Goal: Task Accomplishment & Management: Manage account settings

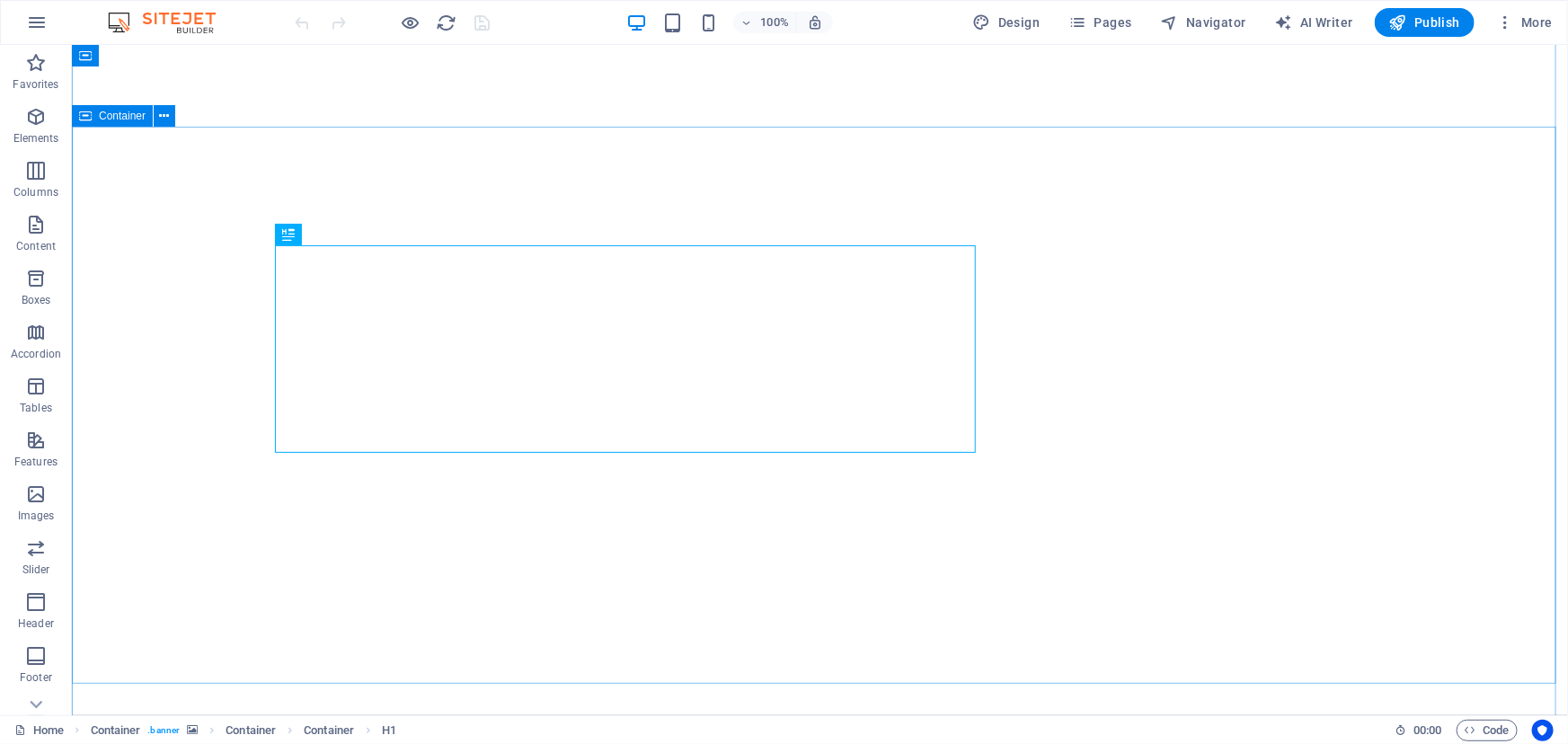
scroll to position [163, 0]
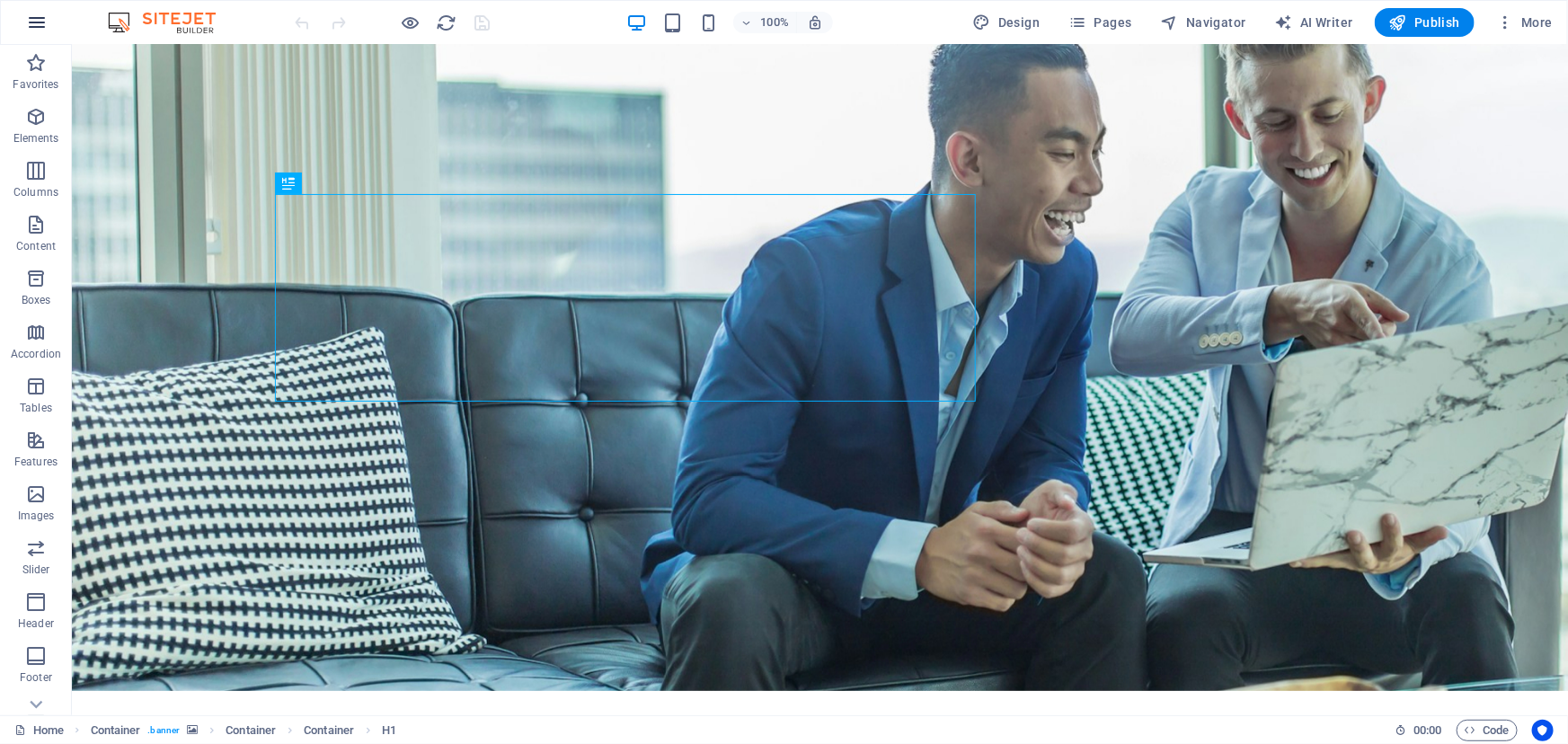
click at [49, 26] on button "button" at bounding box center [36, 22] width 43 height 43
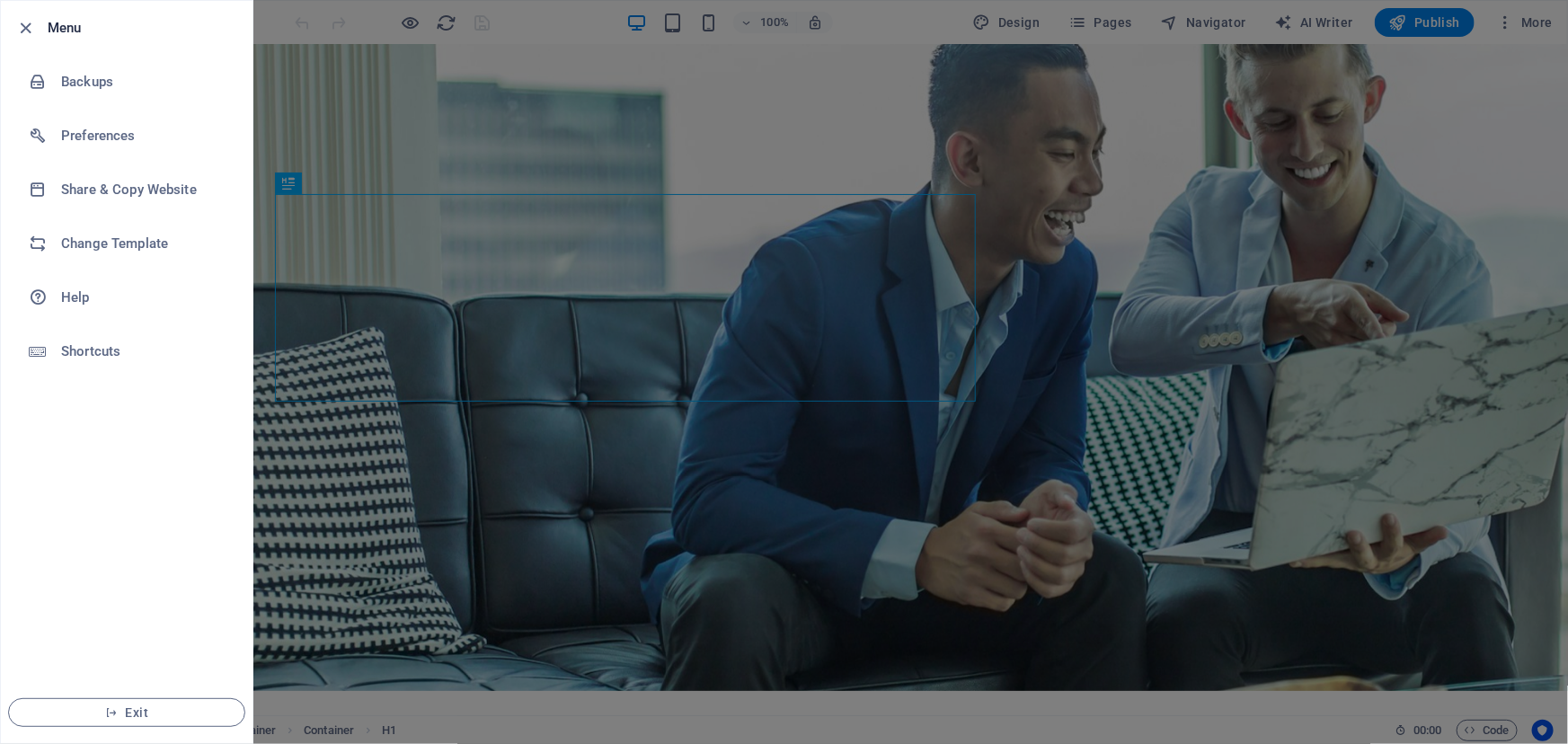
click at [368, 98] on div at bounding box center [784, 372] width 1568 height 744
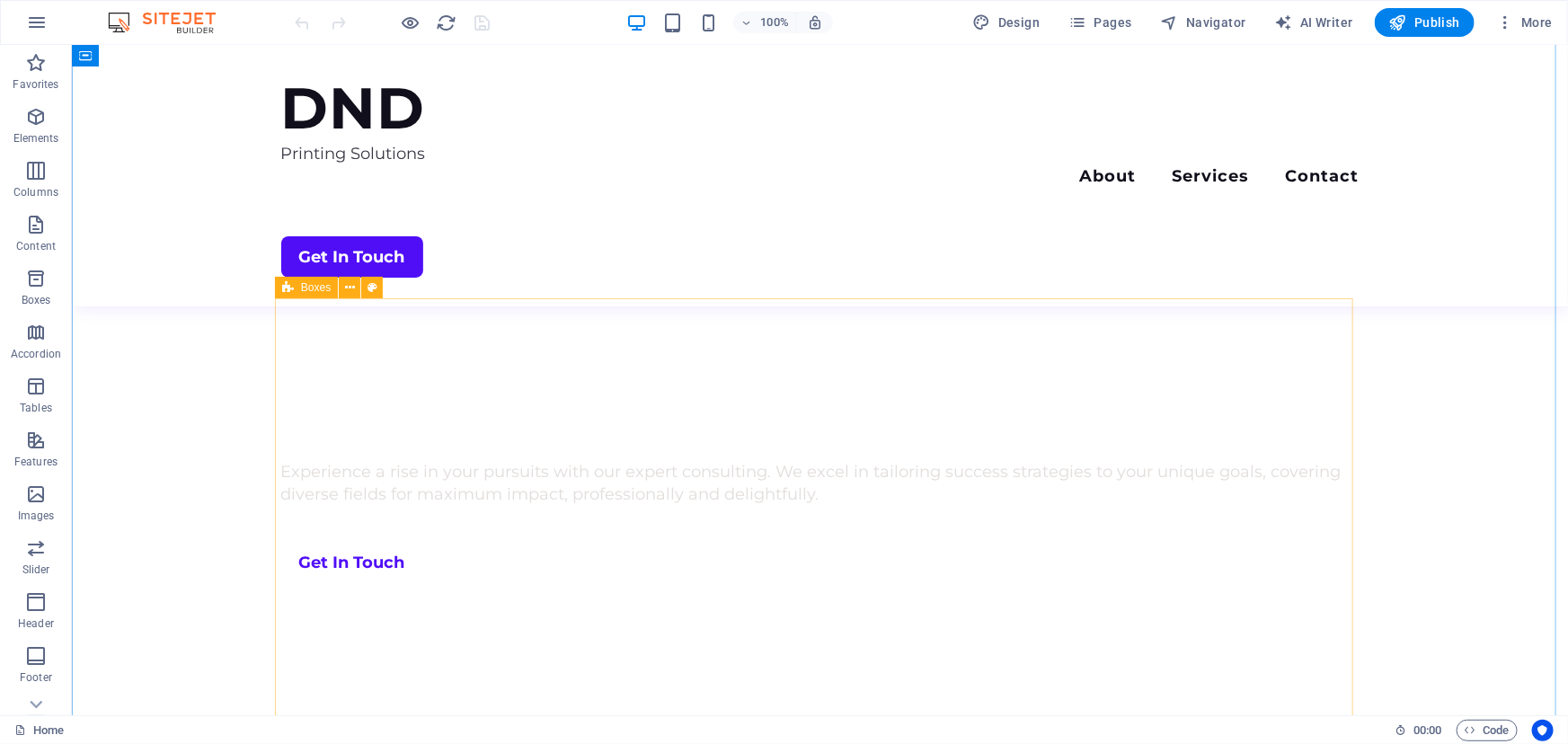
scroll to position [859, 0]
click at [912, 184] on nav "About Services Contact" at bounding box center [819, 177] width 1078 height 26
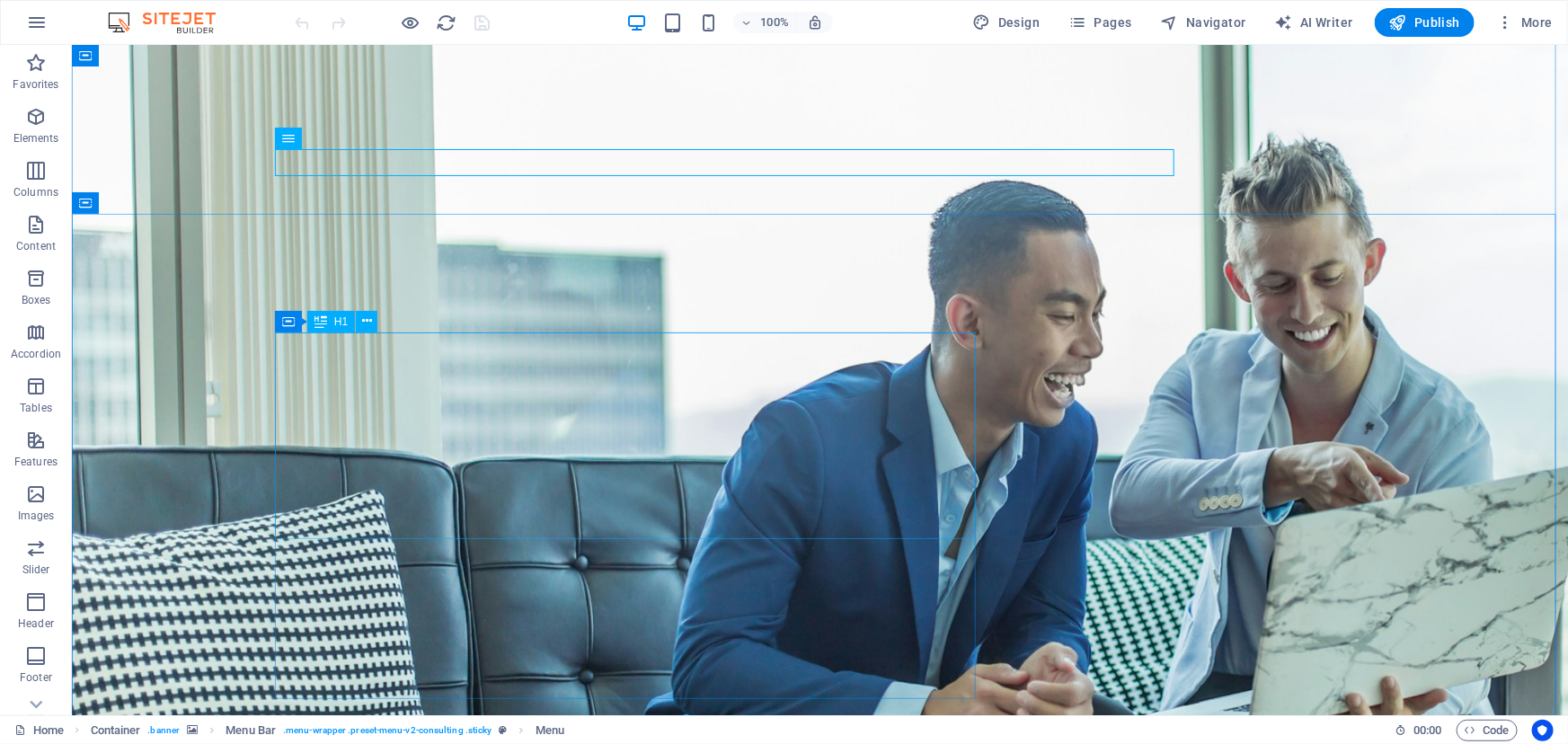
scroll to position [0, 0]
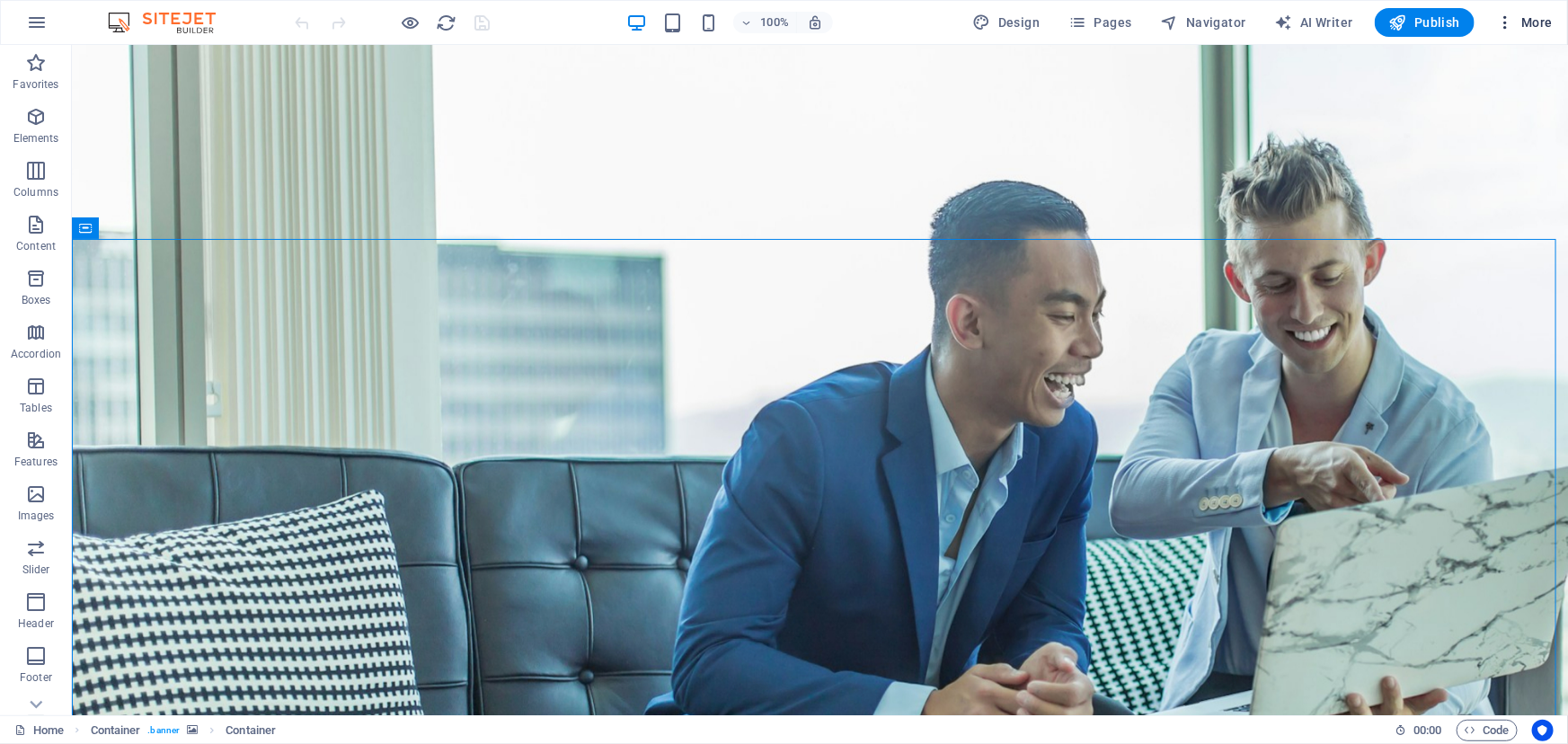
click at [1533, 15] on span "More" at bounding box center [1524, 23] width 56 height 18
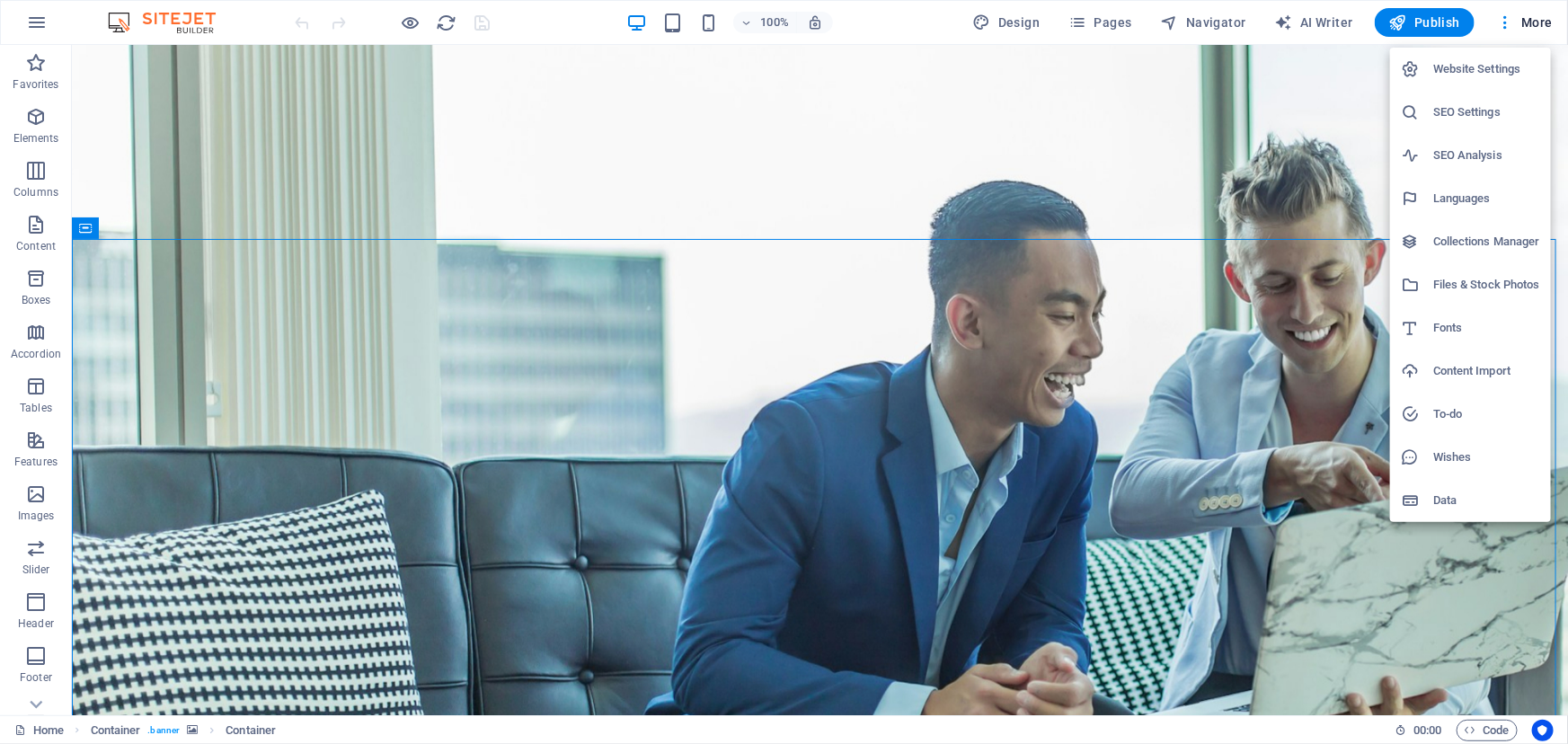
click at [1066, 144] on div at bounding box center [784, 372] width 1568 height 744
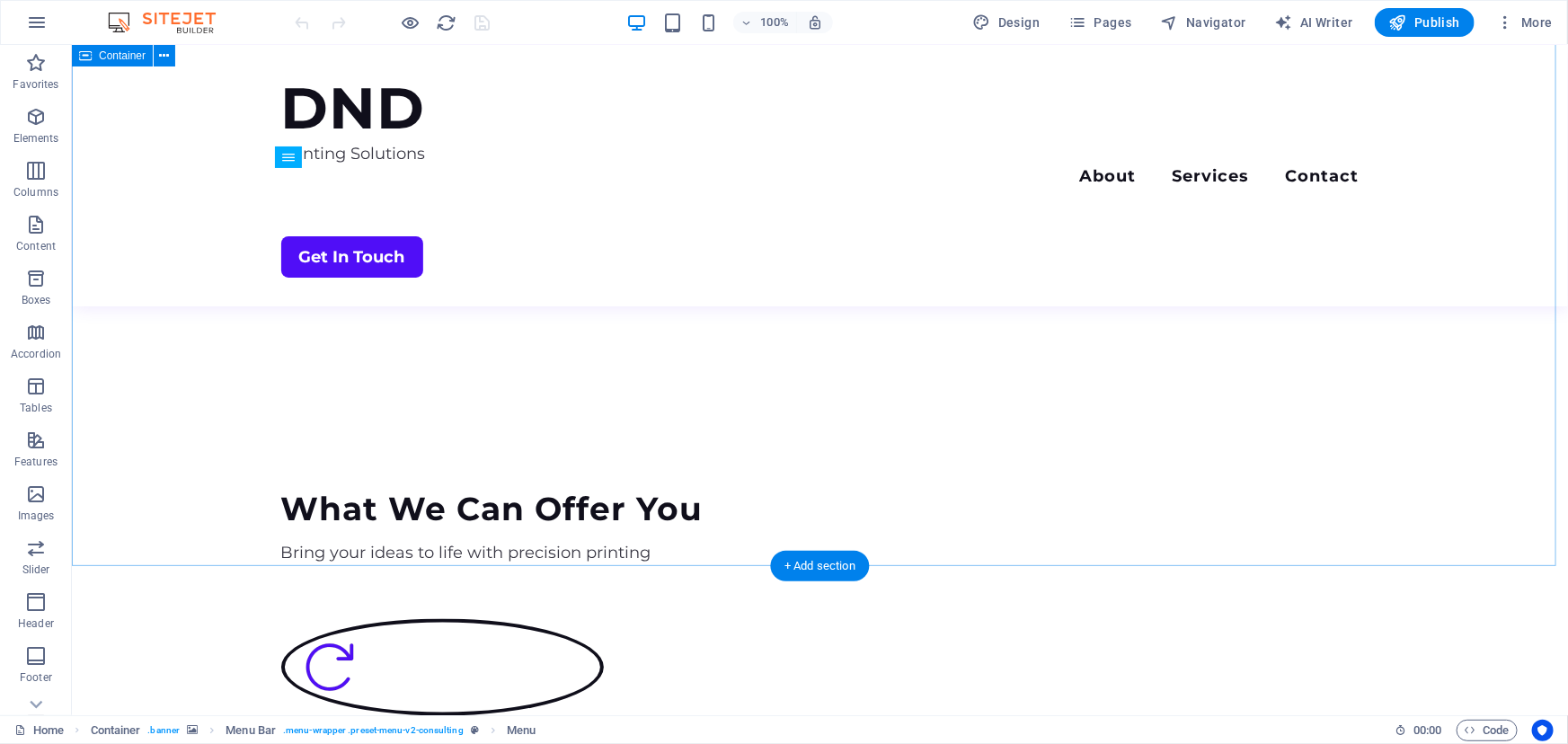
scroll to position [1430, 0]
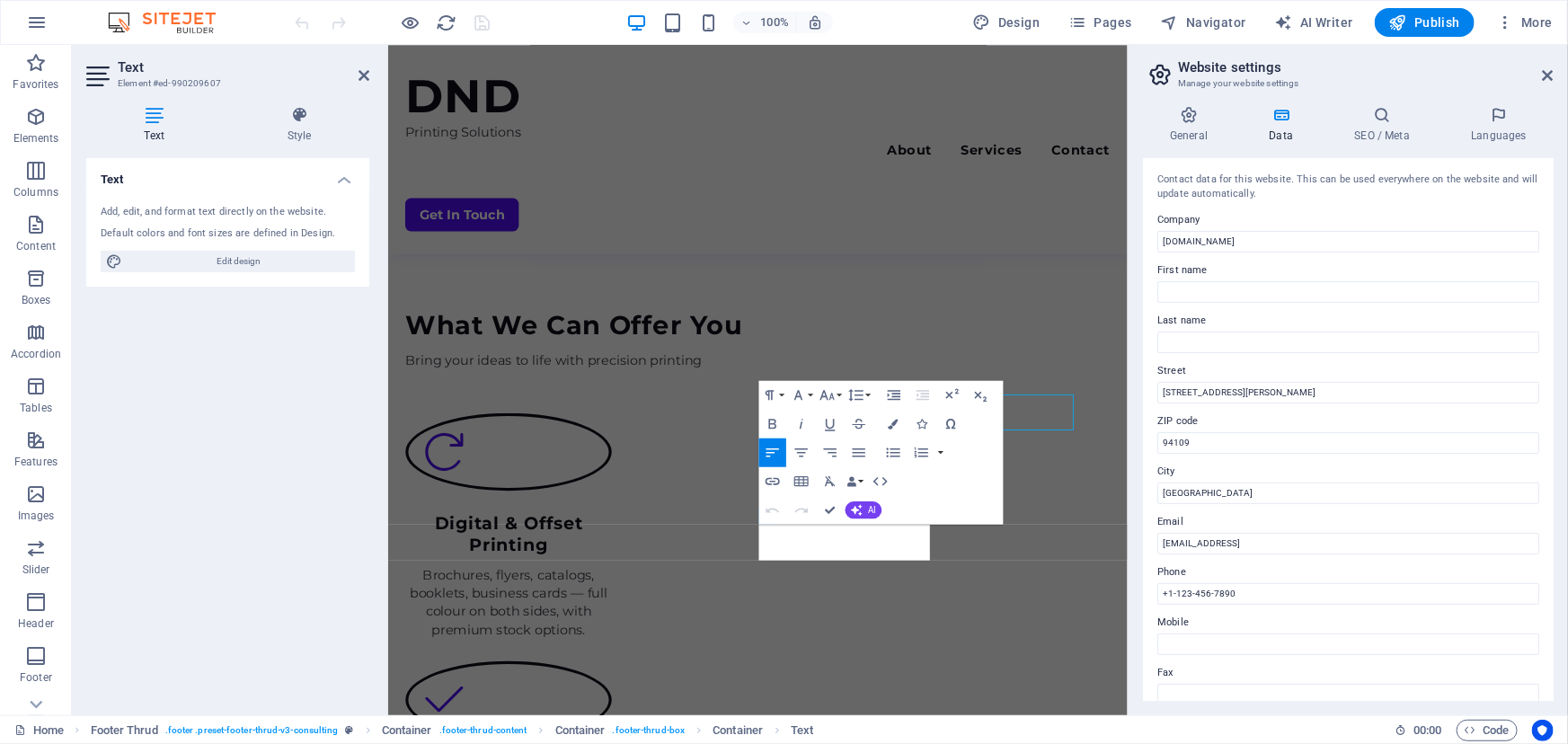
scroll to position [1425, 0]
drag, startPoint x: 1165, startPoint y: 513, endPoint x: 1141, endPoint y: 511, distance: 24.1
click at [1150, 511] on div "Contact data for this website. This can be used everywhere on the website and w…" at bounding box center [1348, 430] width 411 height 543
drag, startPoint x: 1630, startPoint y: 534, endPoint x: 1164, endPoint y: 606, distance: 471.5
click at [1214, 494] on input "[GEOGRAPHIC_DATA]" at bounding box center [1348, 494] width 382 height 22
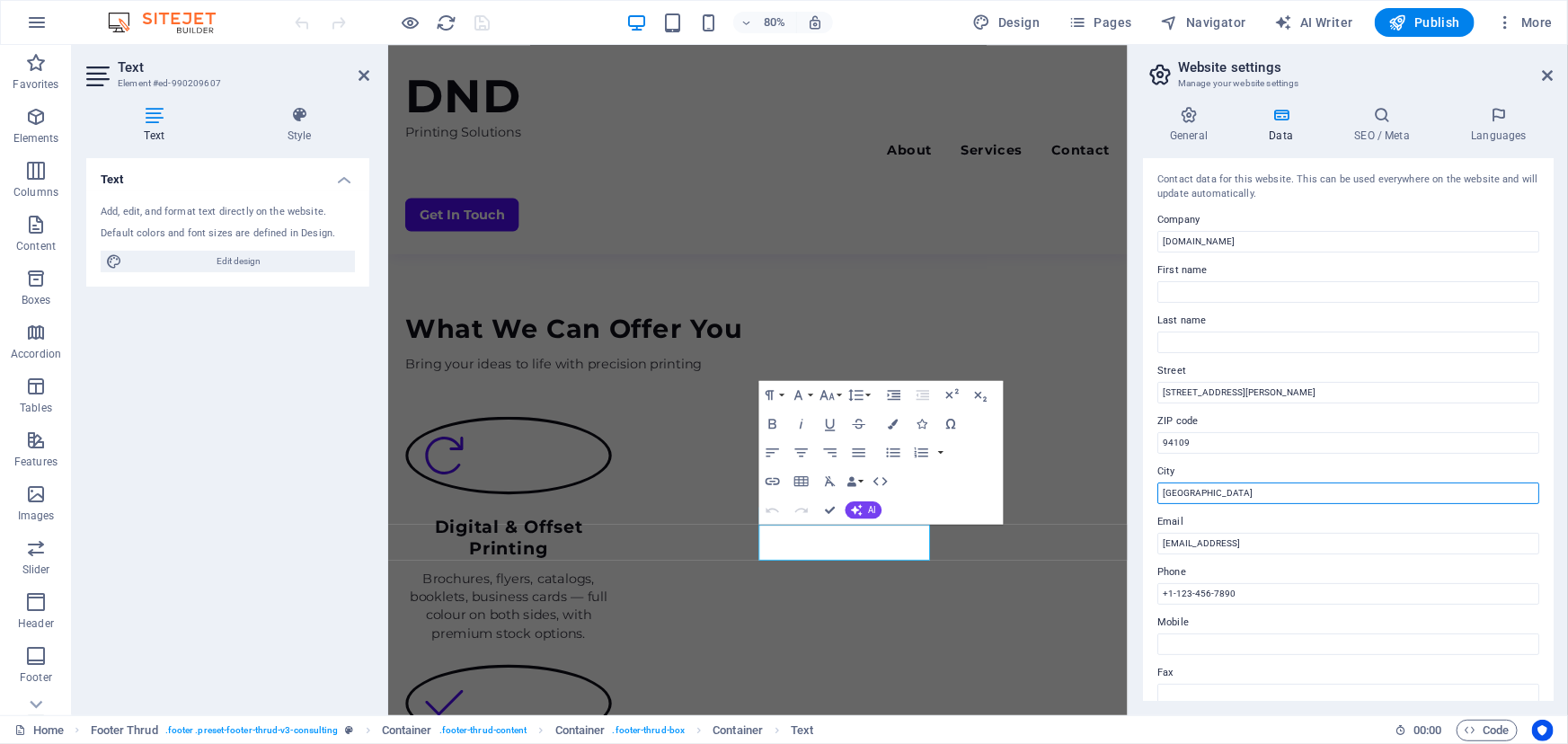
click at [1239, 486] on input "[GEOGRAPHIC_DATA]" at bounding box center [1348, 494] width 382 height 22
drag, startPoint x: 1604, startPoint y: 533, endPoint x: 1277, endPoint y: 595, distance: 332.8
type input "S"
type input "M"
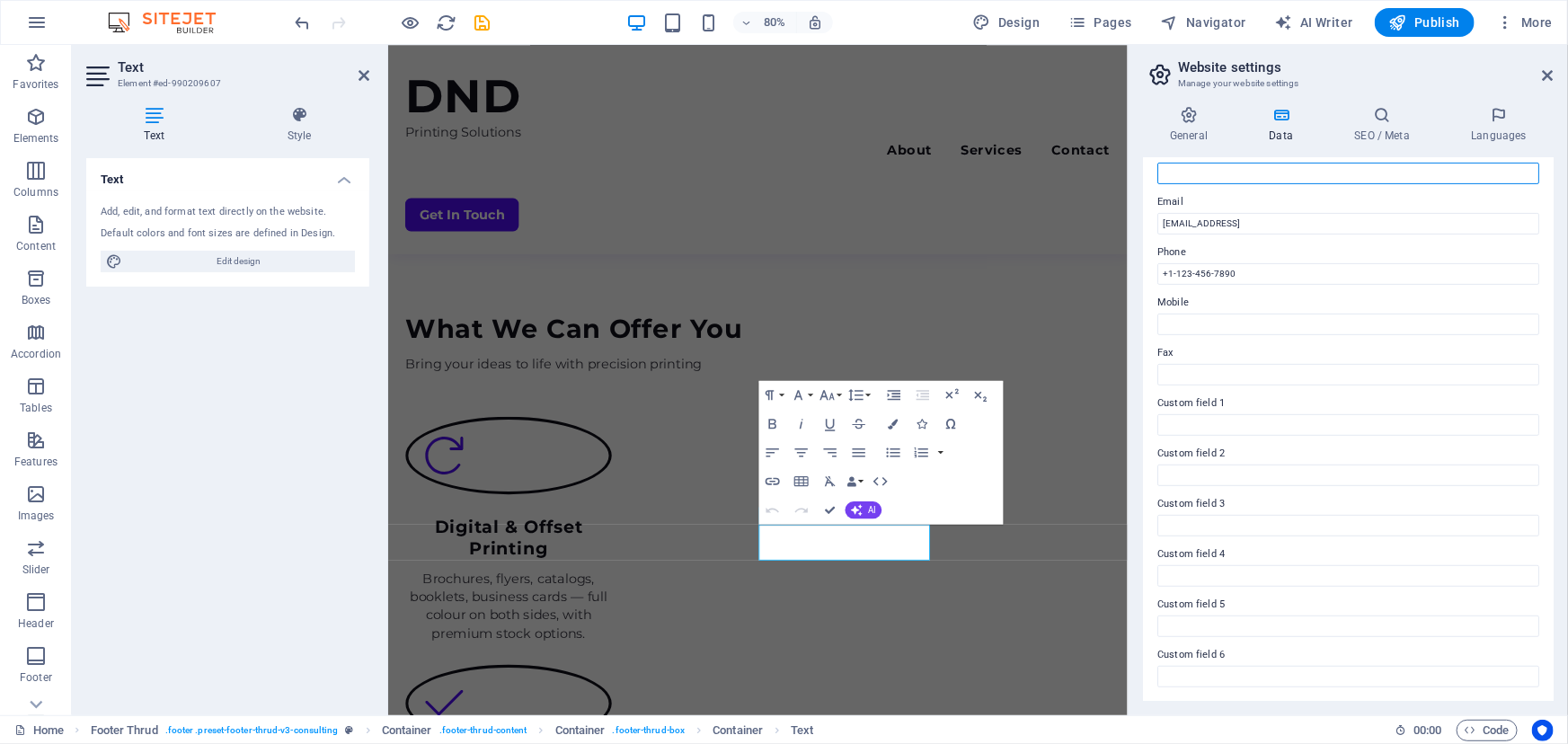
scroll to position [0, 0]
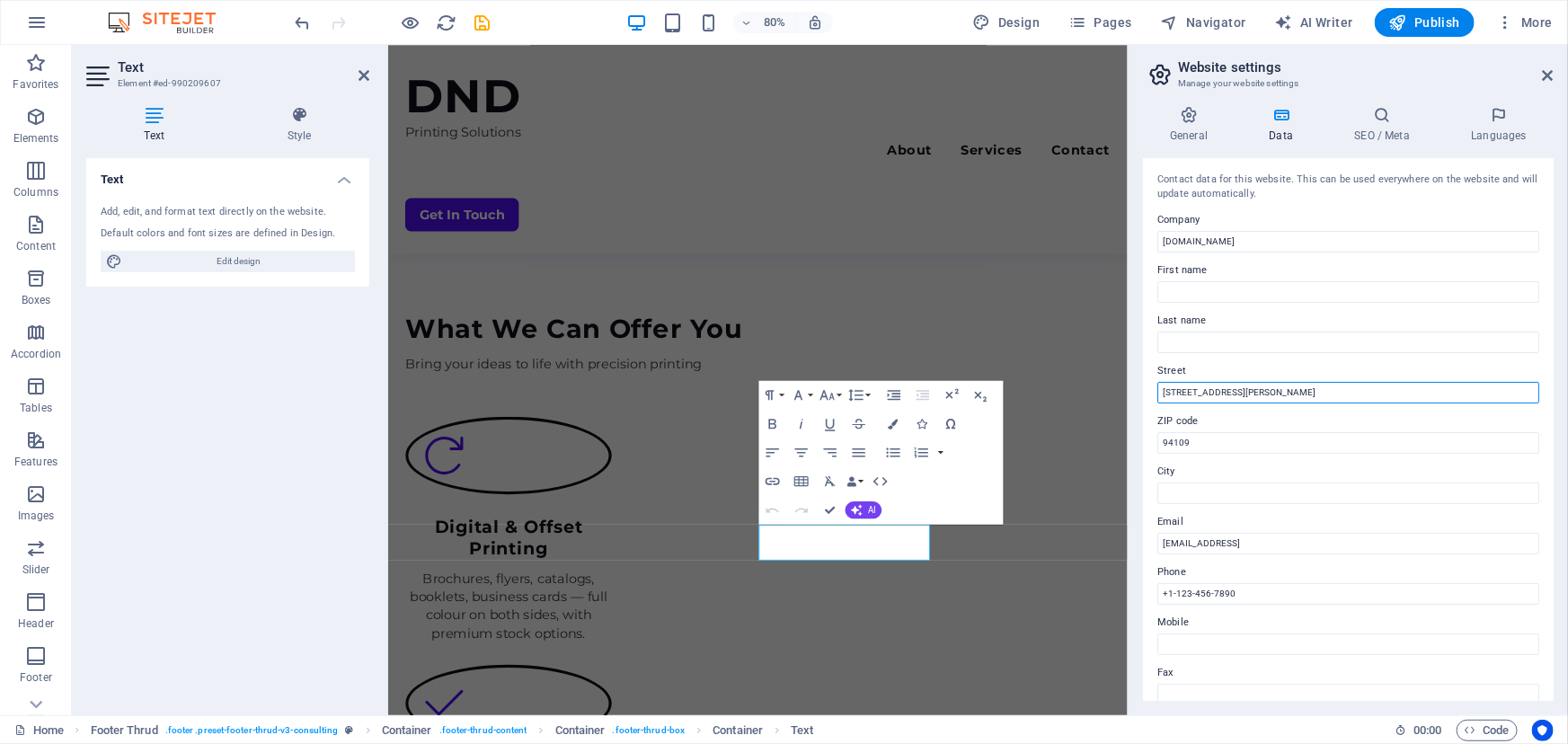
drag, startPoint x: 1240, startPoint y: 396, endPoint x: 1141, endPoint y: 399, distance: 99.0
click at [1141, 399] on div "General Data SEO / Meta Languages Website name [DOMAIN_NAME] Logo Drag files he…" at bounding box center [1348, 403] width 439 height 623
type input "Musaffah"
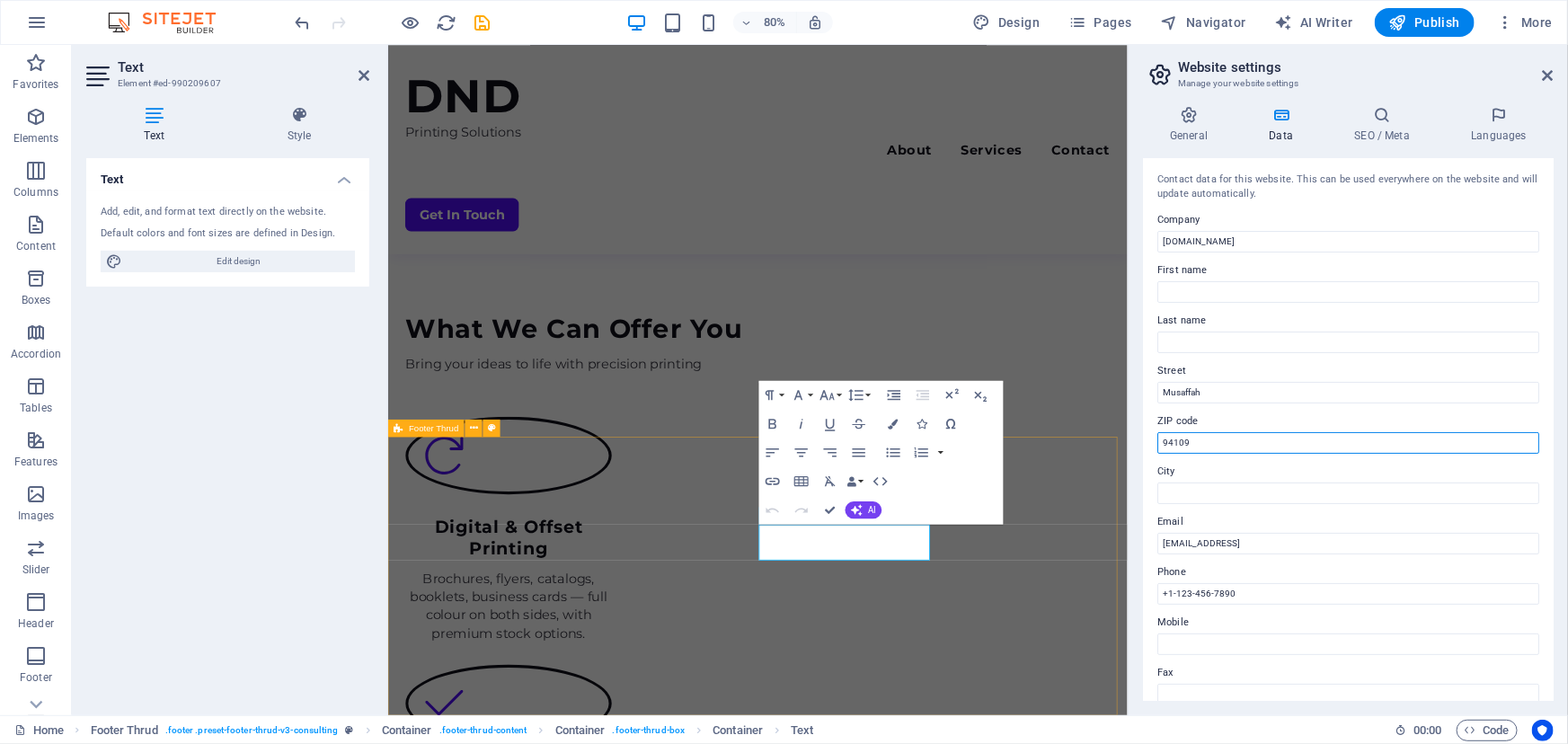
drag, startPoint x: 1601, startPoint y: 492, endPoint x: 1282, endPoint y: 542, distance: 322.9
type input "9"
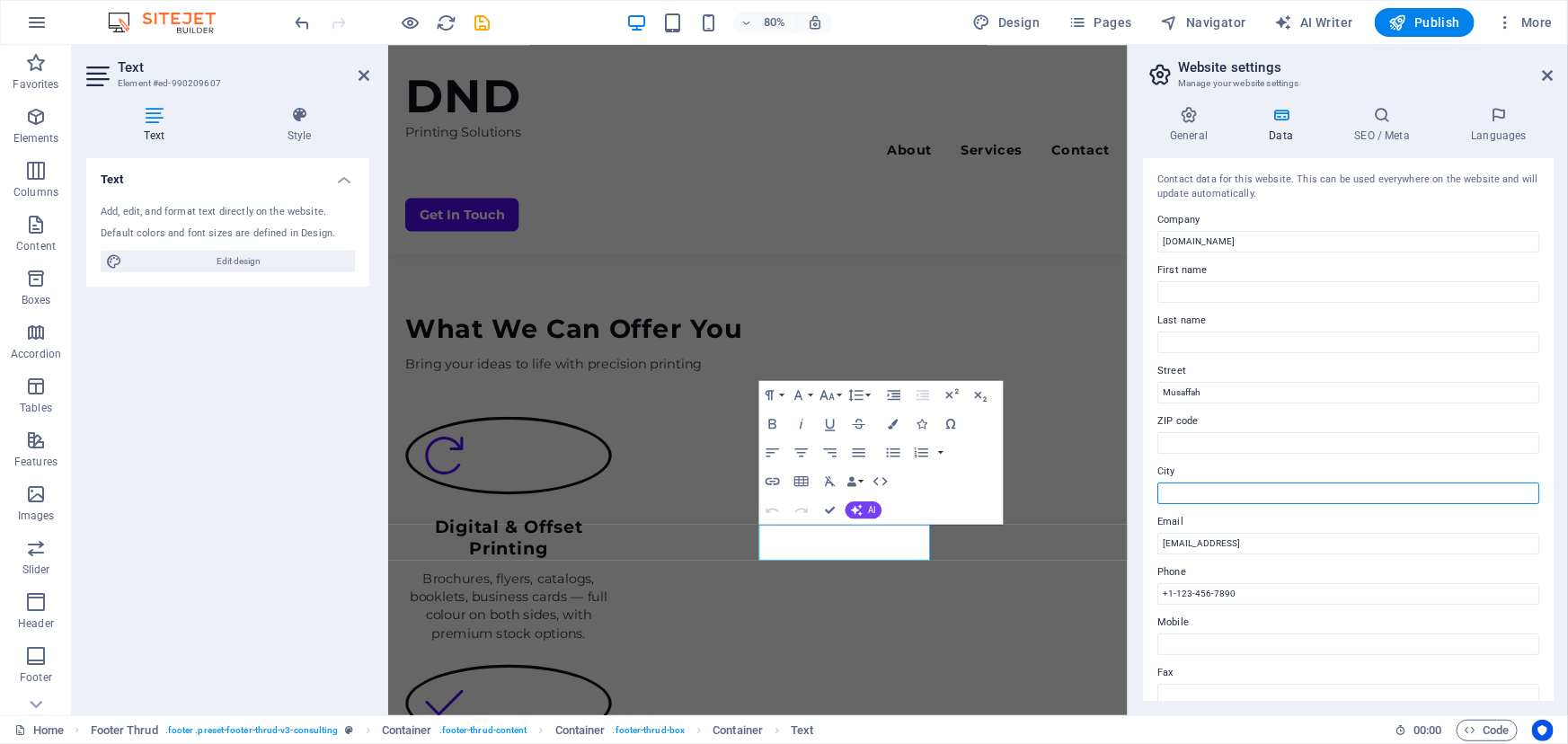
click at [1196, 487] on input "City" at bounding box center [1348, 494] width 382 height 22
type input "[GEOGRAPHIC_DATA] -[GEOGRAPHIC_DATA]"
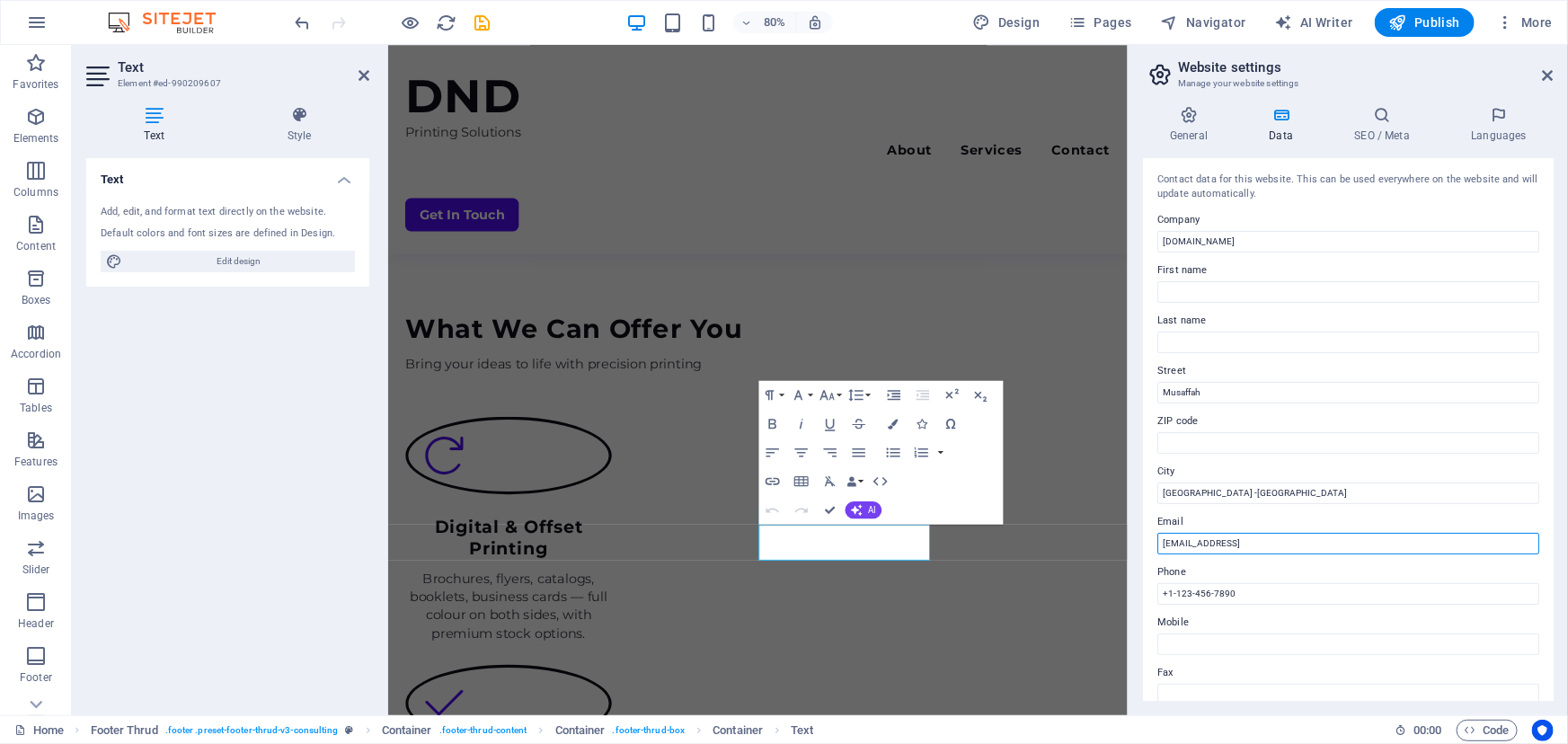
click at [1250, 548] on input "[EMAIL_ADDRESS]" at bounding box center [1348, 544] width 382 height 22
drag, startPoint x: 1398, startPoint y: 545, endPoint x: 1132, endPoint y: 537, distance: 266.1
click at [1132, 537] on aside "Website settings Manage your website settings General Data SEO / Meta Languages…" at bounding box center [1348, 380] width 440 height 670
type input "[EMAIL_ADDRESS][DOMAIN_NAME]"
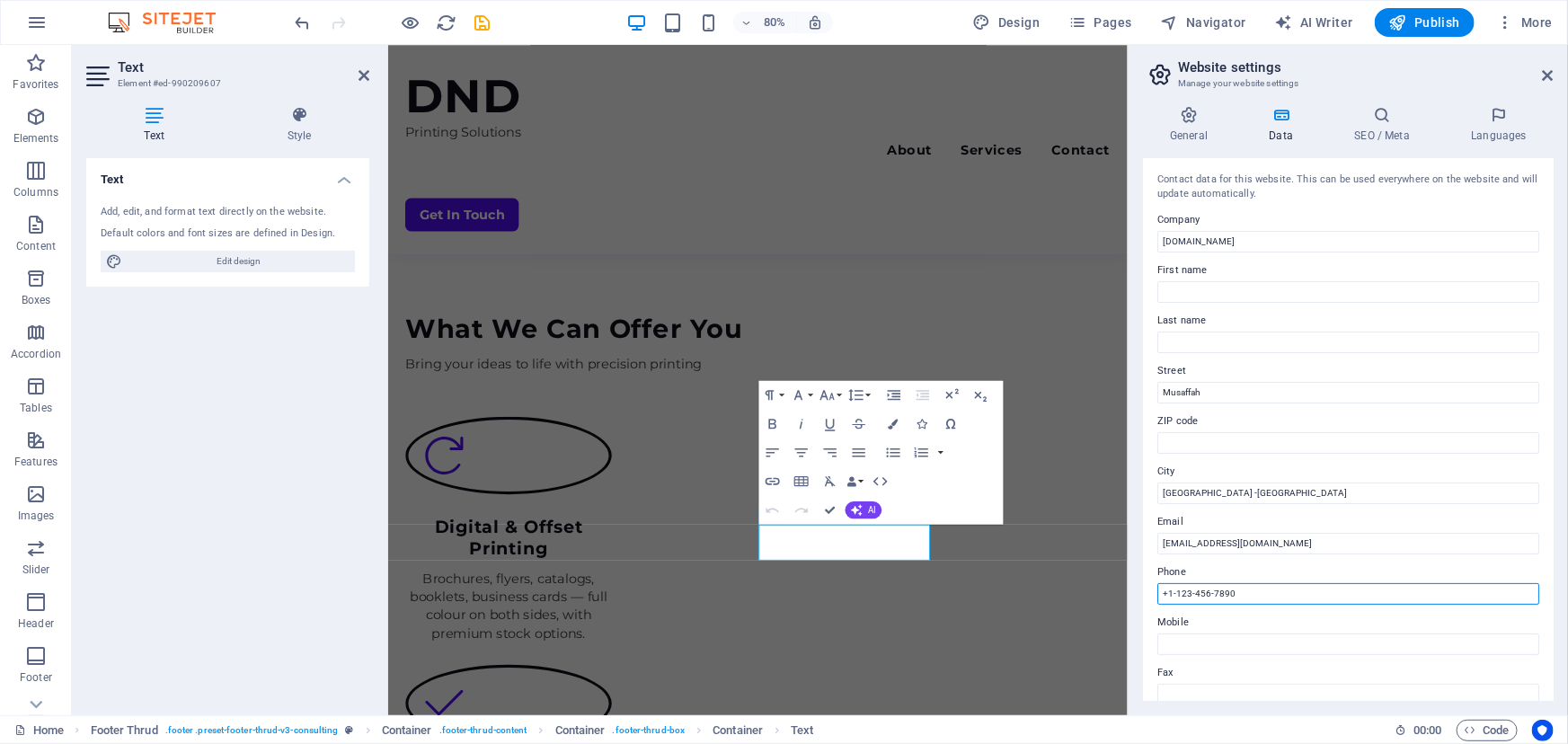
click at [1237, 593] on input "+1-123-456-7890" at bounding box center [1348, 594] width 382 height 22
drag, startPoint x: 1237, startPoint y: 593, endPoint x: 1144, endPoint y: 607, distance: 94.0
click at [1144, 607] on div "Contact data for this website. This can be used everywhere on the website and w…" at bounding box center [1348, 430] width 411 height 543
type input "[PHONE_NUMBER]"
drag, startPoint x: 1272, startPoint y: 587, endPoint x: 1153, endPoint y: 592, distance: 119.1
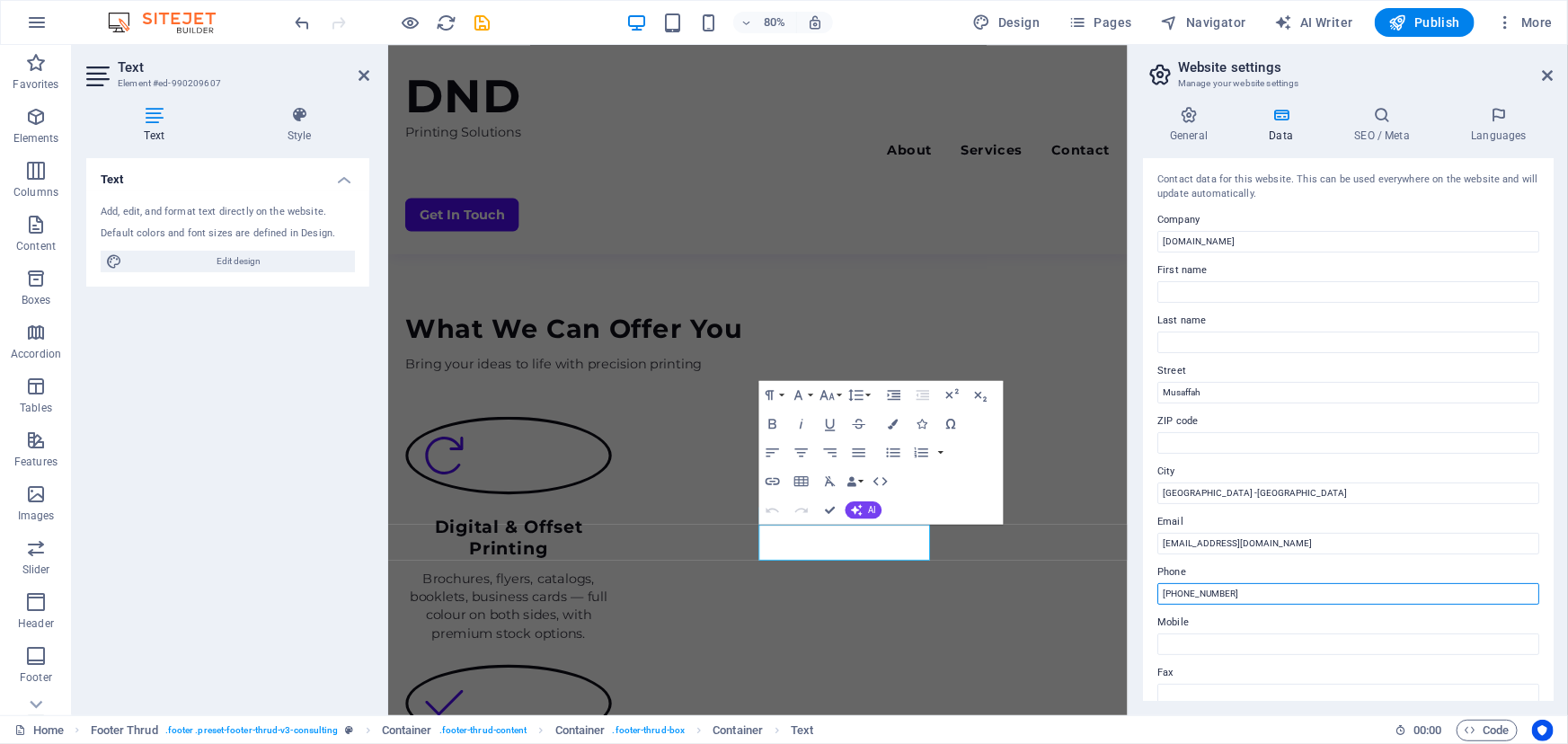
click at [1153, 592] on div "Contact data for this website. This can be used everywhere on the website and w…" at bounding box center [1348, 430] width 411 height 543
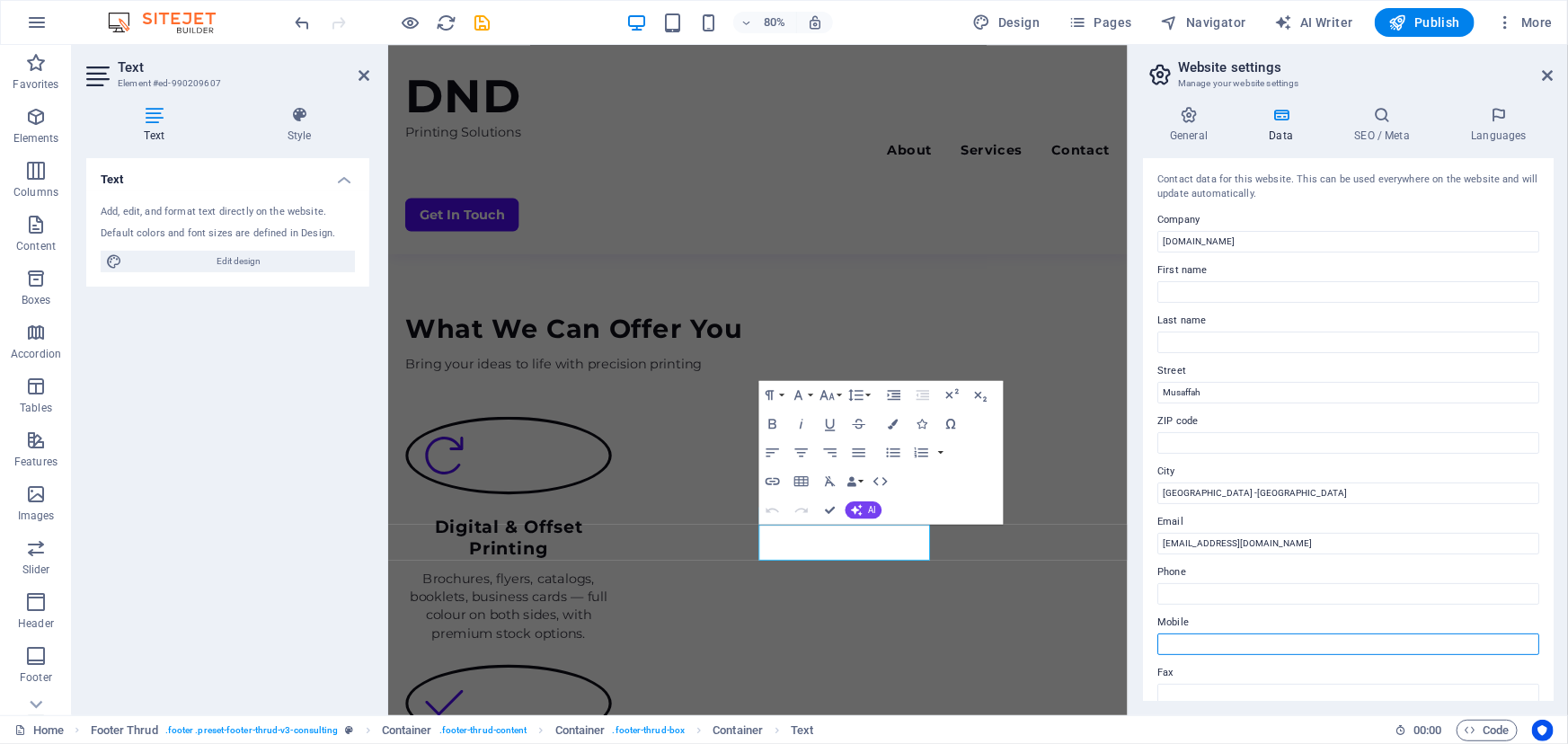
click at [1225, 636] on input "Mobile" at bounding box center [1348, 644] width 382 height 22
paste input "[PHONE_NUMBER]"
type input "[PHONE_NUMBER]"
click at [1357, 197] on div "Contact data for this website. This can be used everywhere on the website and w…" at bounding box center [1348, 187] width 382 height 30
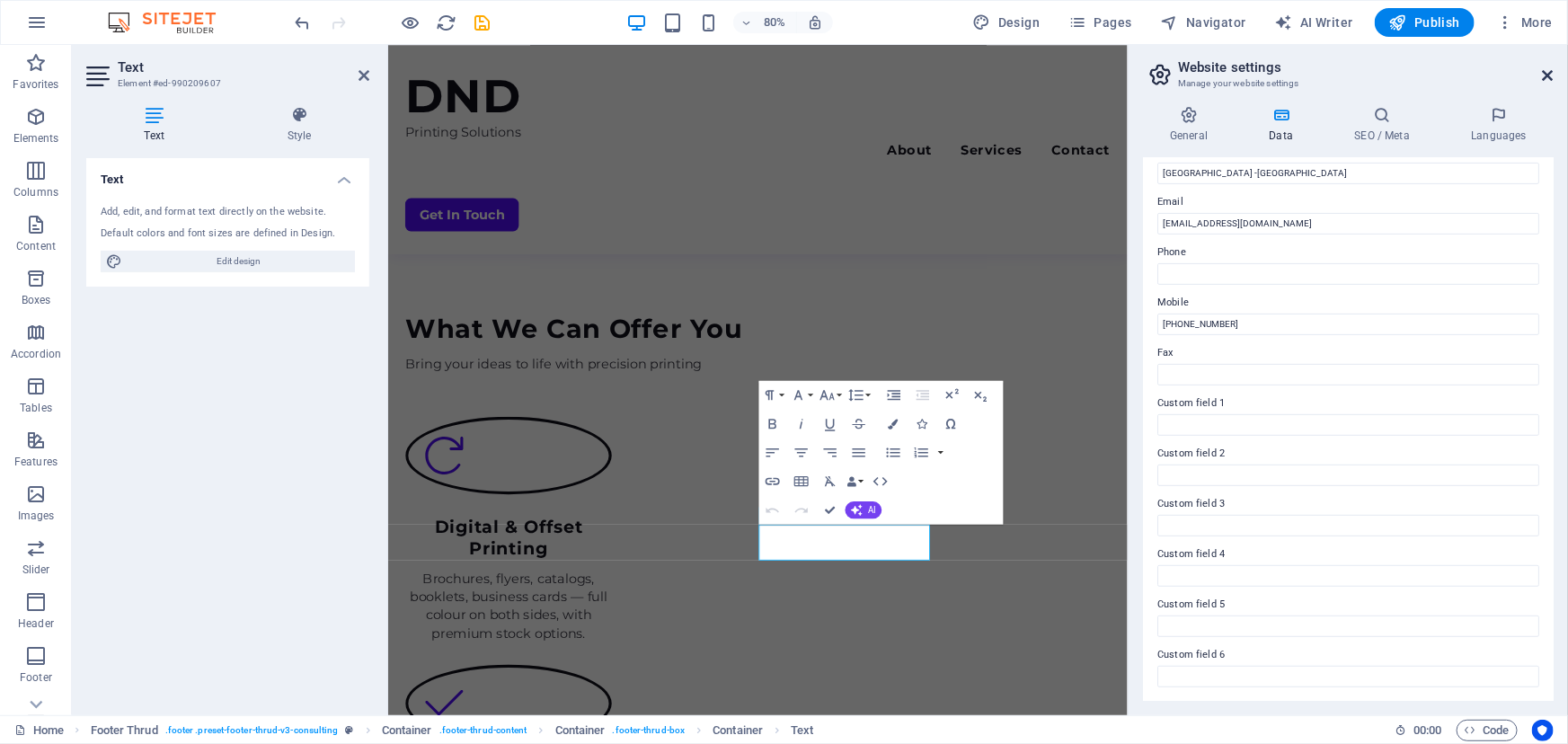
drag, startPoint x: 1548, startPoint y: 76, endPoint x: 1094, endPoint y: 128, distance: 457.0
click at [1548, 76] on icon at bounding box center [1548, 76] width 11 height 15
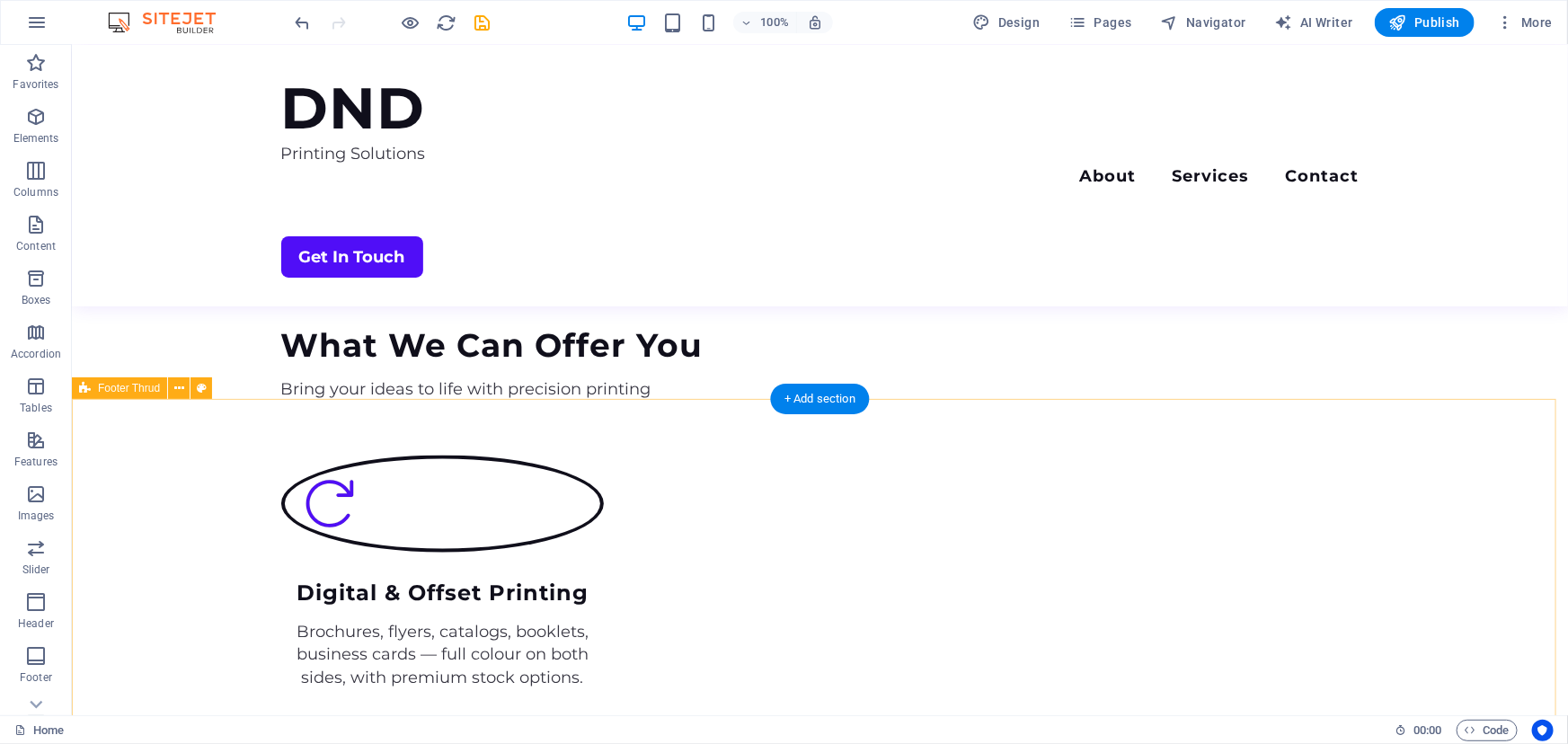
scroll to position [1430, 0]
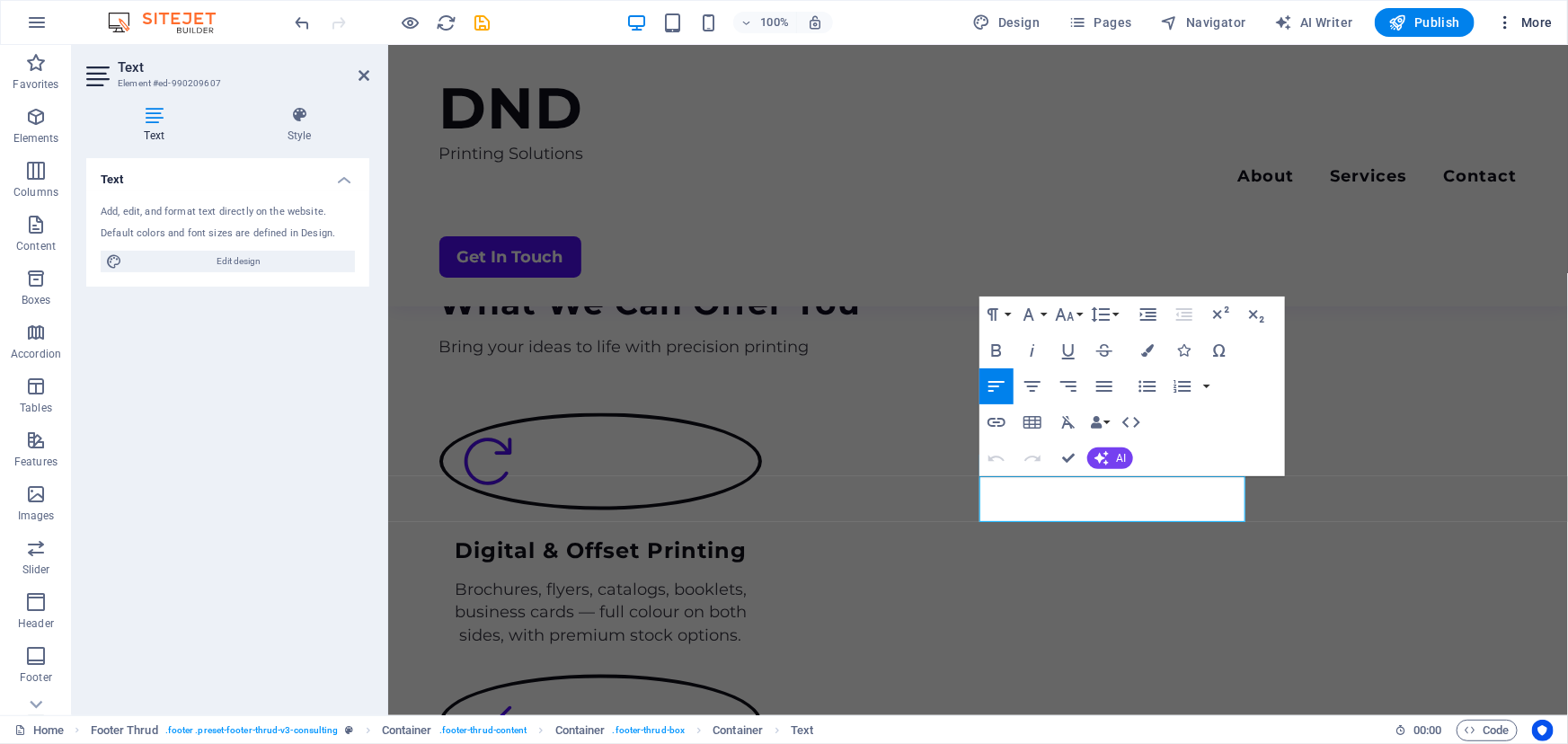
click at [1508, 23] on icon "button" at bounding box center [1505, 23] width 18 height 18
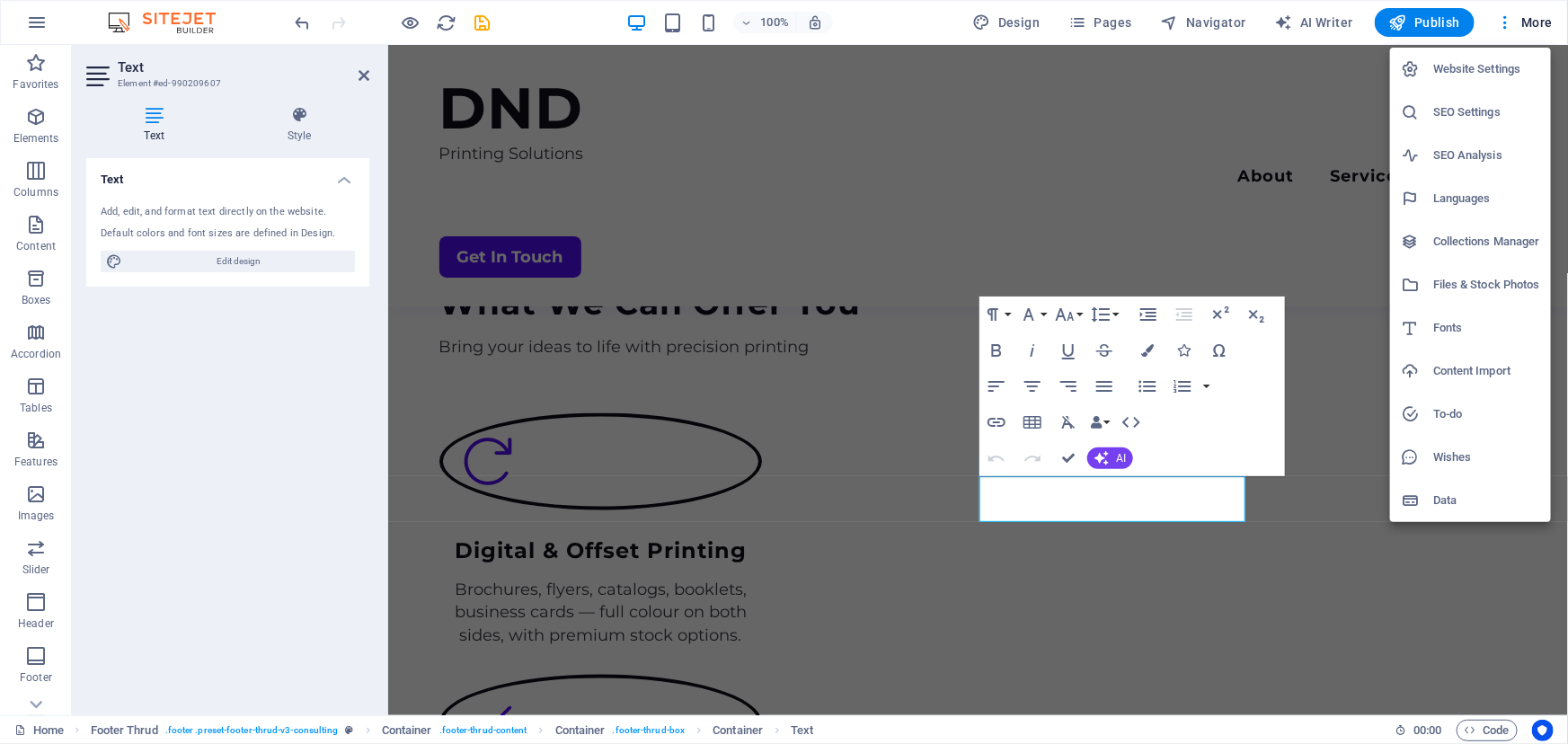
click at [1088, 491] on div at bounding box center [784, 372] width 1568 height 744
click at [1088, 491] on div "Website Settings SEO Settings SEO Analysis Languages Collections Manager Files …" at bounding box center [784, 377] width 1568 height 733
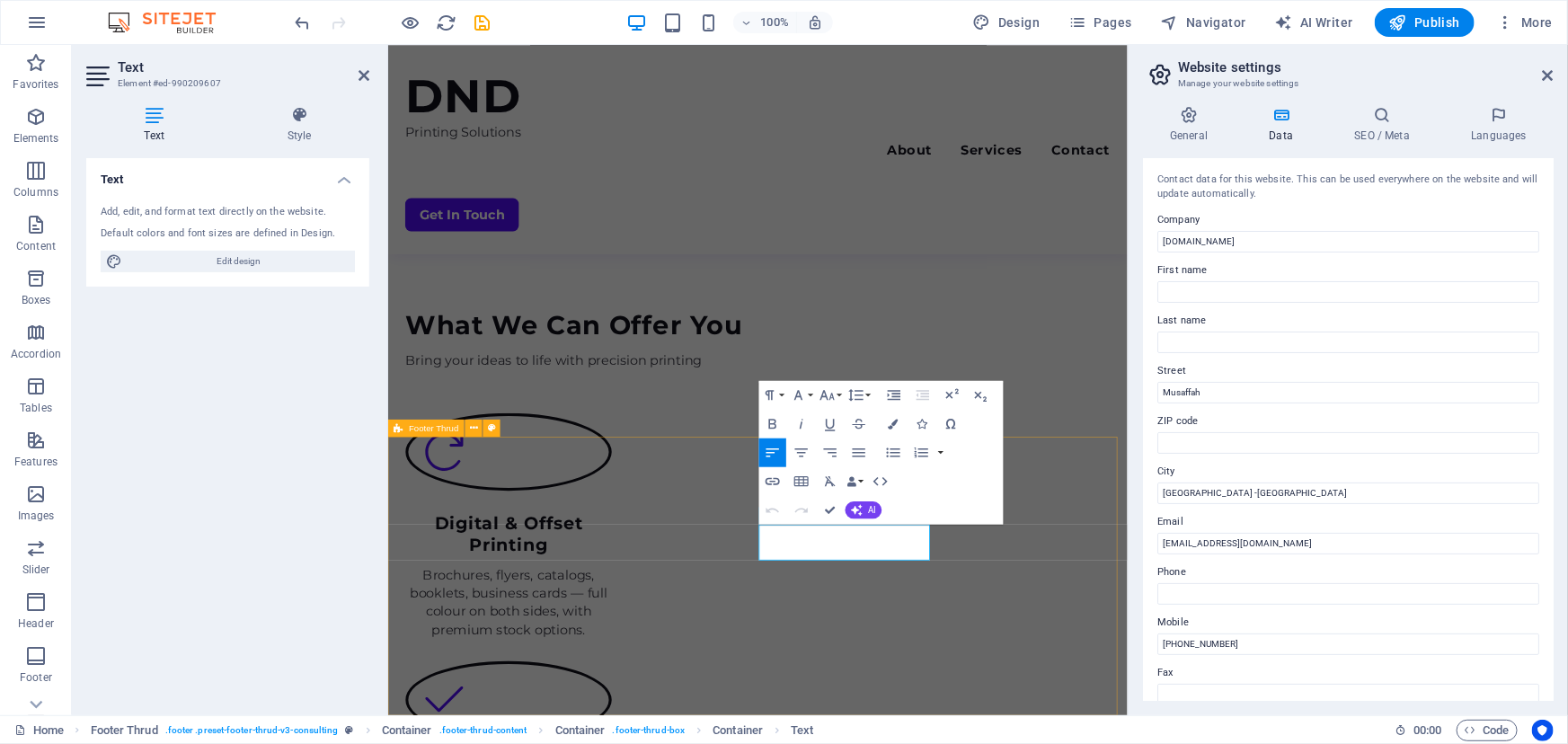
scroll to position [1425, 0]
drag, startPoint x: 1129, startPoint y: 509, endPoint x: 901, endPoint y: 593, distance: 243.0
click at [1129, 509] on div at bounding box center [1131, 380] width 4 height 670
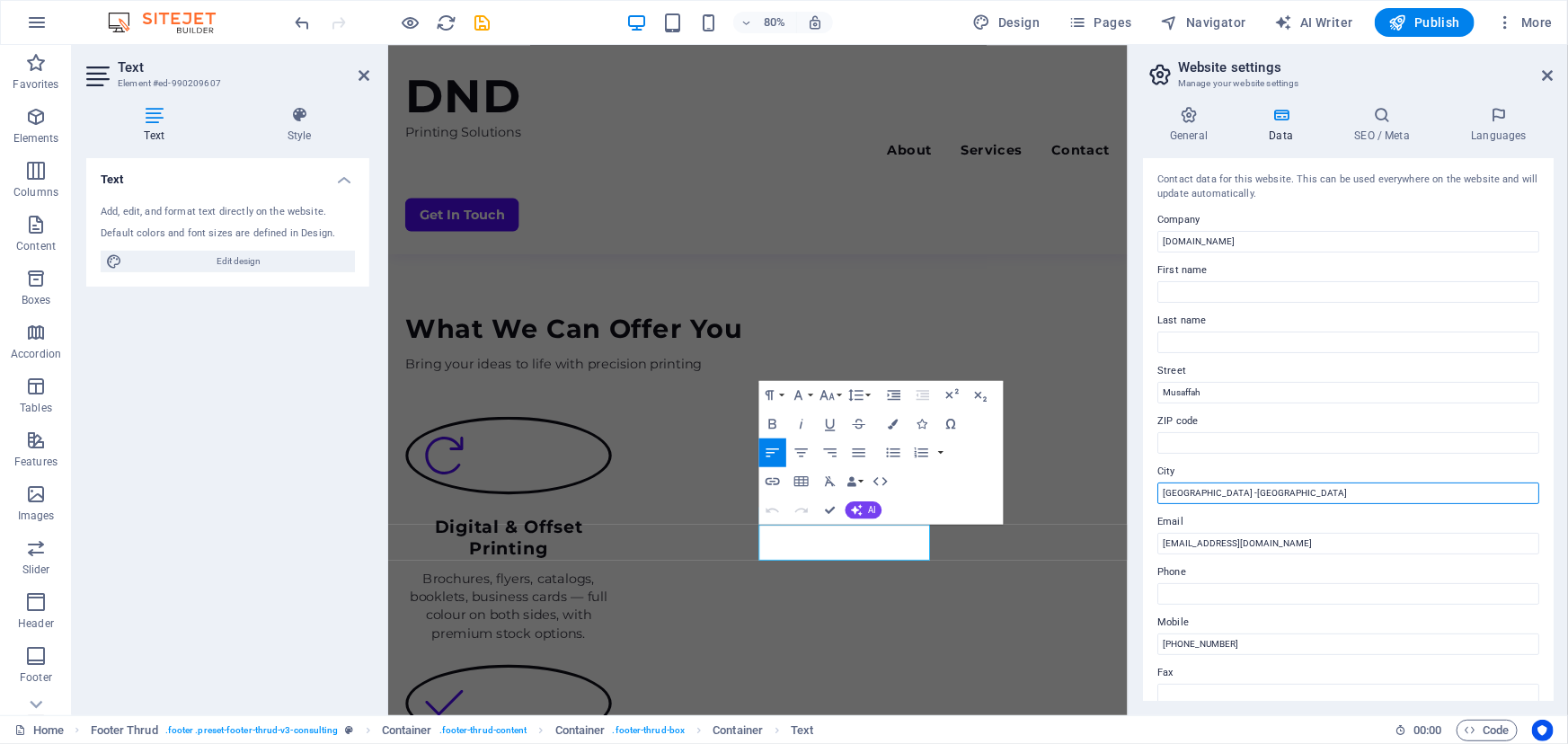
click at [1262, 487] on input "[GEOGRAPHIC_DATA] -[GEOGRAPHIC_DATA]" at bounding box center [1348, 494] width 382 height 22
click at [1206, 489] on input "[GEOGRAPHIC_DATA] -[GEOGRAPHIC_DATA]" at bounding box center [1348, 494] width 382 height 22
click at [1182, 492] on input "[GEOGRAPHIC_DATA]-[GEOGRAPHIC_DATA]" at bounding box center [1348, 494] width 382 height 22
type input "[GEOGRAPHIC_DATA]-[GEOGRAPHIC_DATA]"
click at [1258, 561] on label "Phone" at bounding box center [1348, 572] width 382 height 22
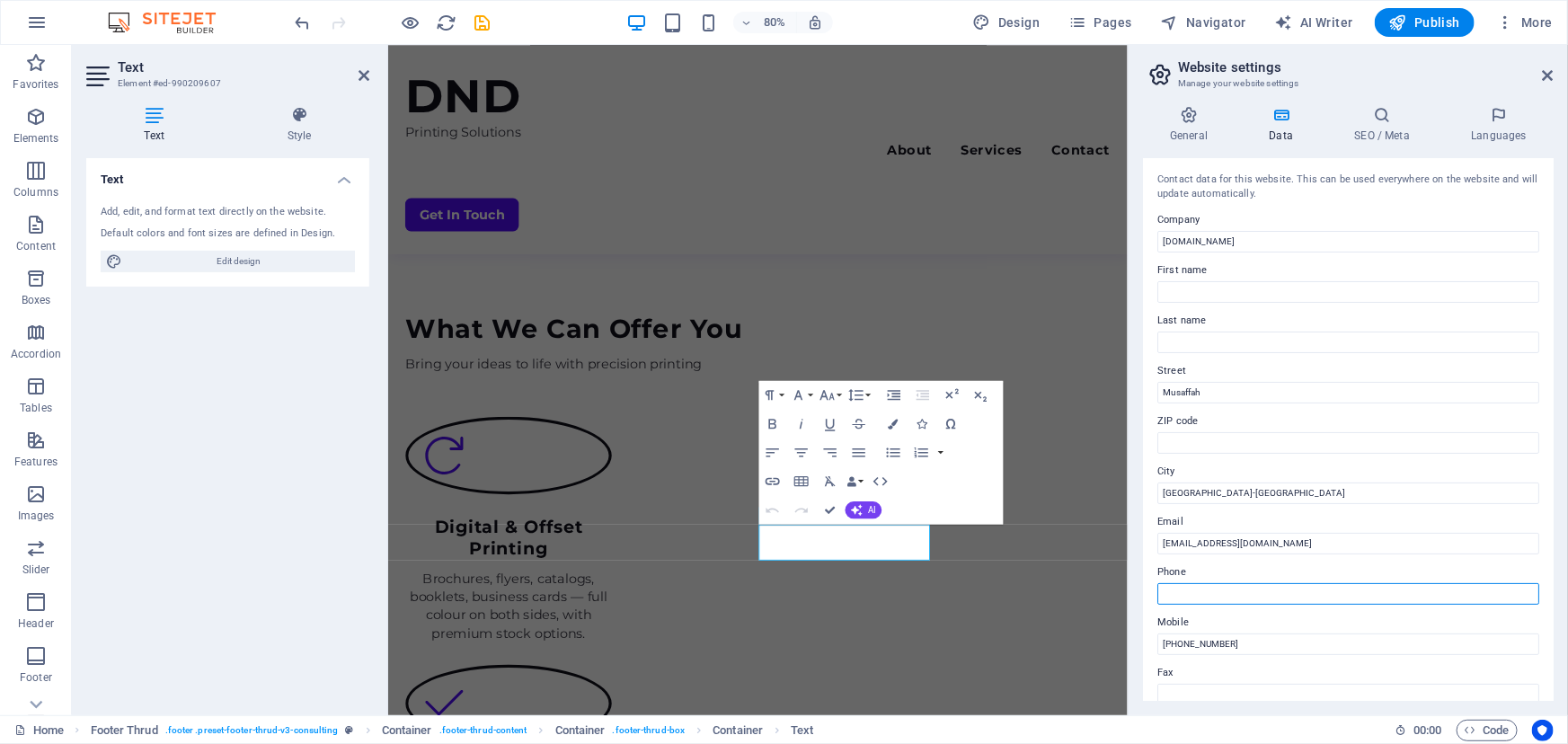
click at [1258, 583] on input "Phone" at bounding box center [1348, 594] width 382 height 22
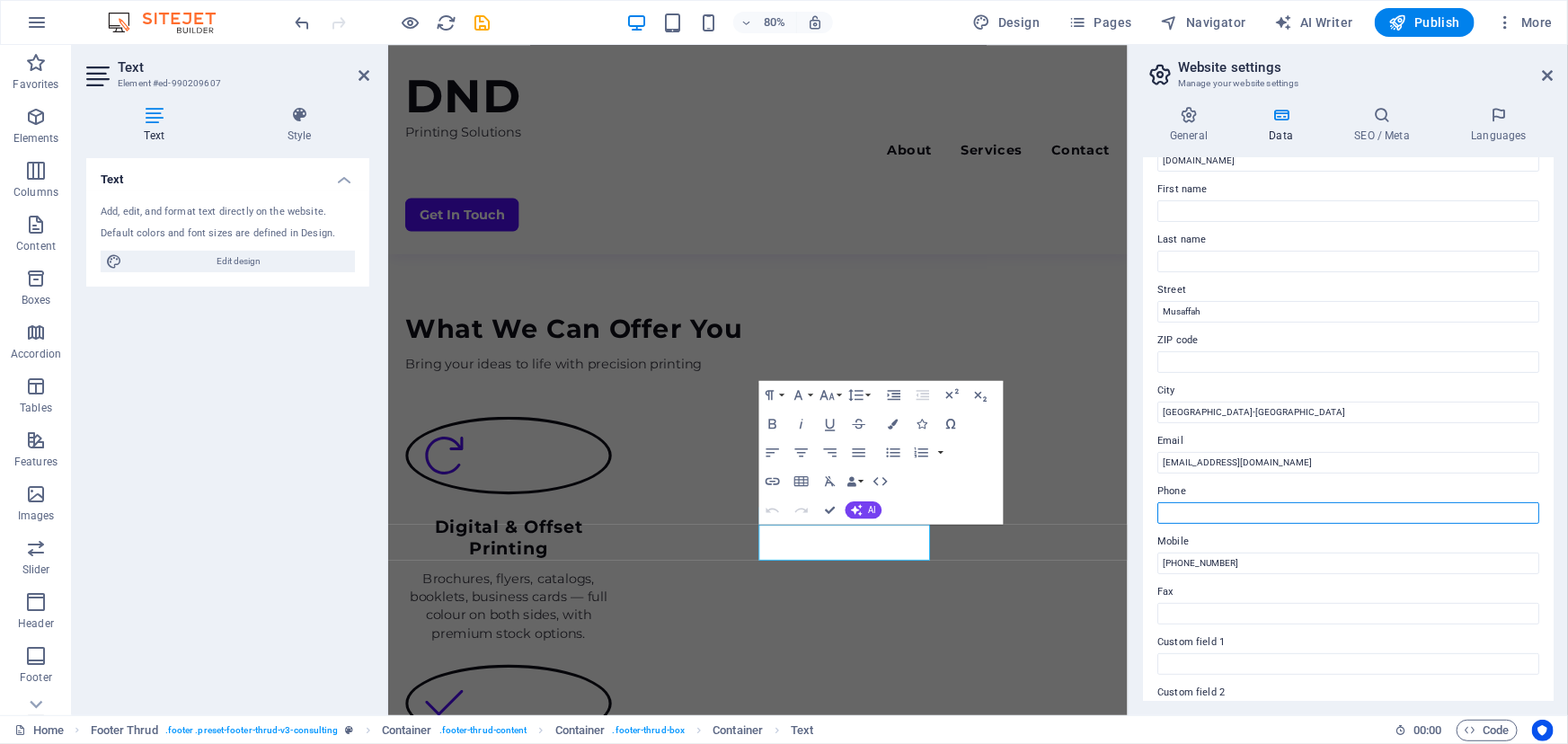
scroll to position [0, 0]
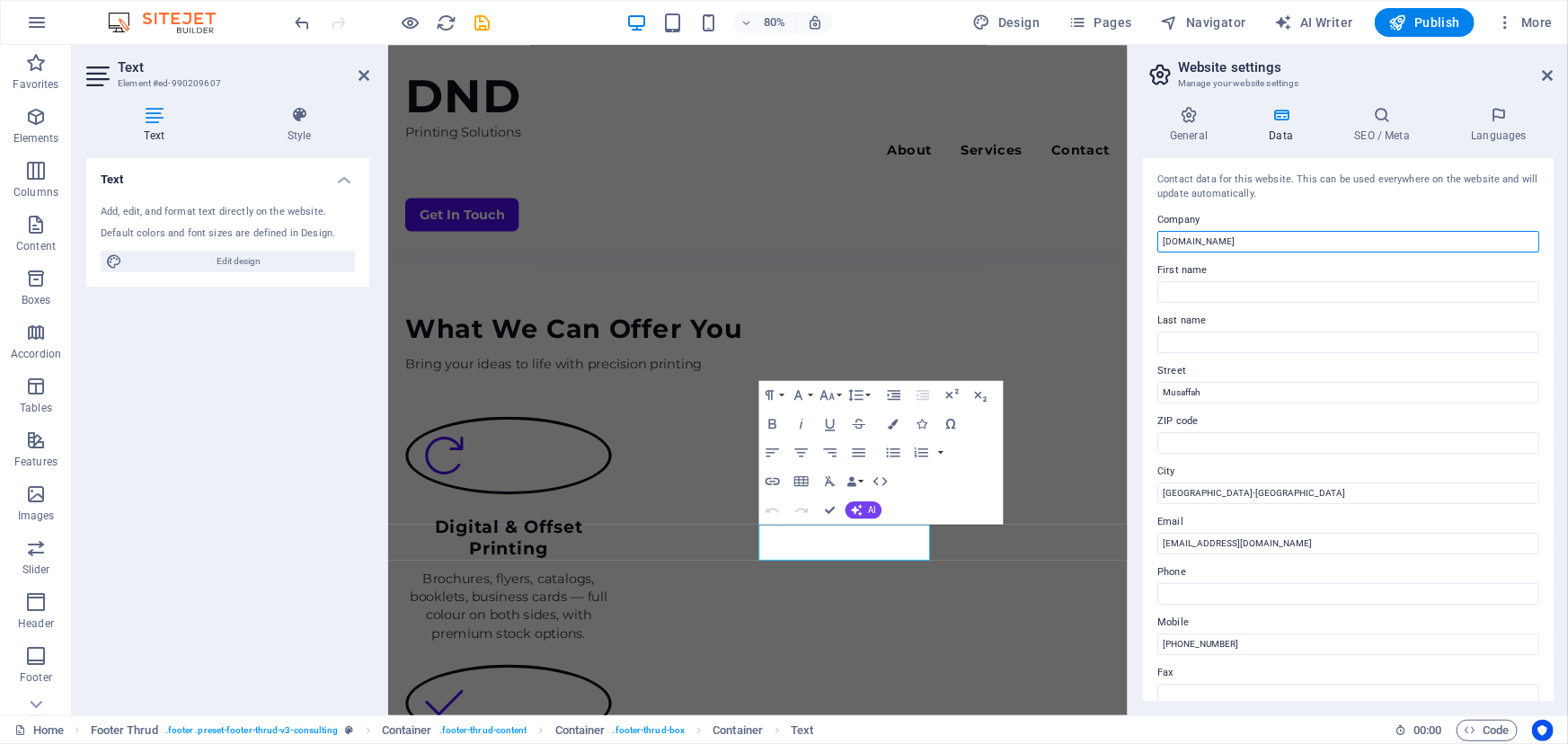
click at [1223, 240] on input "[DOMAIN_NAME]" at bounding box center [1348, 241] width 382 height 22
type input "d"
type input "Dedicate And Dream Multi Dimensional Printing Services"
click at [1364, 122] on icon at bounding box center [1382, 115] width 109 height 18
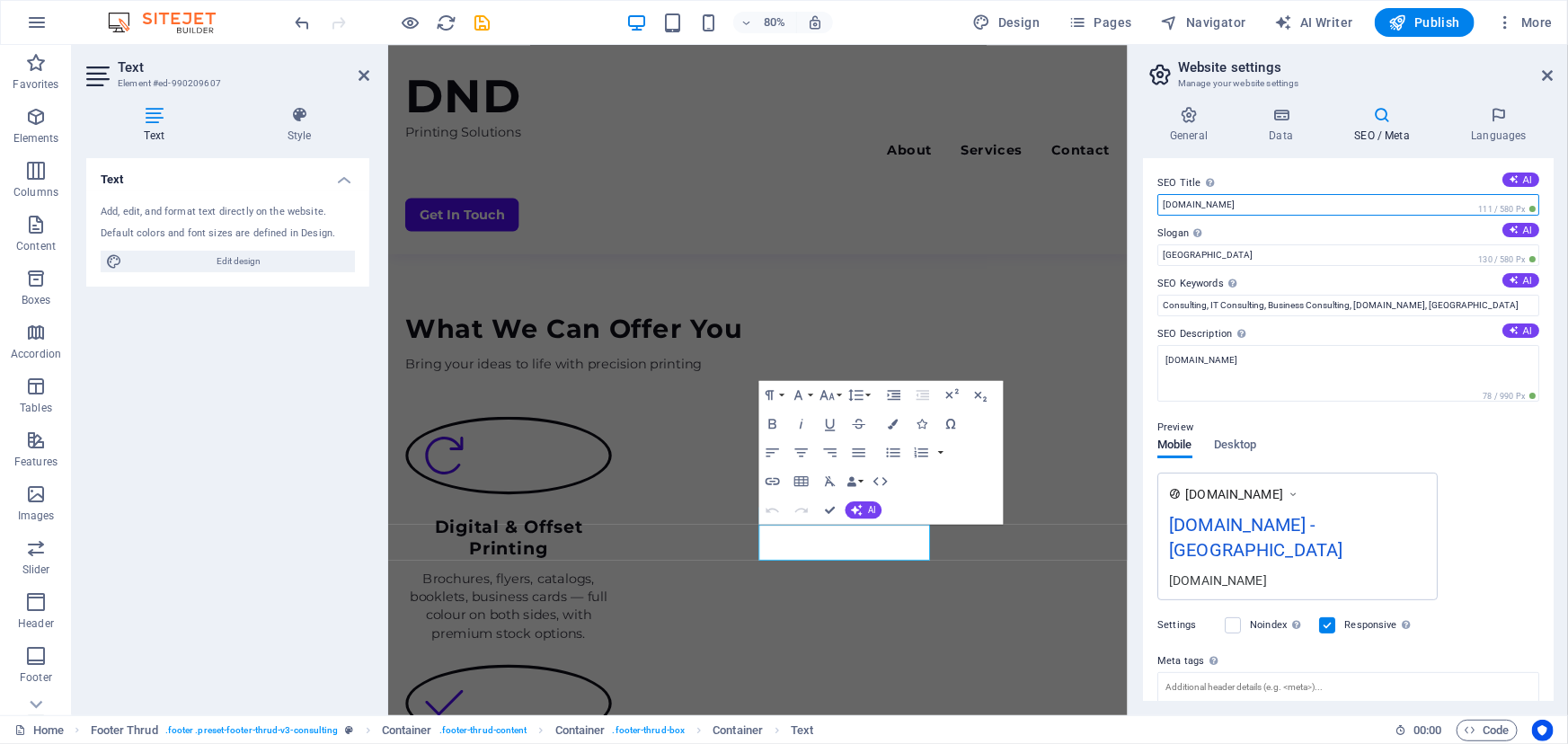
drag, startPoint x: 1271, startPoint y: 206, endPoint x: 1147, endPoint y: 215, distance: 124.3
click at [1147, 215] on div "SEO Title The title of your website - make it something that stands out in sear…" at bounding box center [1348, 430] width 411 height 543
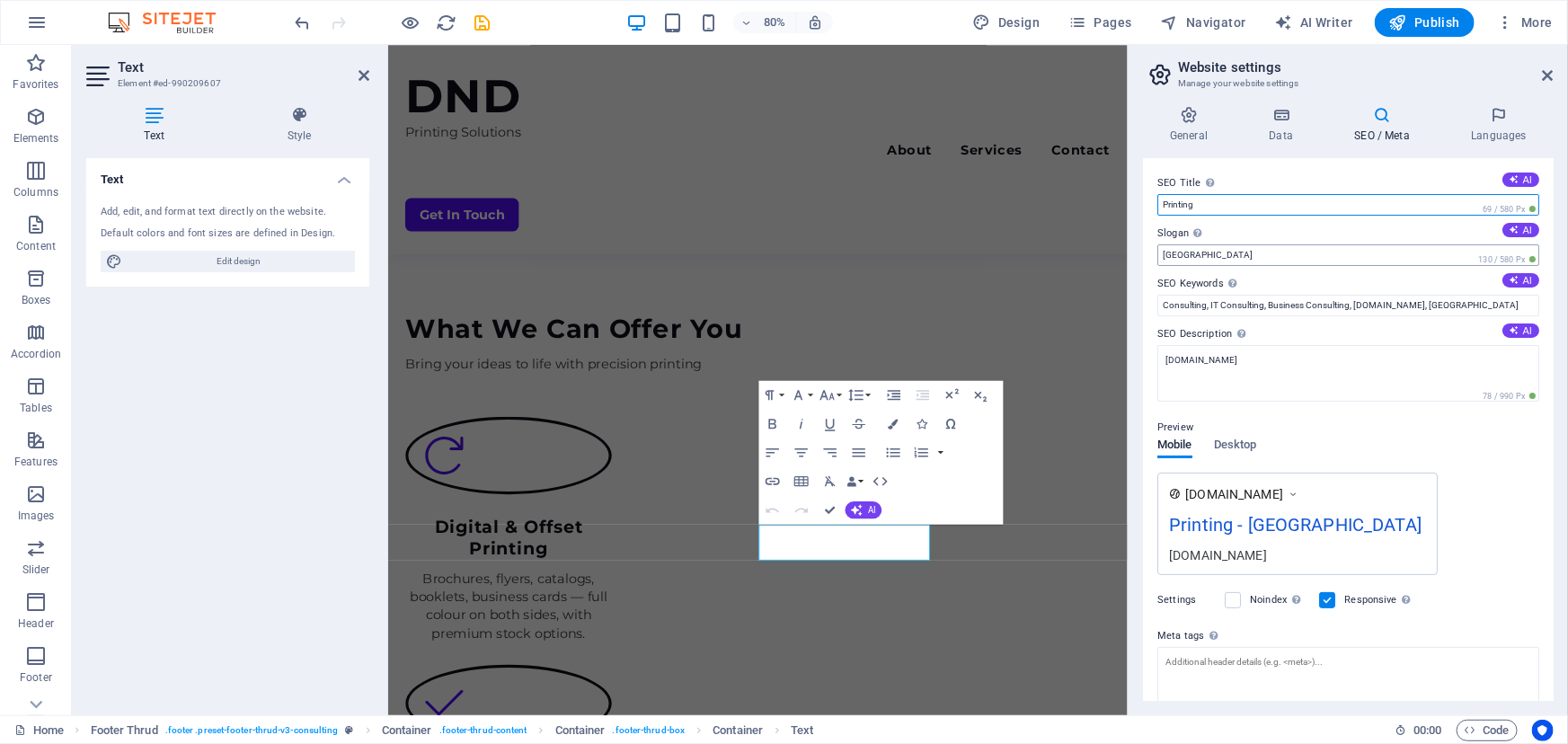
type input "Printing"
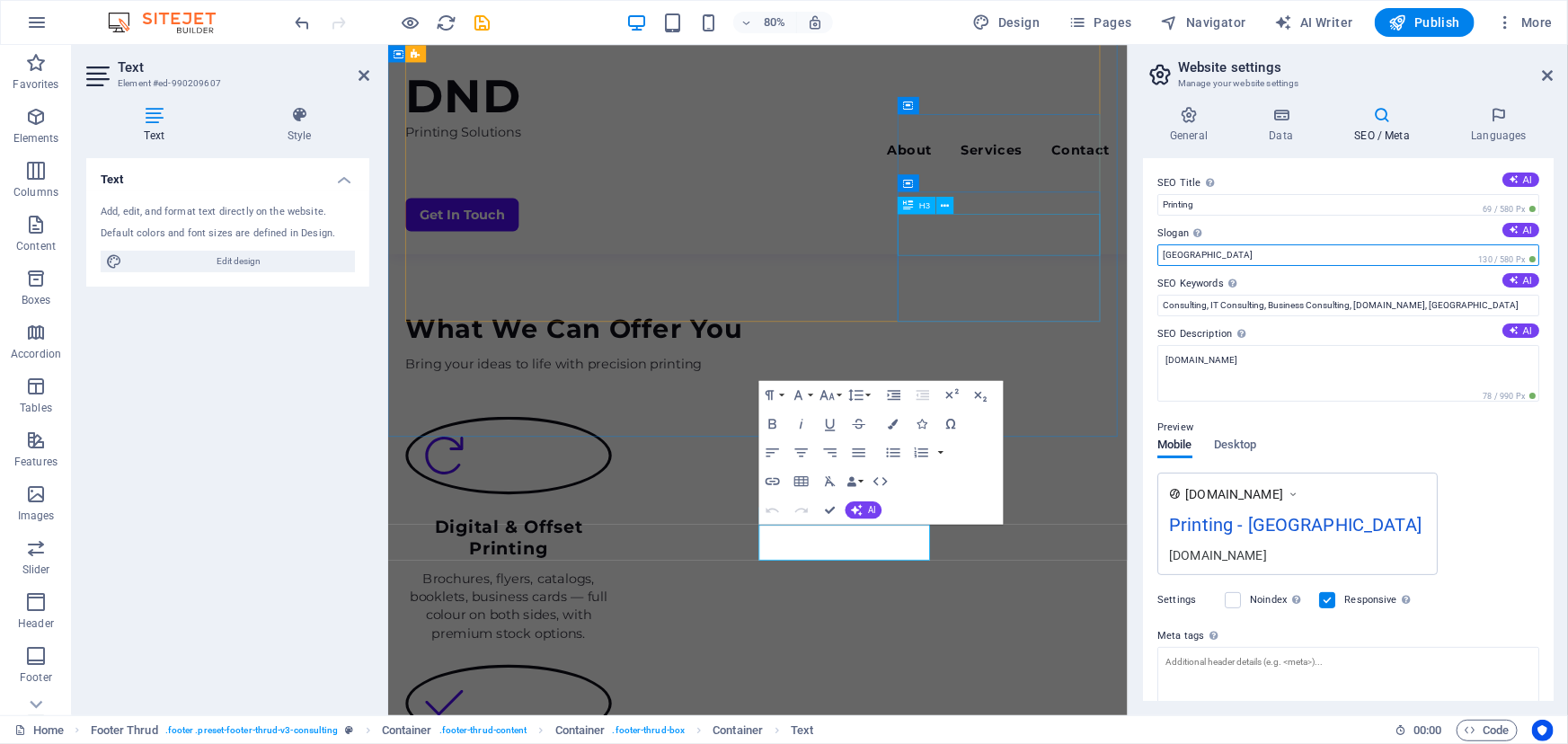
drag, startPoint x: 1631, startPoint y: 295, endPoint x: 1261, endPoint y: 295, distance: 370.0
drag, startPoint x: 1285, startPoint y: 256, endPoint x: 1162, endPoint y: 256, distance: 123.0
click at [1162, 256] on input "[GEOGRAPHIC_DATA]" at bounding box center [1348, 255] width 382 height 22
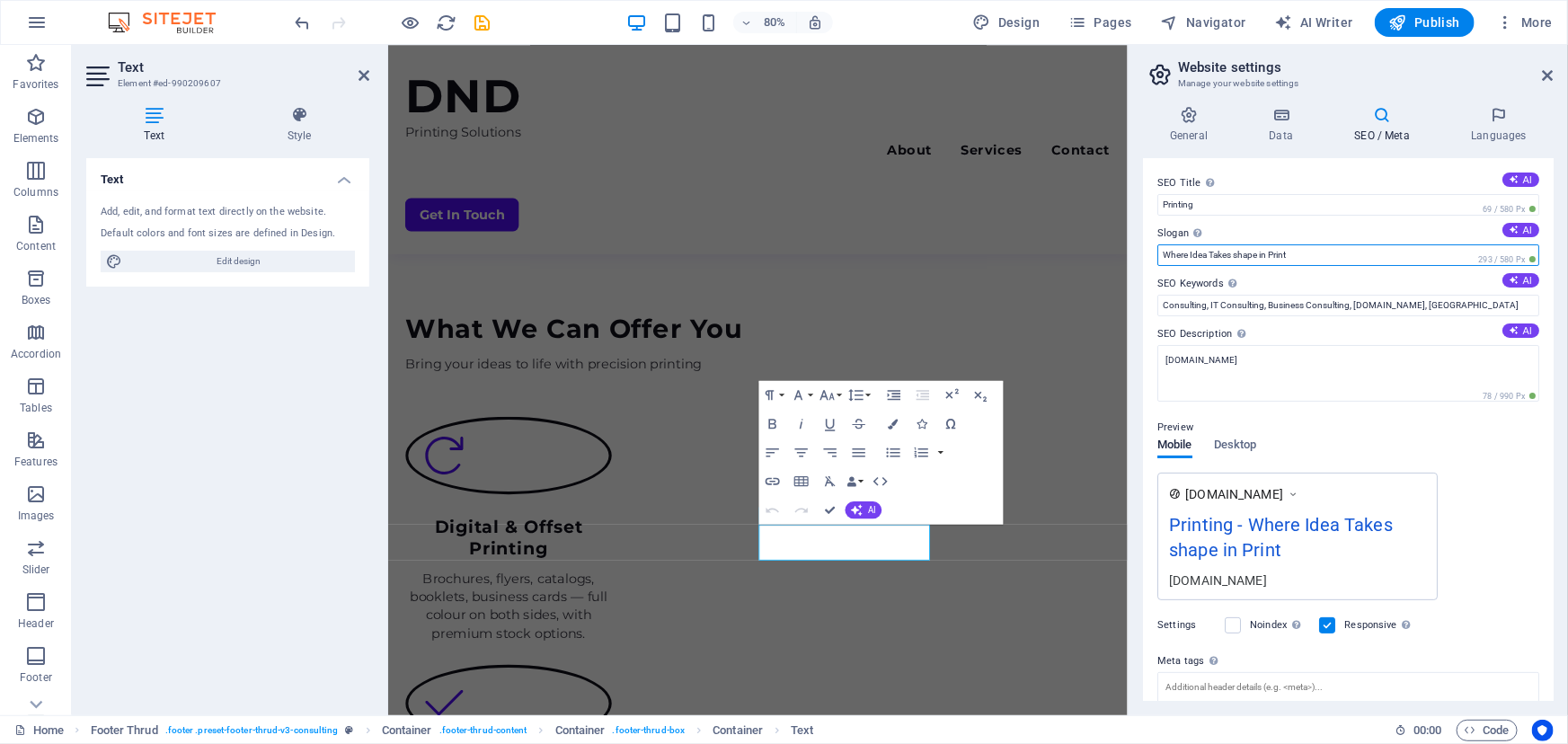
click at [1240, 253] on input "Where Idea Takes shape in Print" at bounding box center [1348, 255] width 382 height 22
type input "Where Idea Takes Shape in Print"
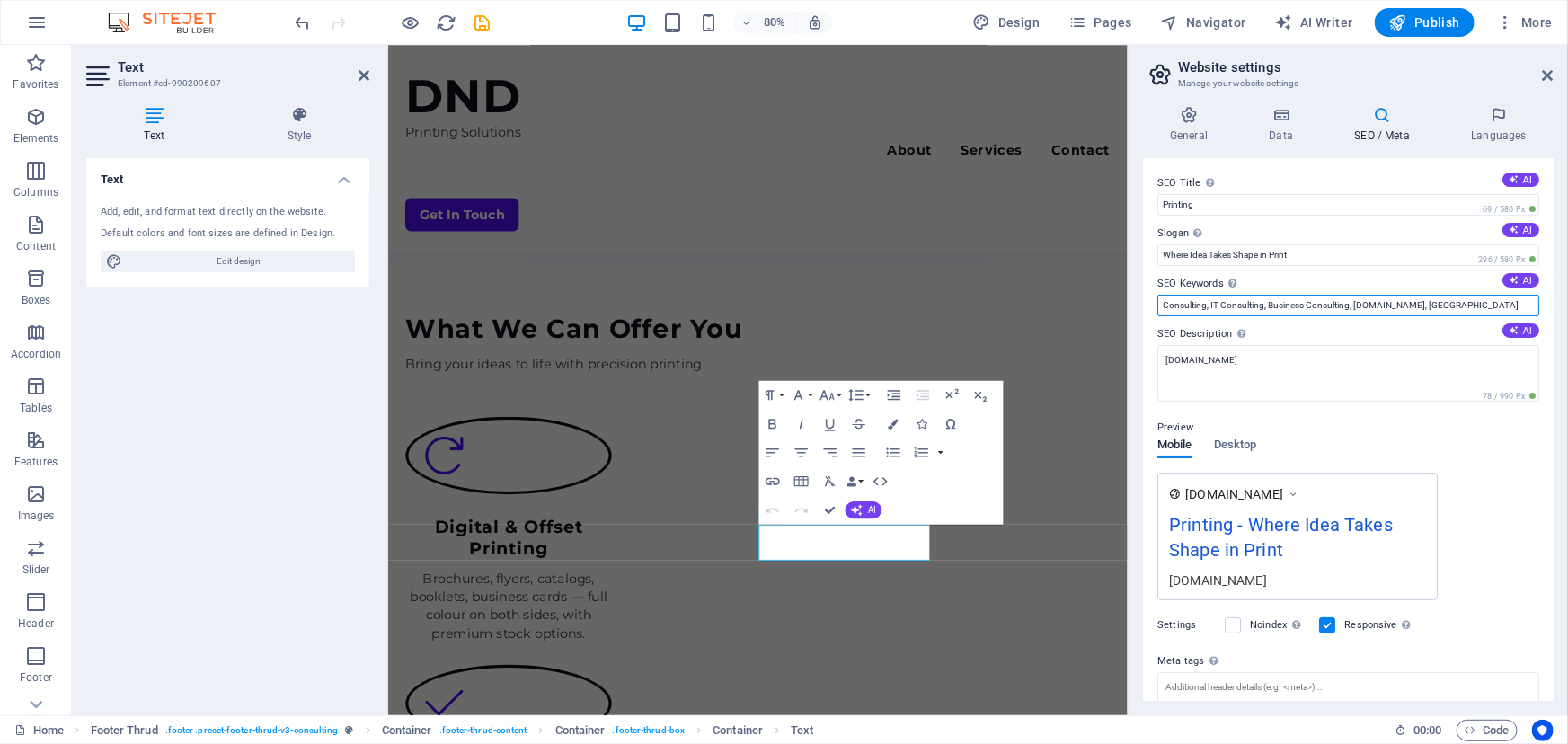
drag, startPoint x: 1491, startPoint y: 310, endPoint x: 1151, endPoint y: 302, distance: 340.1
click at [1151, 302] on div "SEO Title The title of your website - make it something that stands out in sear…" at bounding box center [1348, 430] width 411 height 543
type input "Printing"
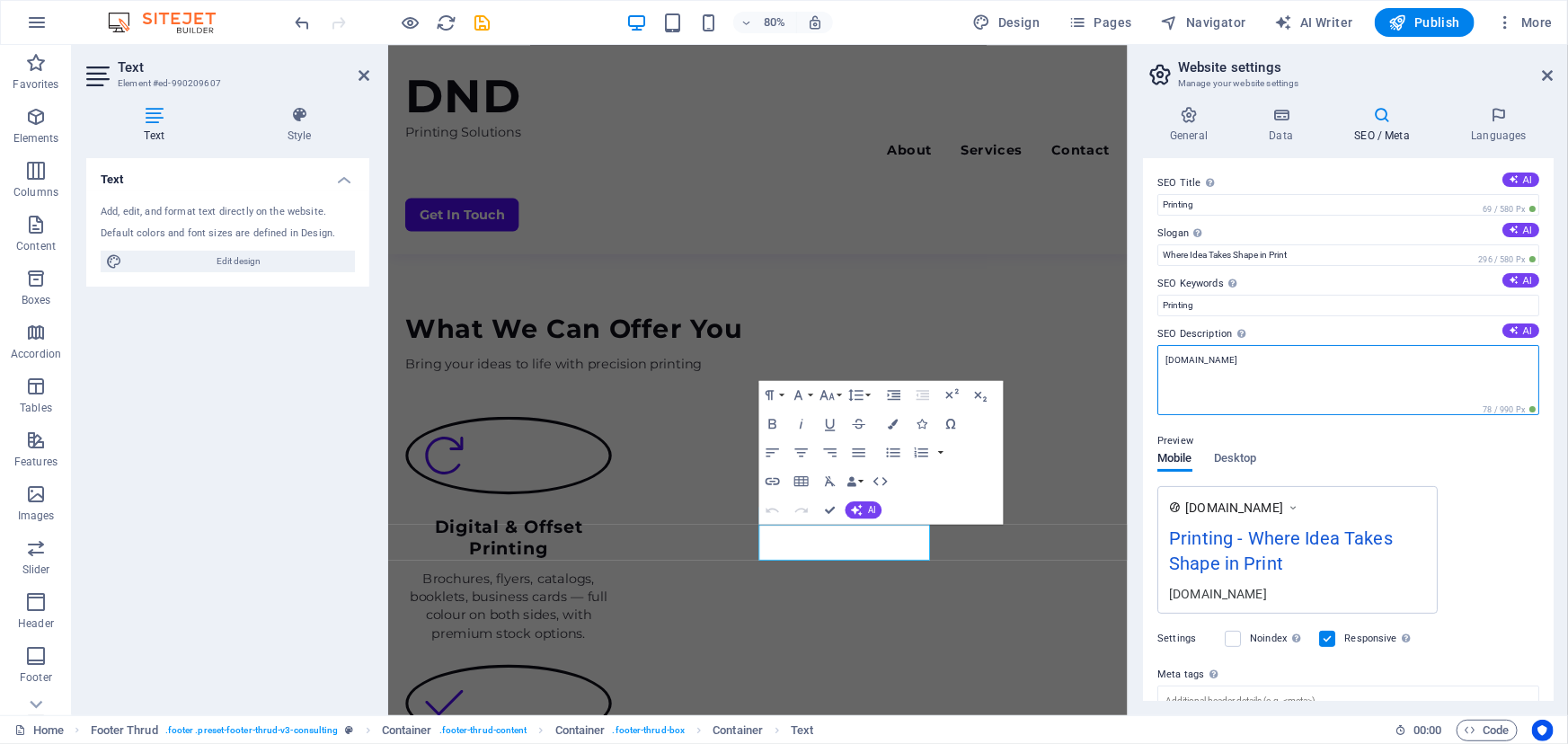
drag, startPoint x: 1236, startPoint y: 355, endPoint x: 1132, endPoint y: 360, distance: 104.1
click at [1132, 360] on div "General Data SEO / Meta Languages Website name [DOMAIN_NAME] Logo Drag files he…" at bounding box center [1348, 403] width 439 height 623
click at [1240, 361] on textarea "All kind of Printing Services" at bounding box center [1348, 380] width 382 height 70
type textarea "All kind of Printing Services"
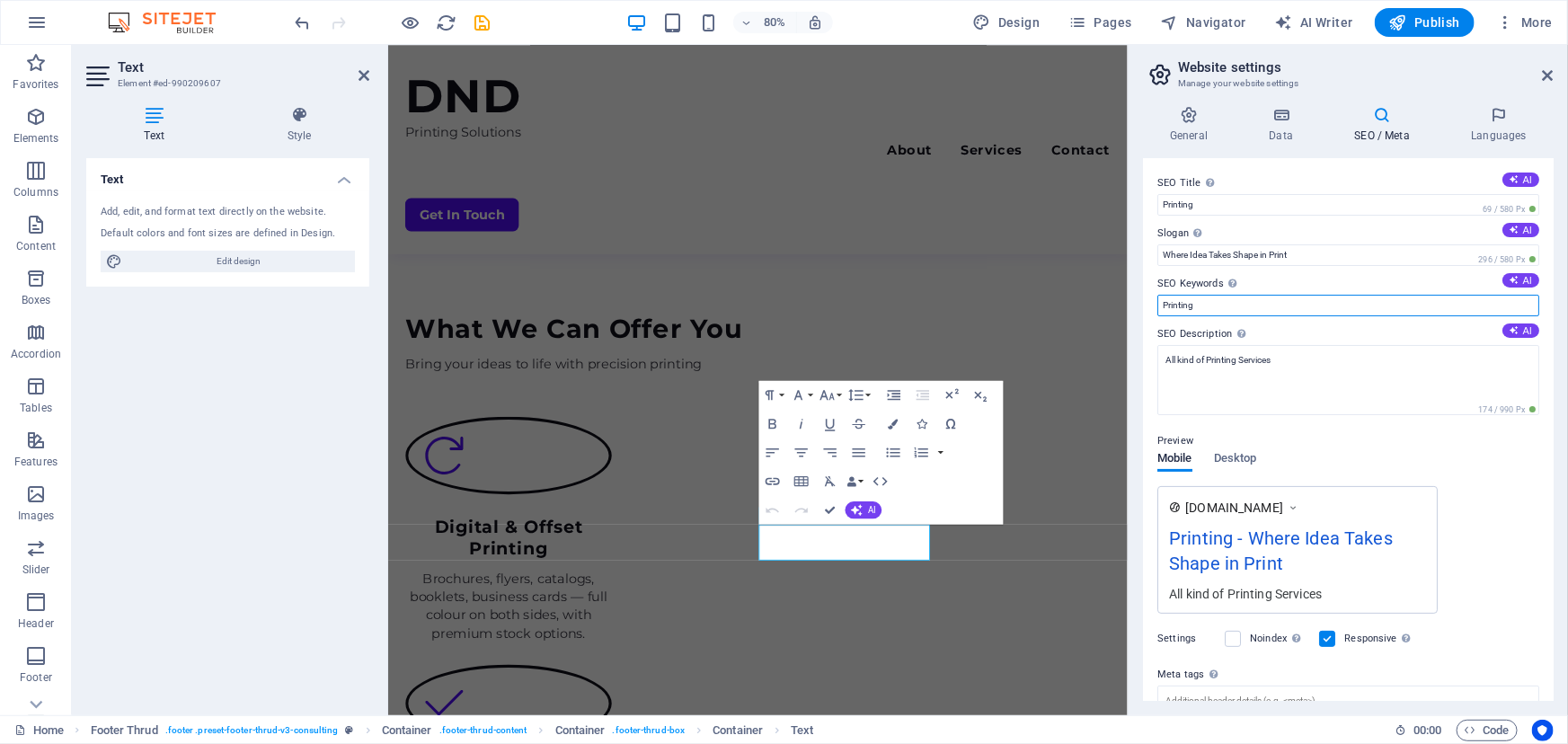
click at [1221, 300] on input "Printing" at bounding box center [1348, 305] width 382 height 22
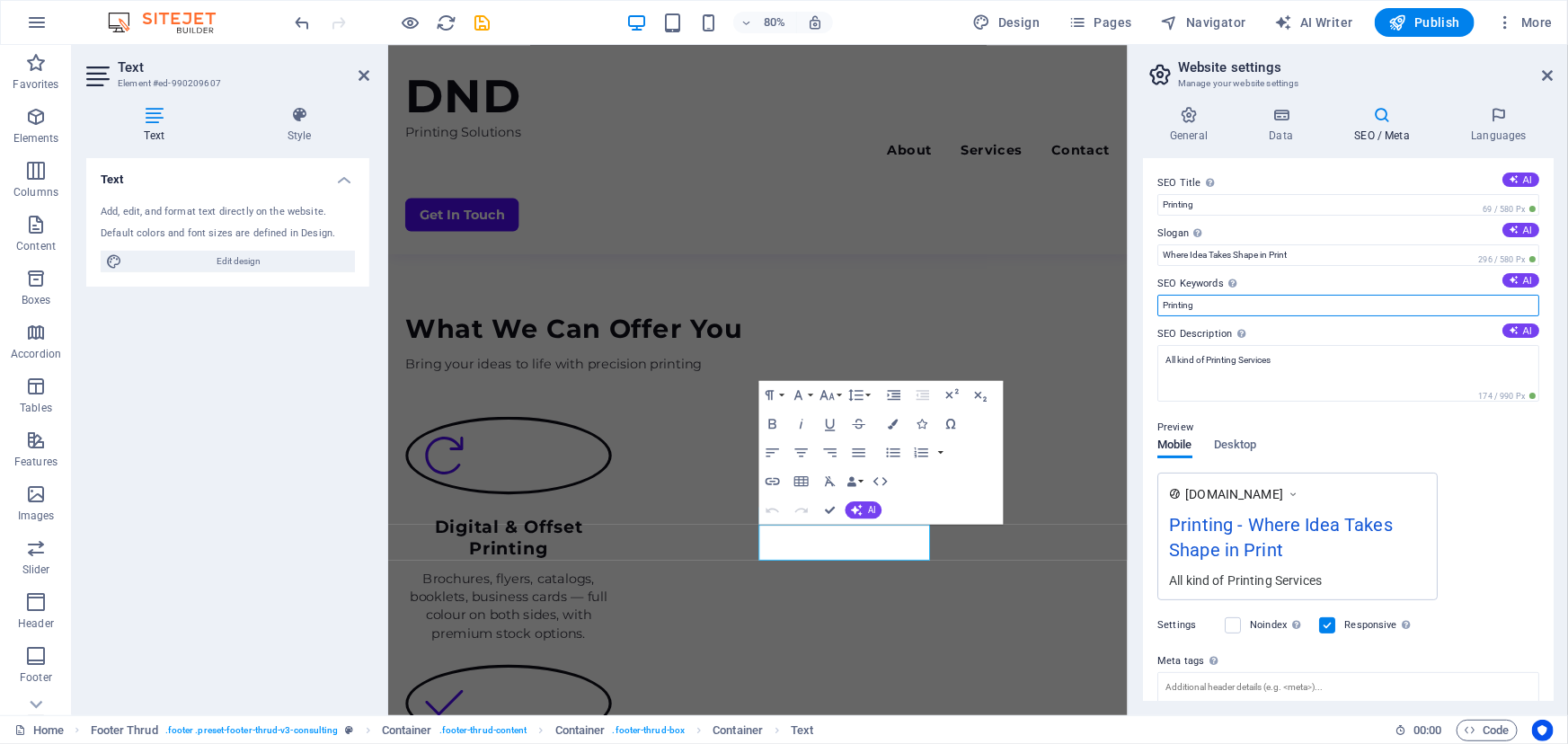
paste input "Services"
type input "Printing Services"
click at [1332, 422] on div "Preview" at bounding box center [1348, 428] width 382 height 22
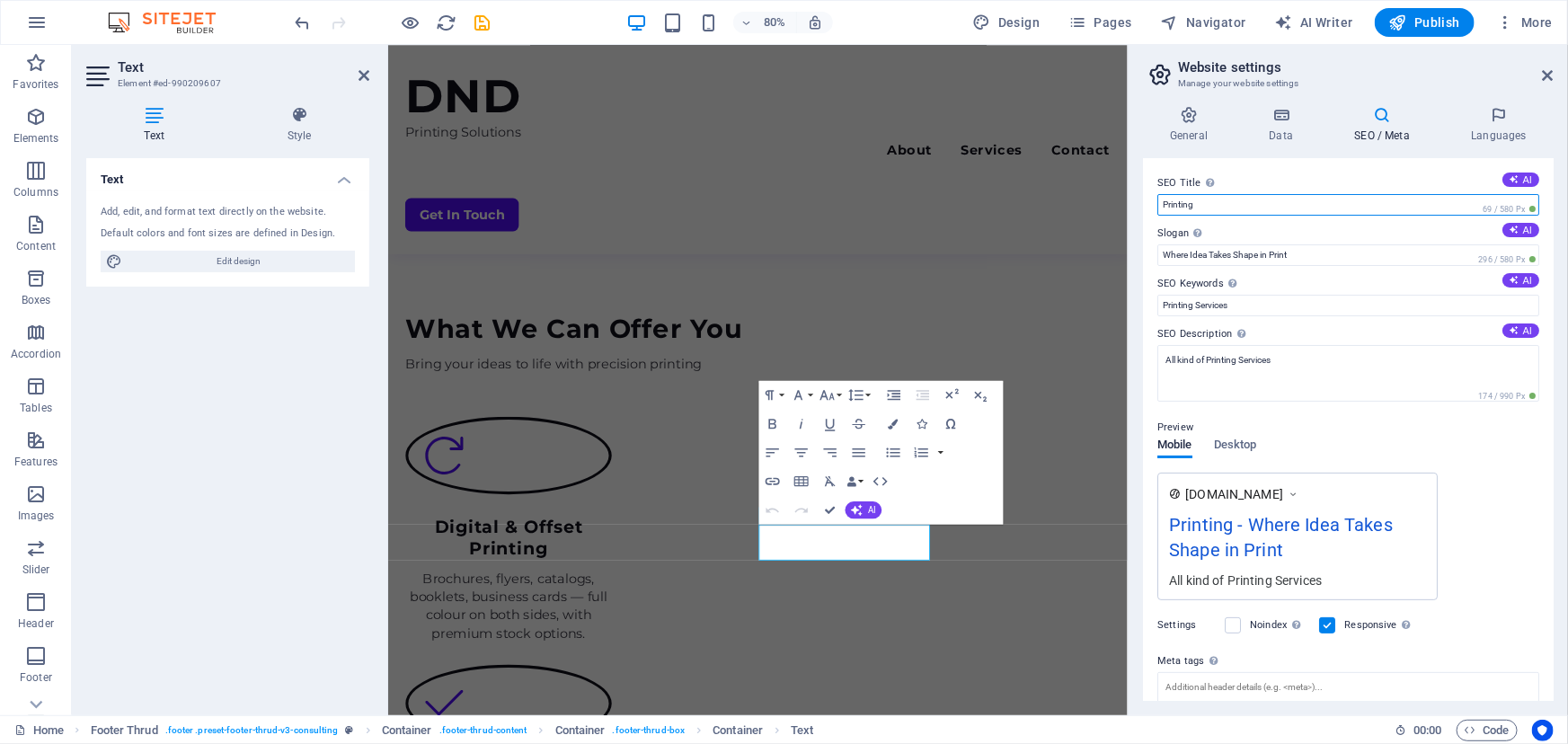
click at [1173, 199] on input "Printing" at bounding box center [1348, 205] width 382 height 22
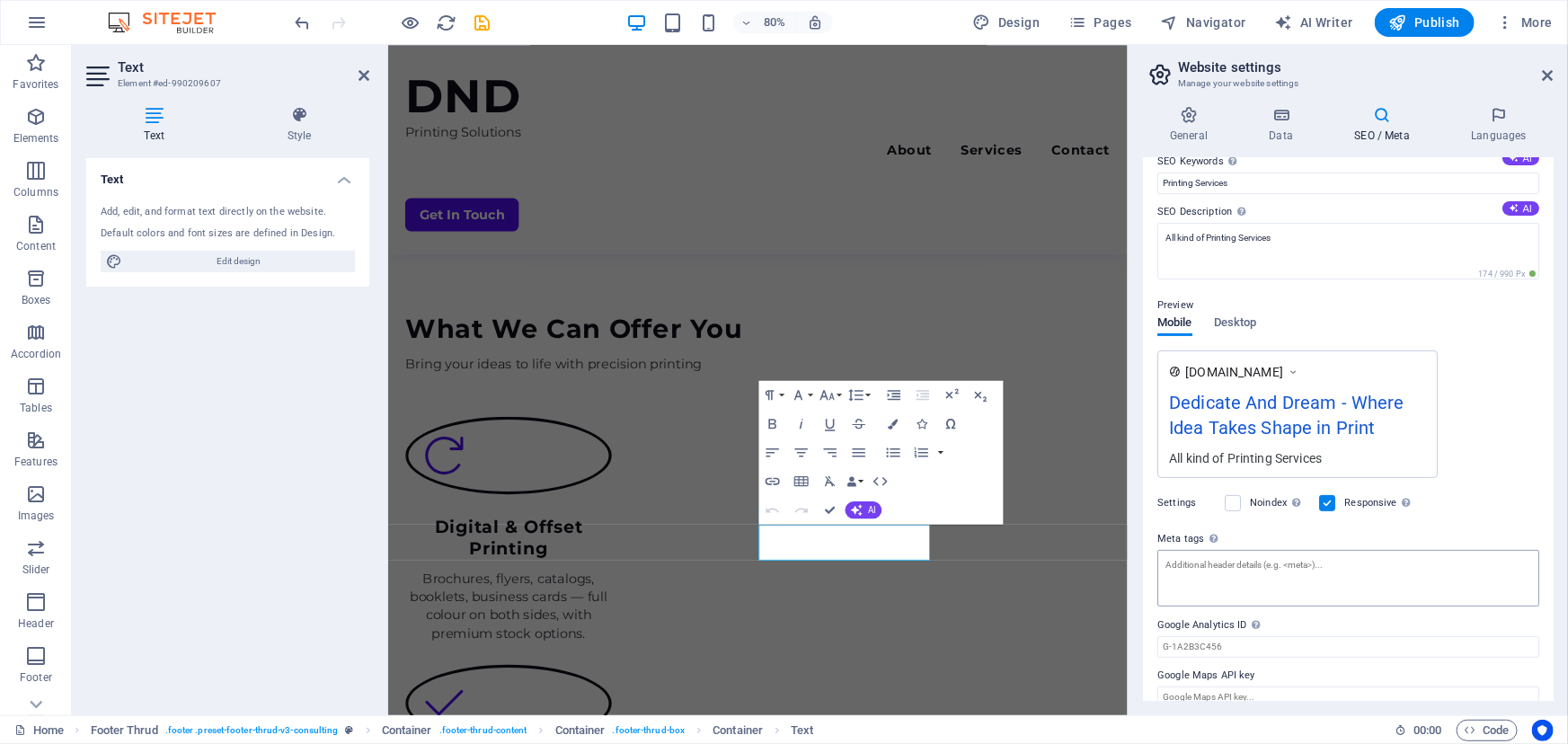
scroll to position [143, 0]
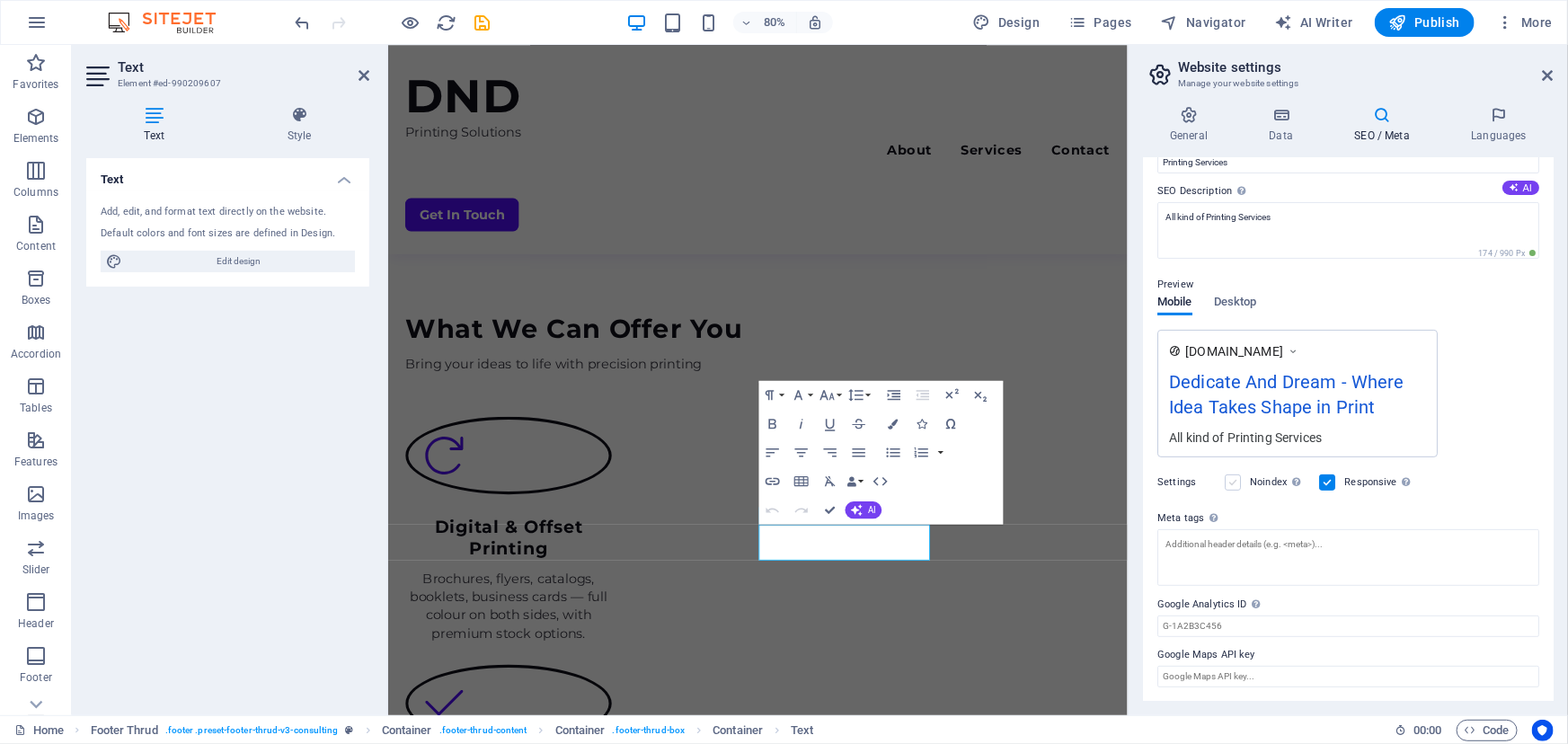
type input "Dedicate And Dream"
click at [1240, 484] on label at bounding box center [1233, 483] width 16 height 16
click at [0, 0] on input "Noindex Instruct search engines to exclude this website from search results." at bounding box center [0, 0] width 0 height 0
click at [1240, 484] on label at bounding box center [1233, 483] width 16 height 16
click at [0, 0] on input "Noindex Instruct search engines to exclude this website from search results." at bounding box center [0, 0] width 0 height 0
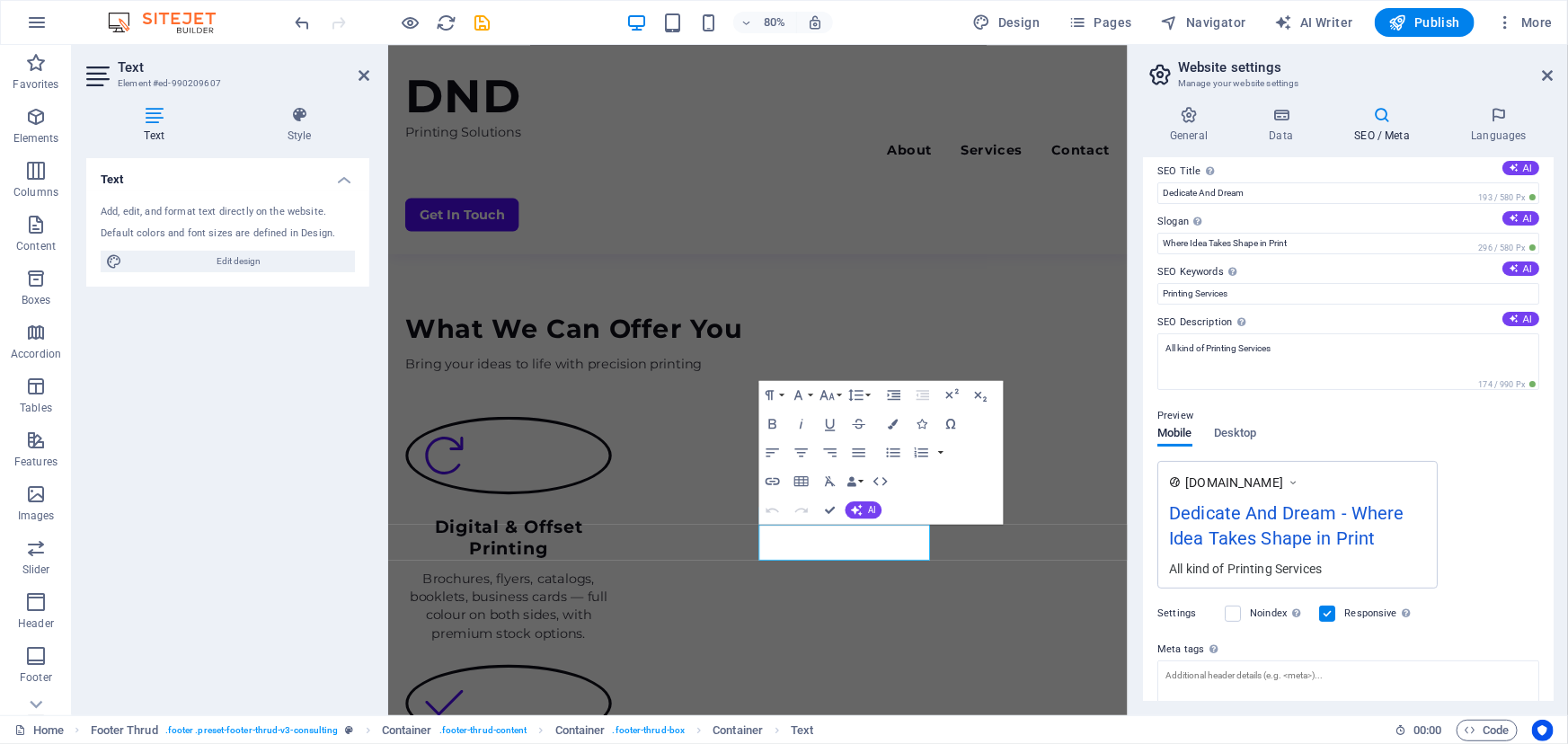
scroll to position [0, 0]
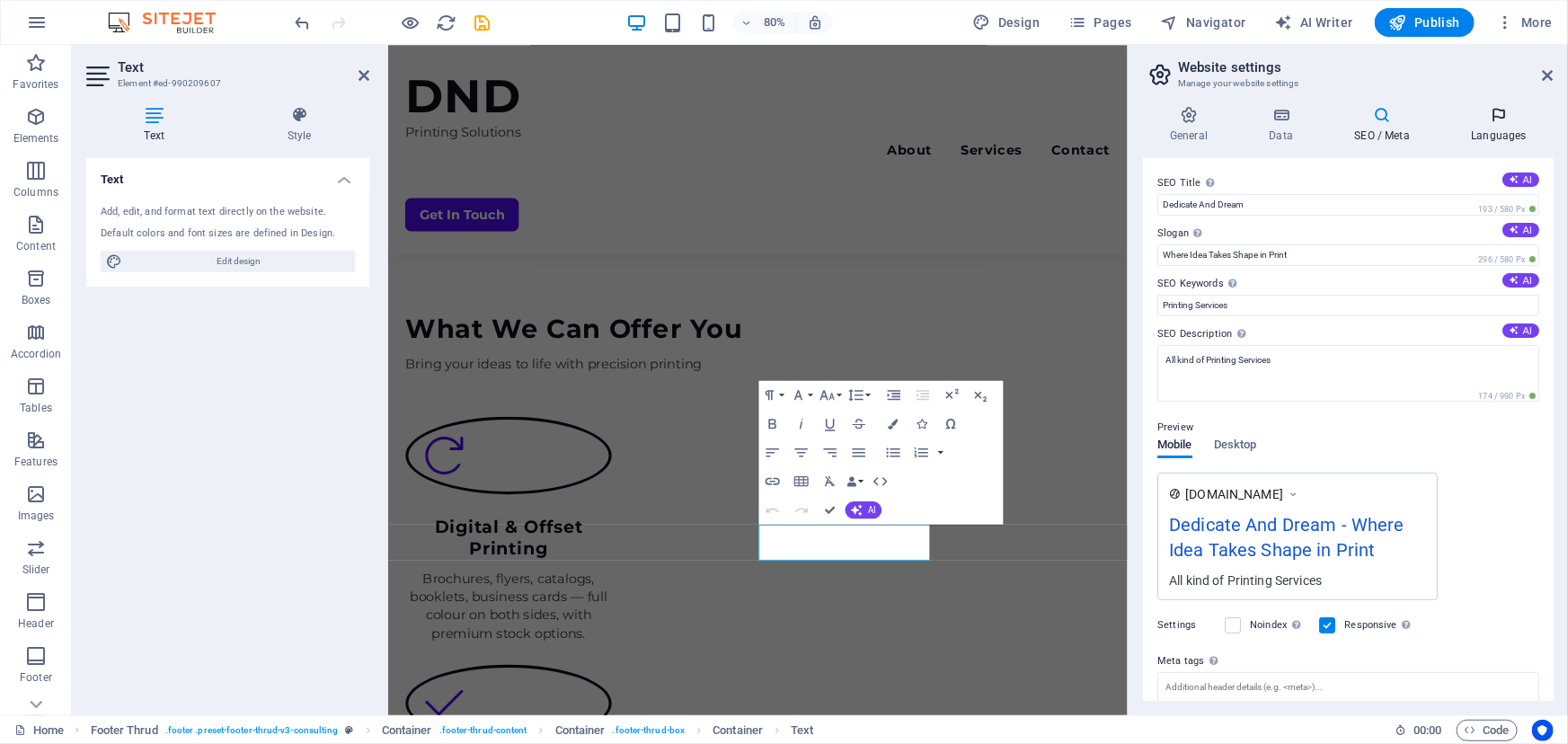
click at [1482, 120] on icon at bounding box center [1499, 115] width 109 height 18
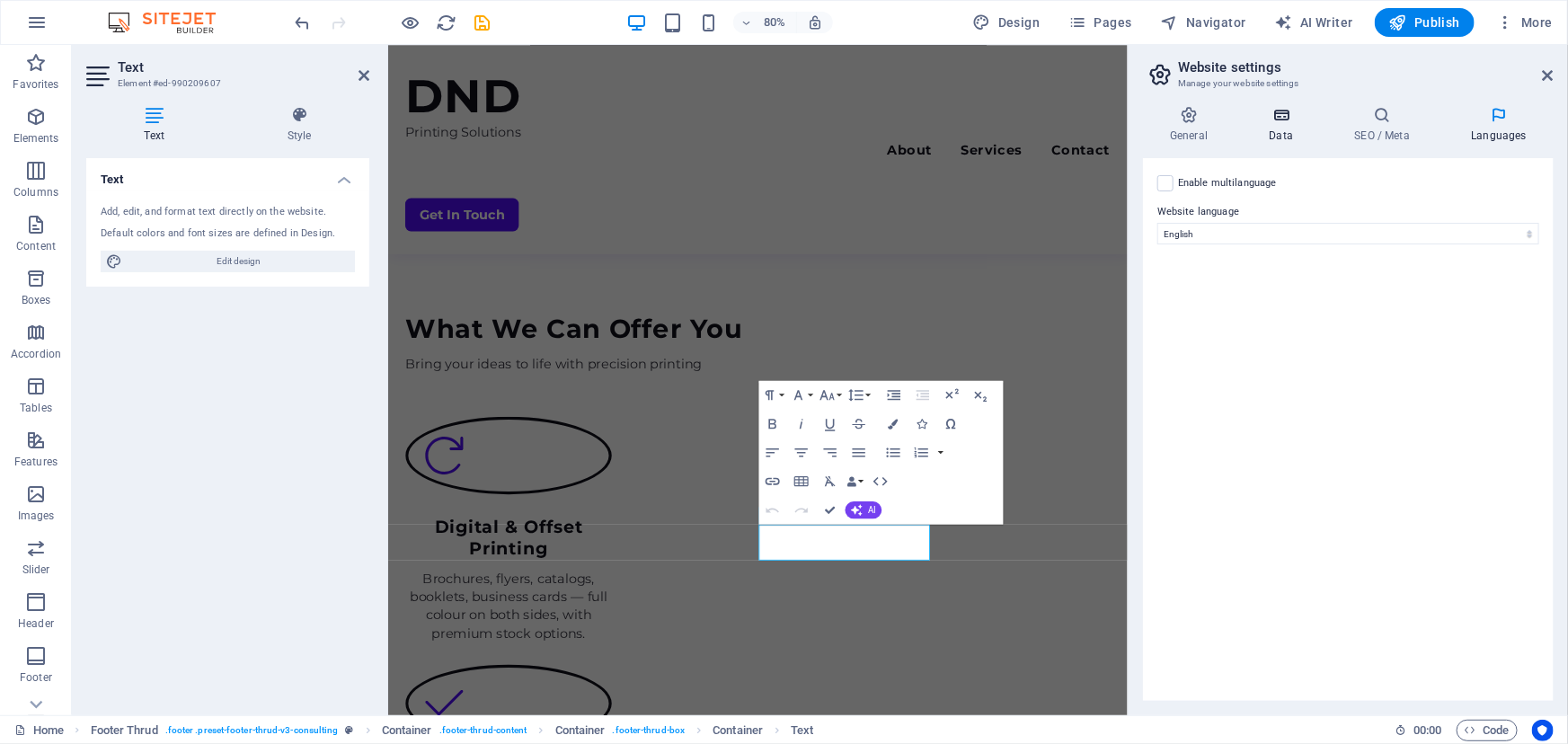
click at [1298, 129] on h4 "Data" at bounding box center [1285, 124] width 86 height 37
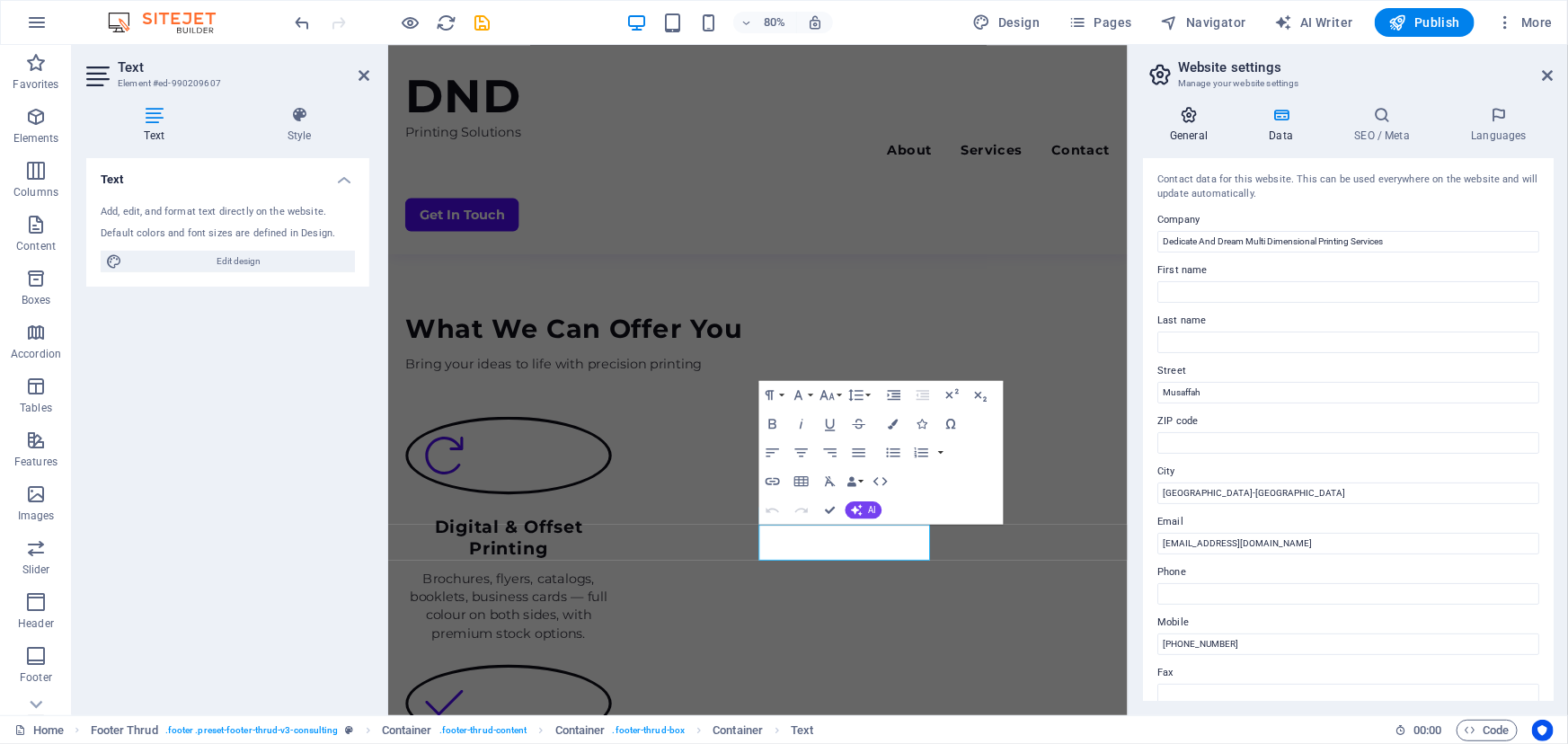
click at [1213, 123] on icon at bounding box center [1188, 115] width 92 height 18
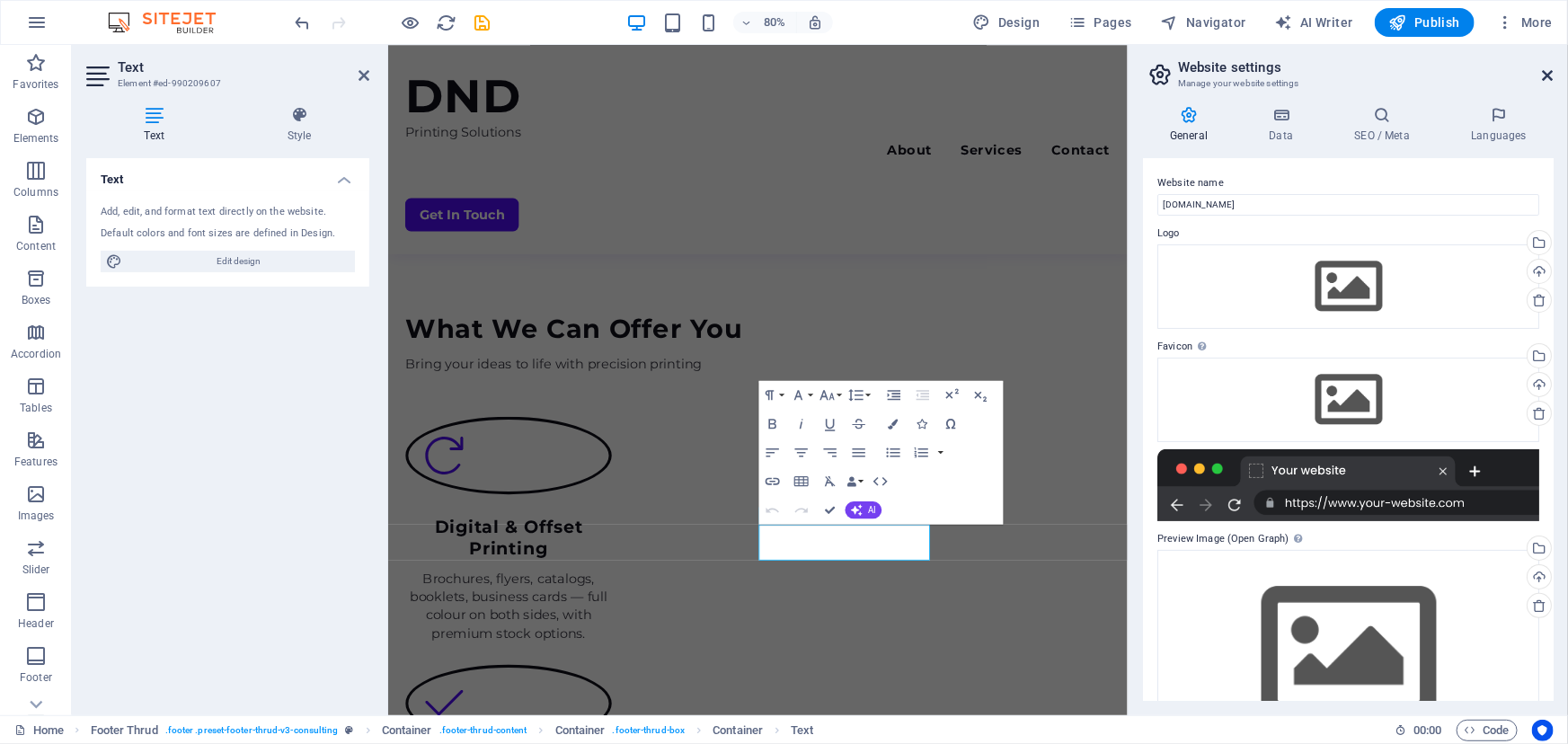
click at [1550, 75] on icon at bounding box center [1548, 76] width 11 height 15
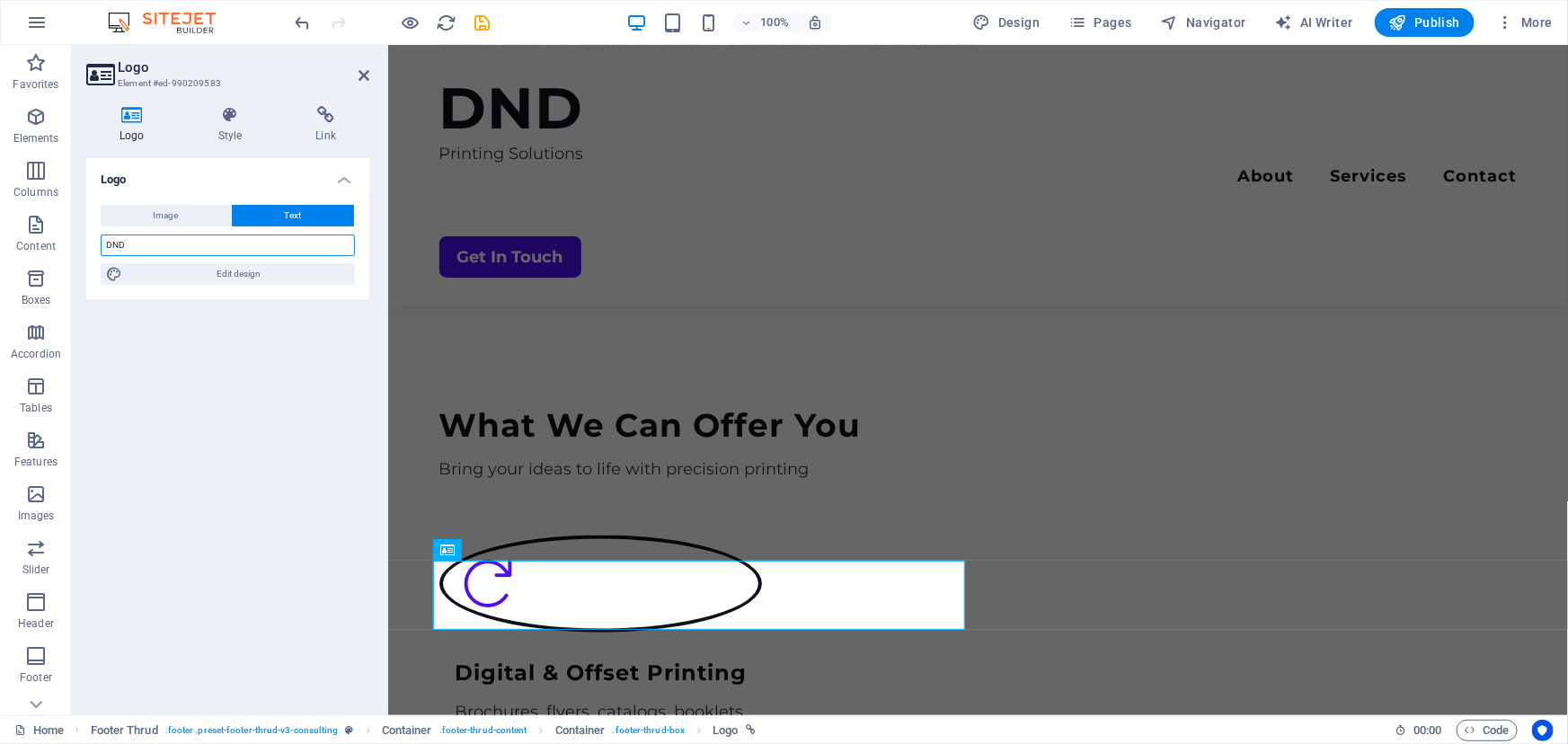
click at [151, 246] on input "DND" at bounding box center [227, 245] width 254 height 22
type input "D"
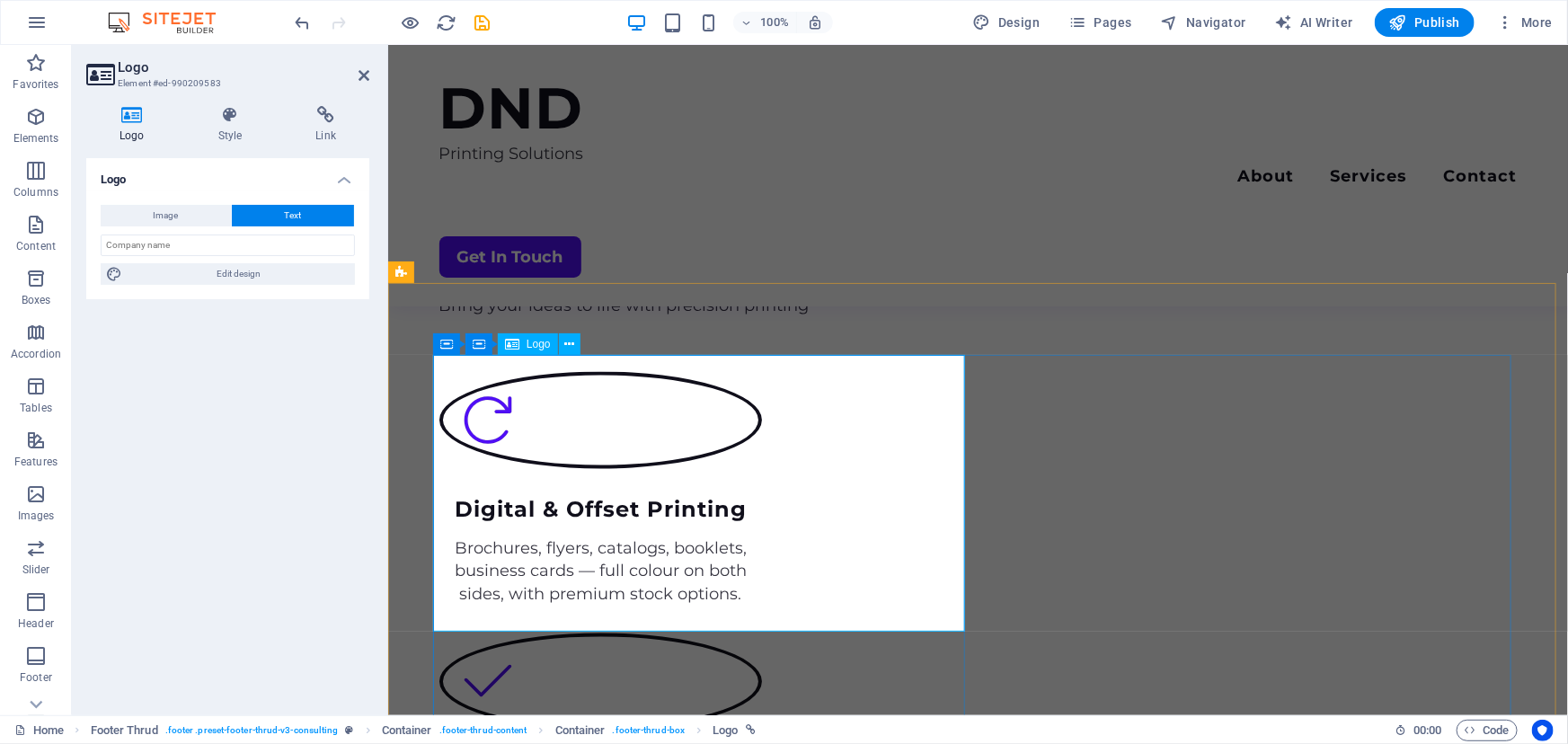
scroll to position [1553, 0]
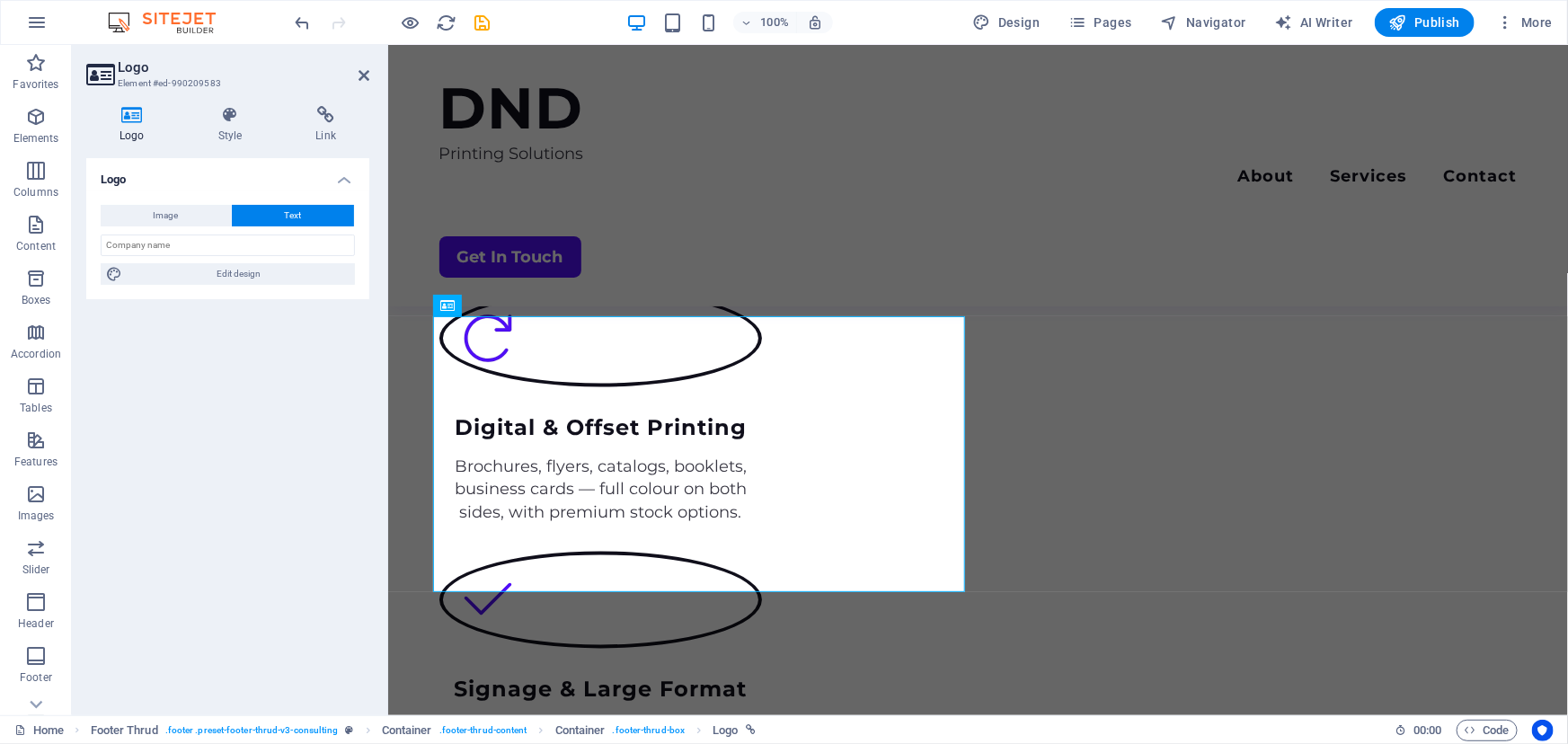
click at [331, 433] on div "Logo Image Text Drag files here, click to choose files or select files from Fil…" at bounding box center [228, 430] width 283 height 543
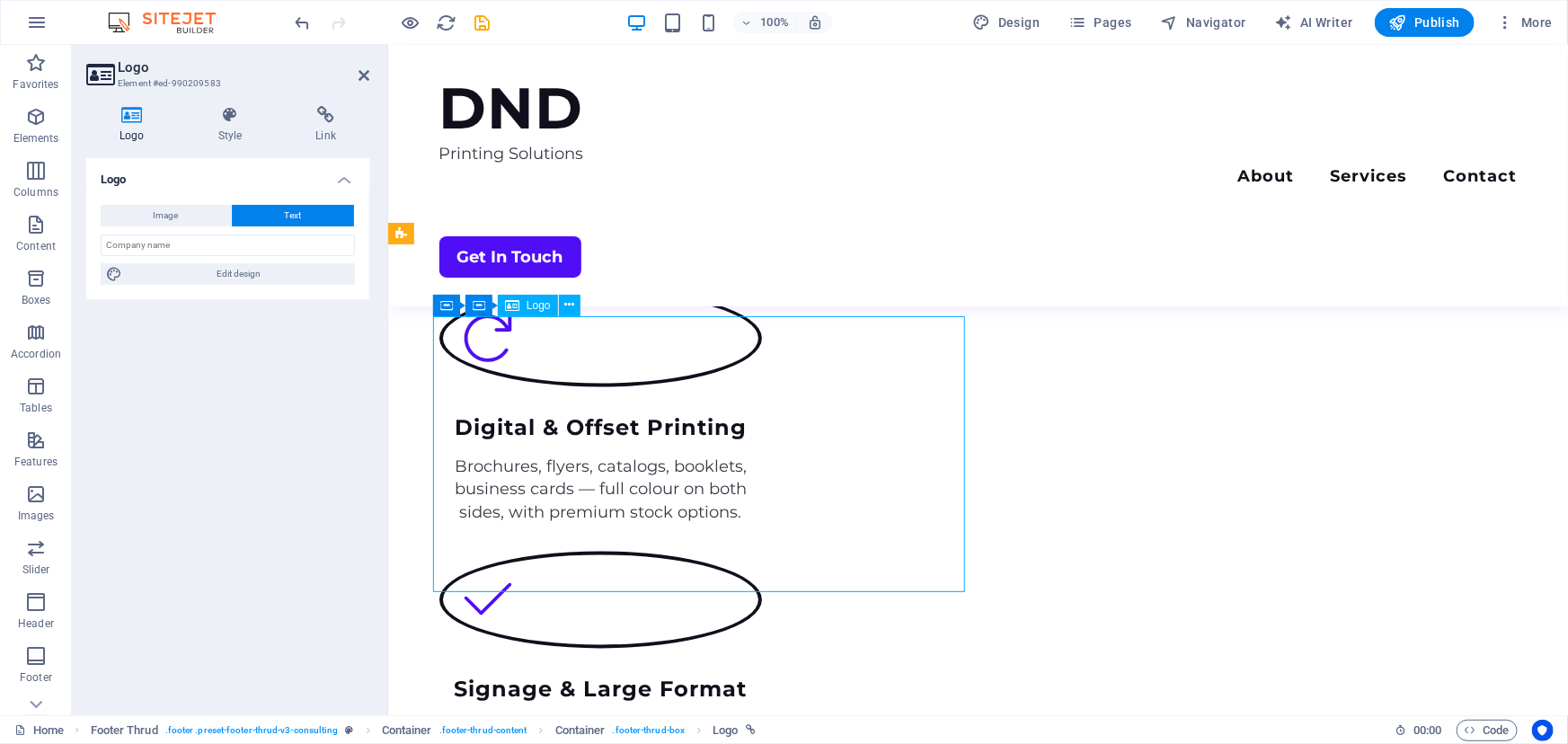
drag, startPoint x: 815, startPoint y: 495, endPoint x: 533, endPoint y: 386, distance: 302.3
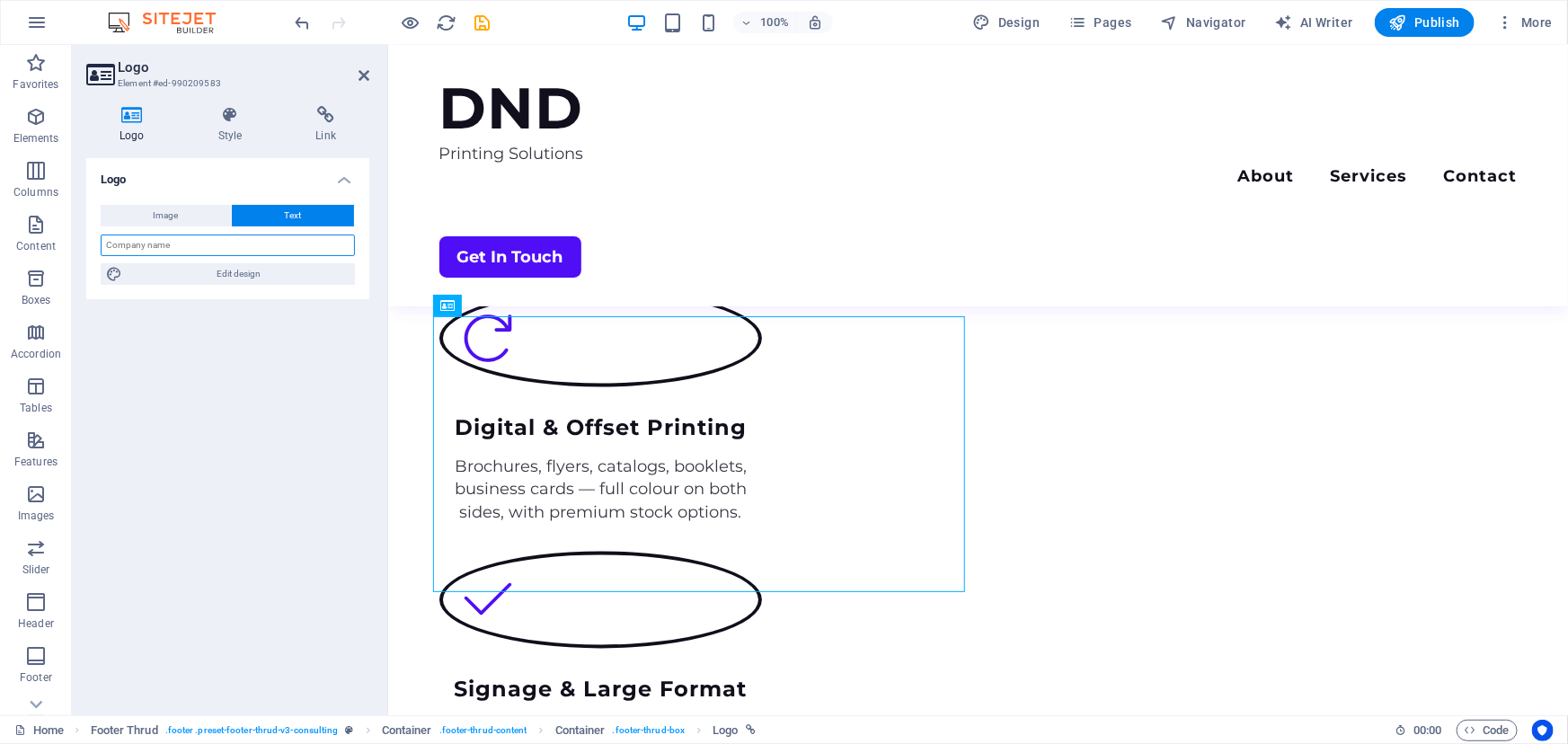
click at [182, 247] on input "text" at bounding box center [227, 245] width 254 height 22
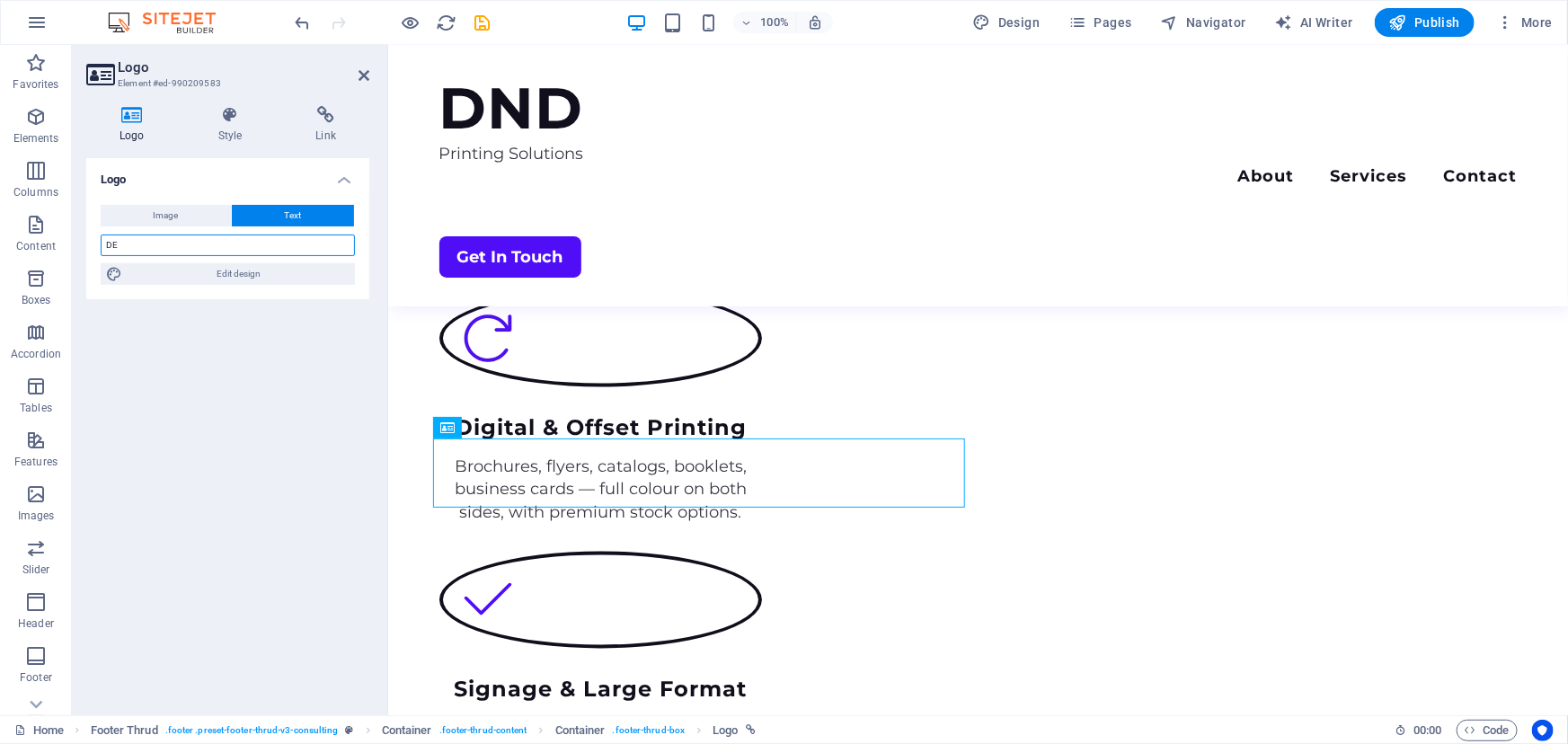
scroll to position [1430, 0]
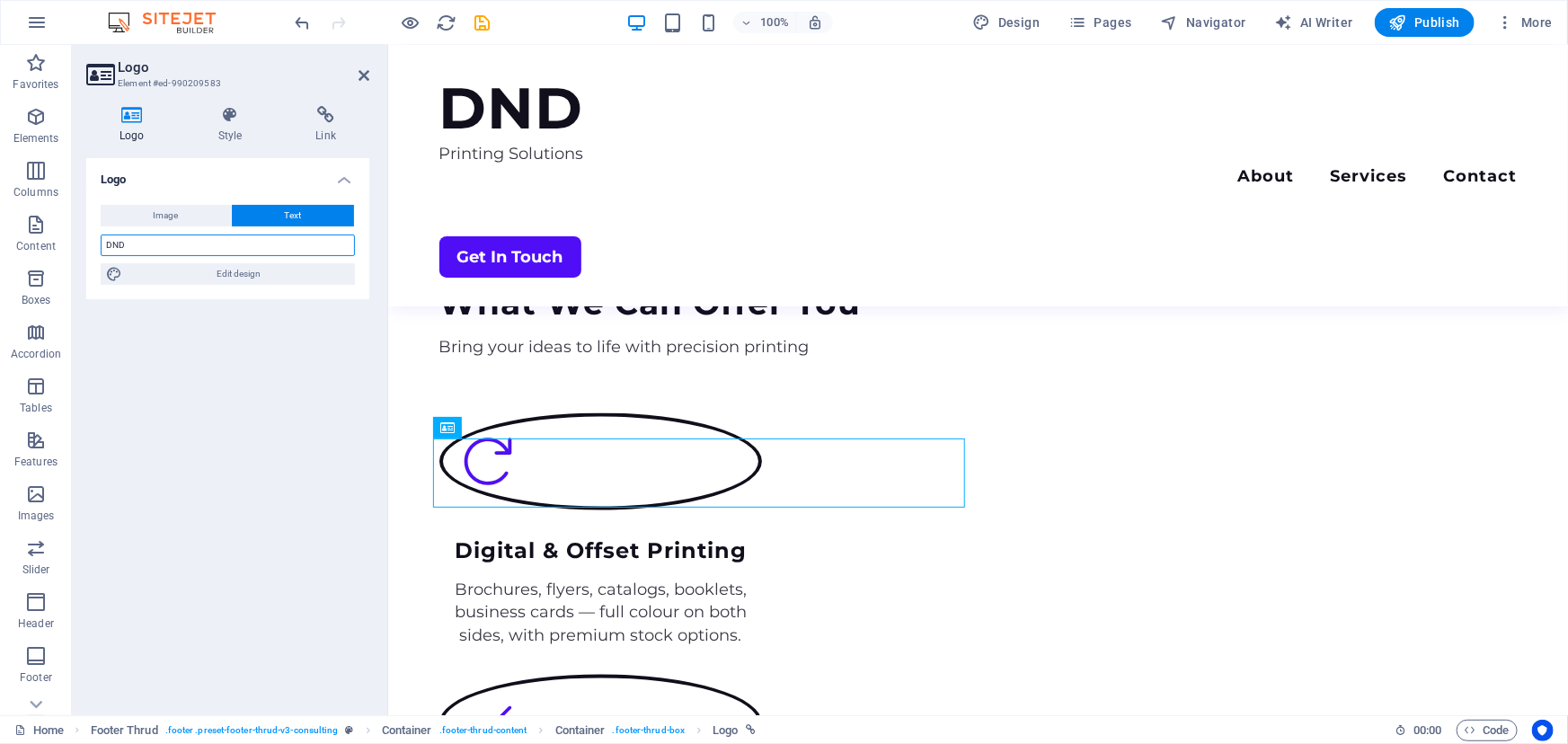
type input "DND"
click at [182, 247] on input "DND" at bounding box center [227, 245] width 254 height 22
click at [200, 211] on button "Image" at bounding box center [165, 216] width 130 height 22
select select "DISABLED_OPTION_VALUE"
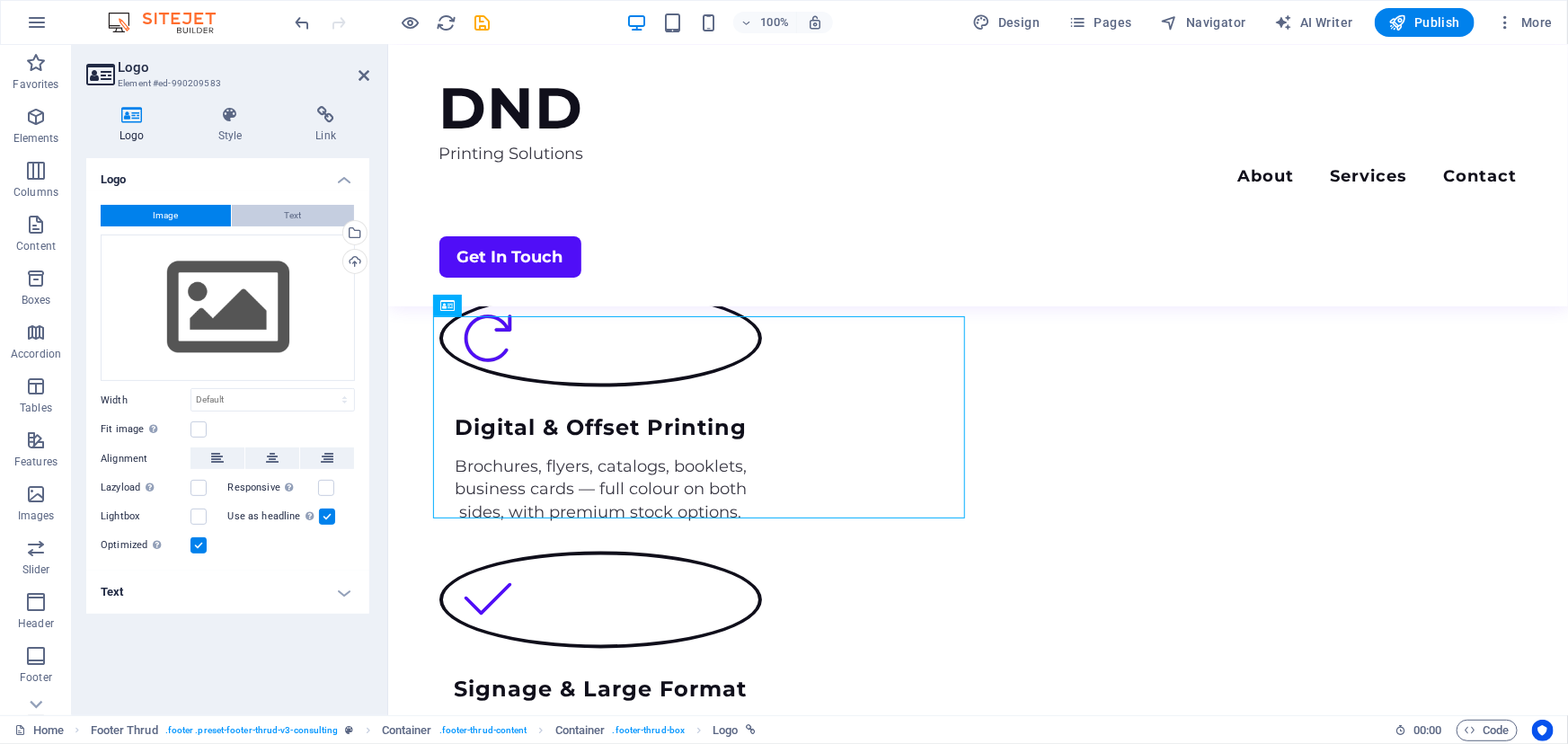
click at [279, 208] on button "Text" at bounding box center [292, 216] width 122 height 22
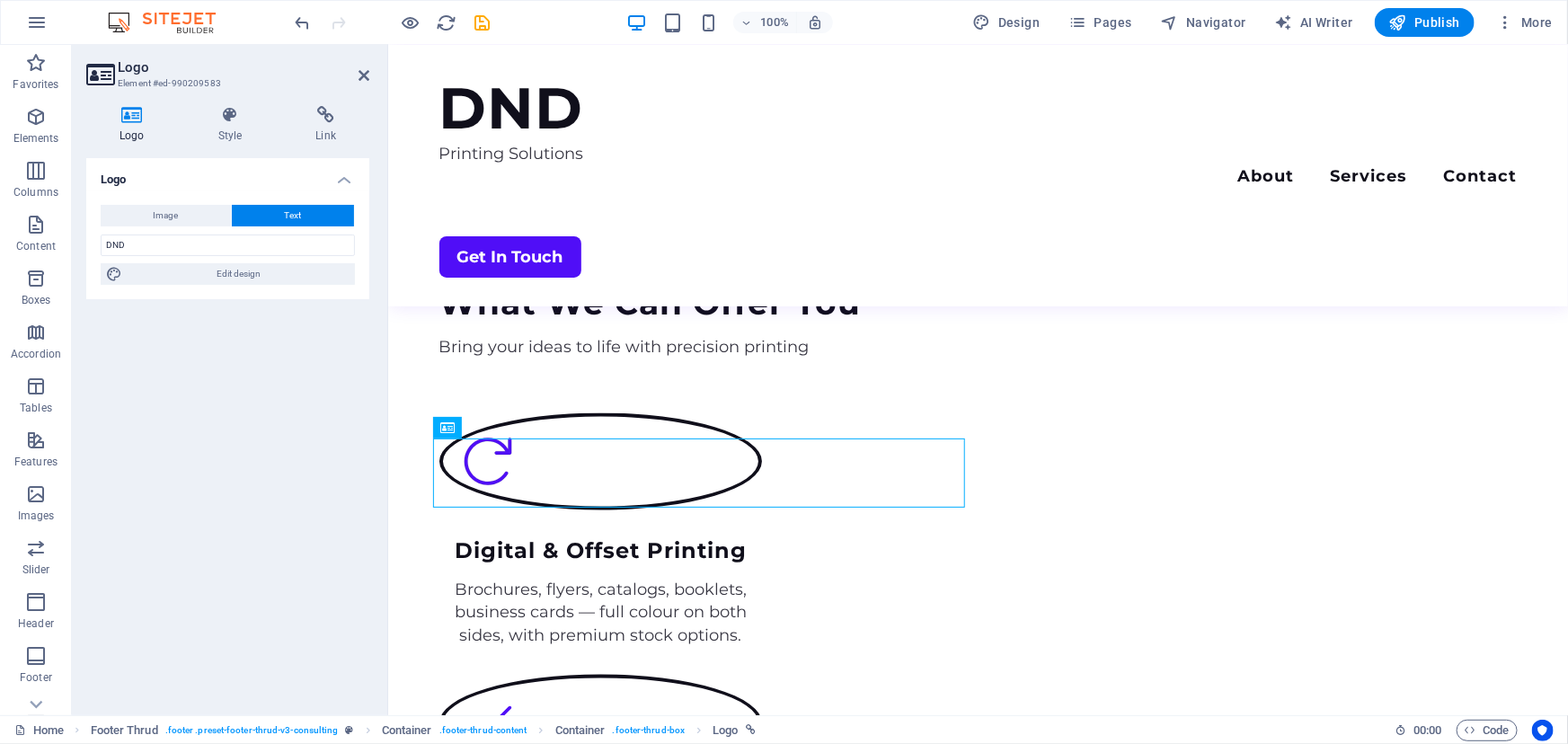
click at [260, 347] on div "Logo Image Text Drag files here, click to choose files or select files from Fil…" at bounding box center [228, 430] width 283 height 543
click at [336, 428] on div "Logo Image Text Drag files here, click to choose files or select files from Fil…" at bounding box center [228, 430] width 283 height 543
click at [254, 450] on div "Logo Image Text Drag files here, click to choose files or select files from Fil…" at bounding box center [228, 430] width 283 height 543
click at [28, 126] on icon "button" at bounding box center [36, 117] width 22 height 22
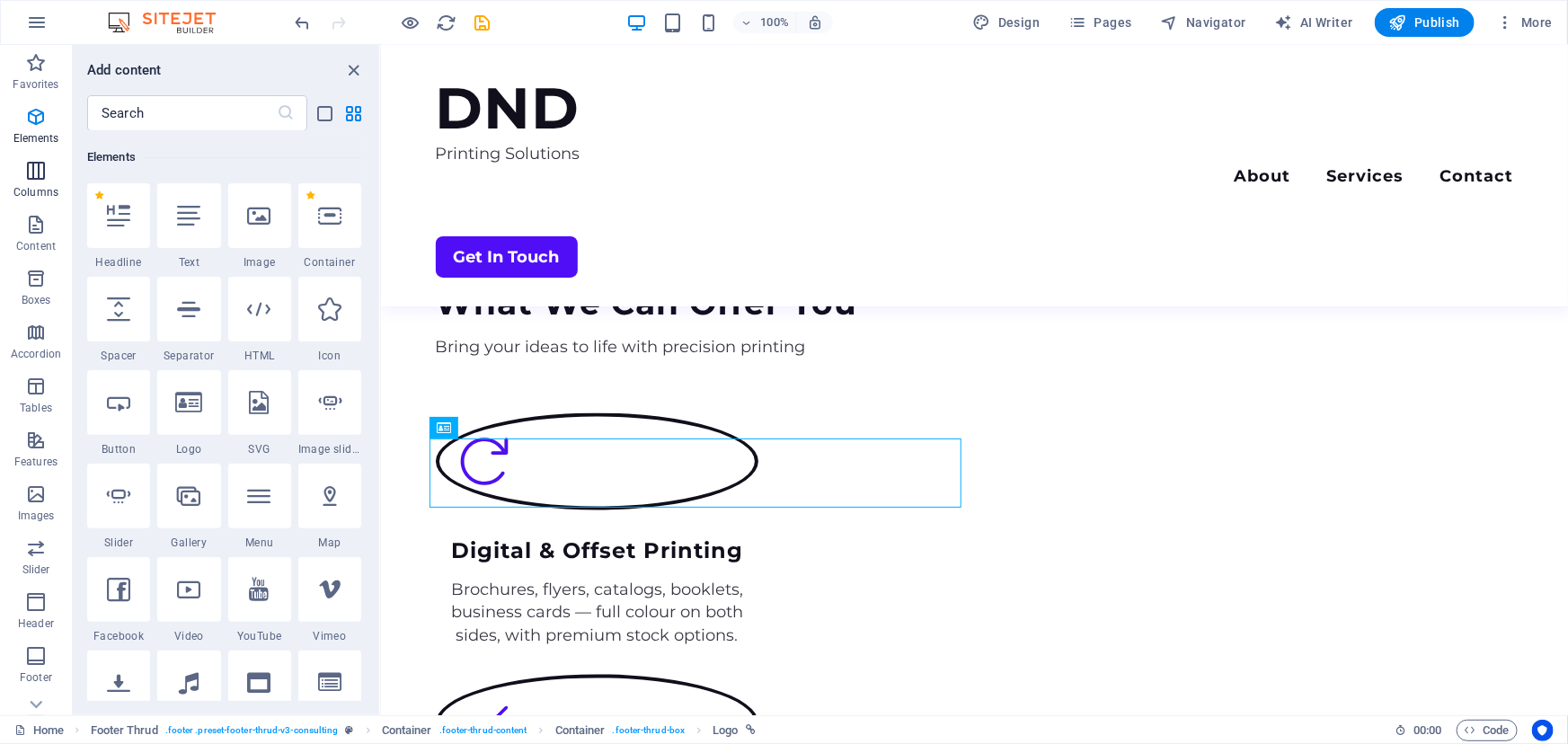
click at [55, 185] on p "Columns" at bounding box center [36, 192] width 45 height 15
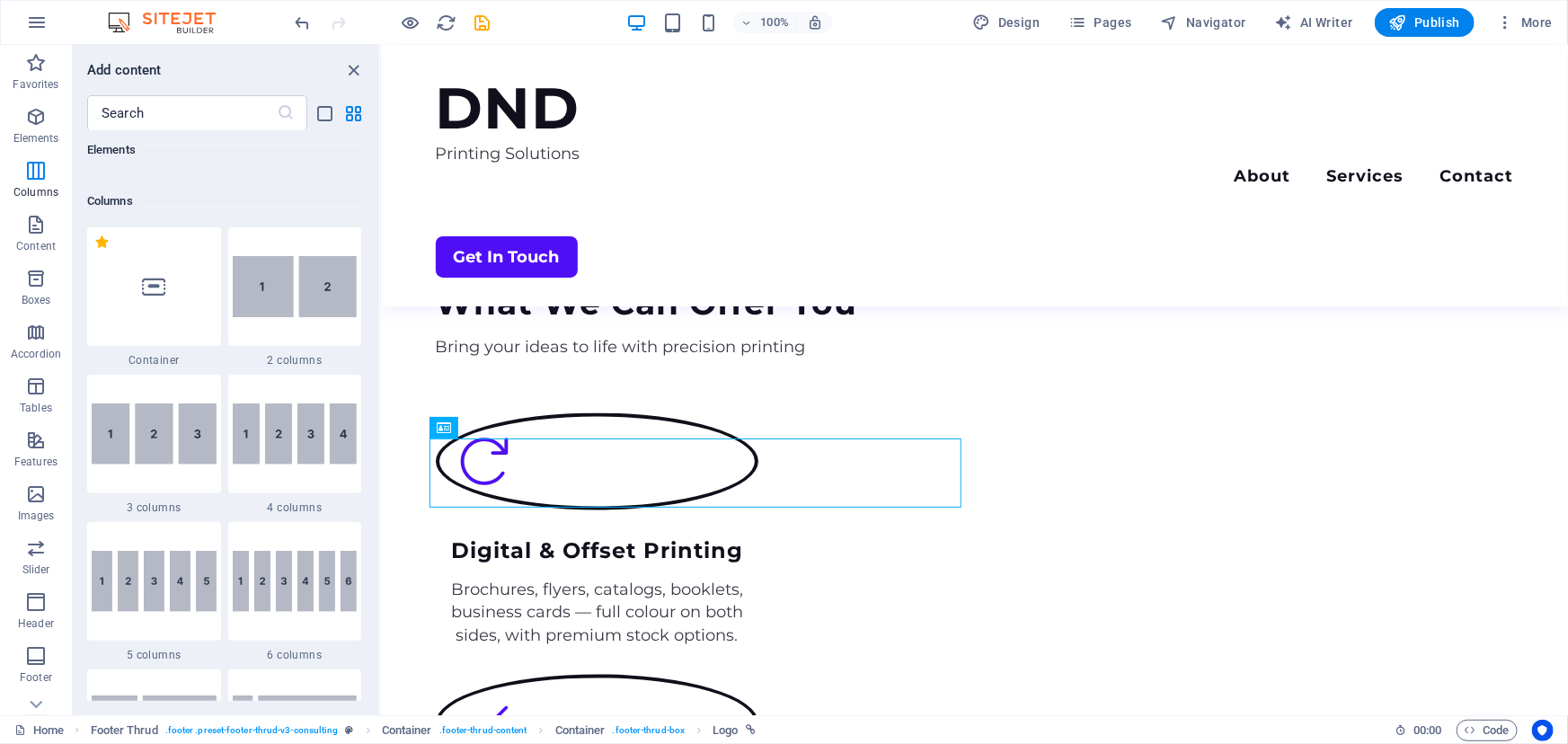
scroll to position [889, 0]
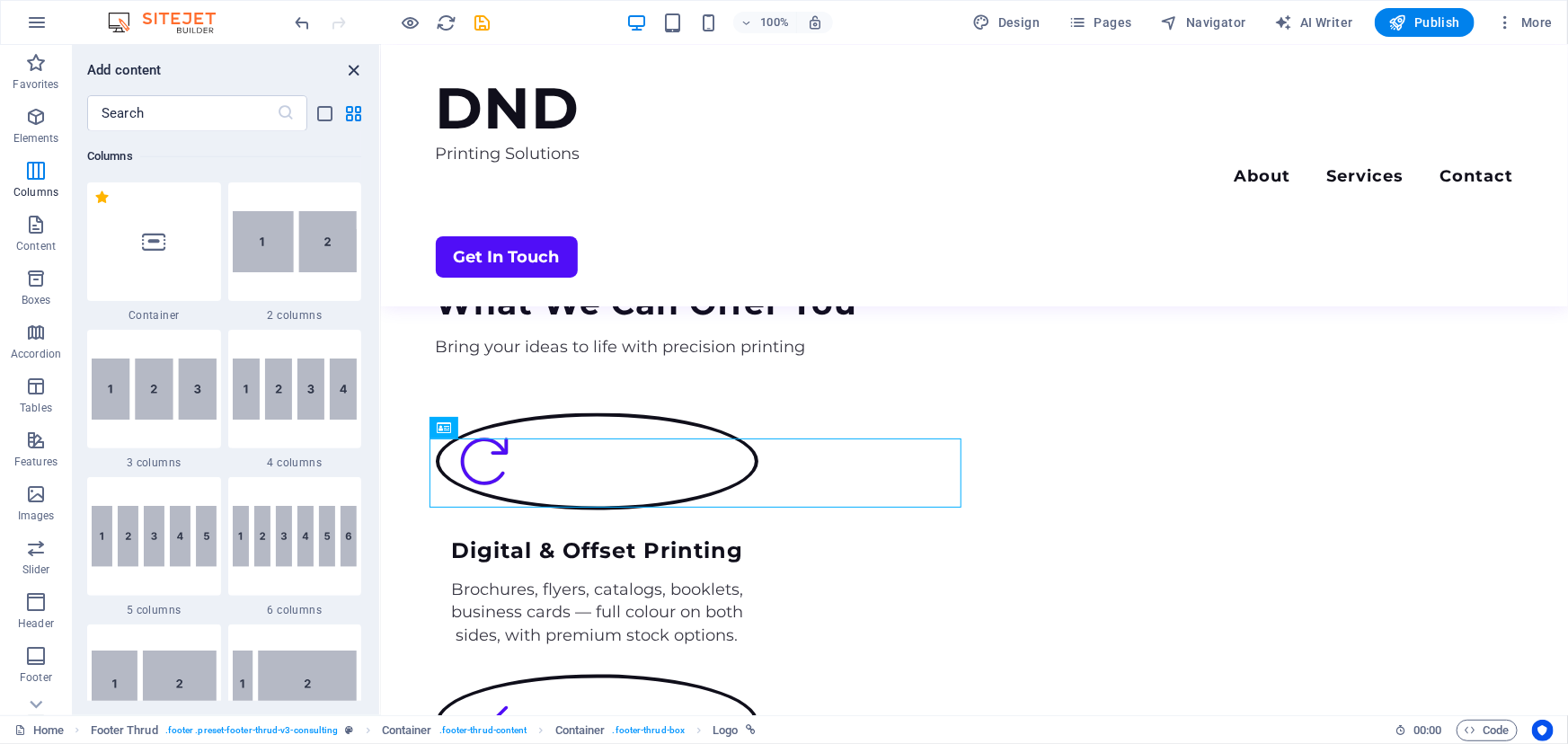
drag, startPoint x: 358, startPoint y: 70, endPoint x: 317, endPoint y: 65, distance: 41.3
click at [358, 70] on icon "close panel" at bounding box center [354, 70] width 21 height 21
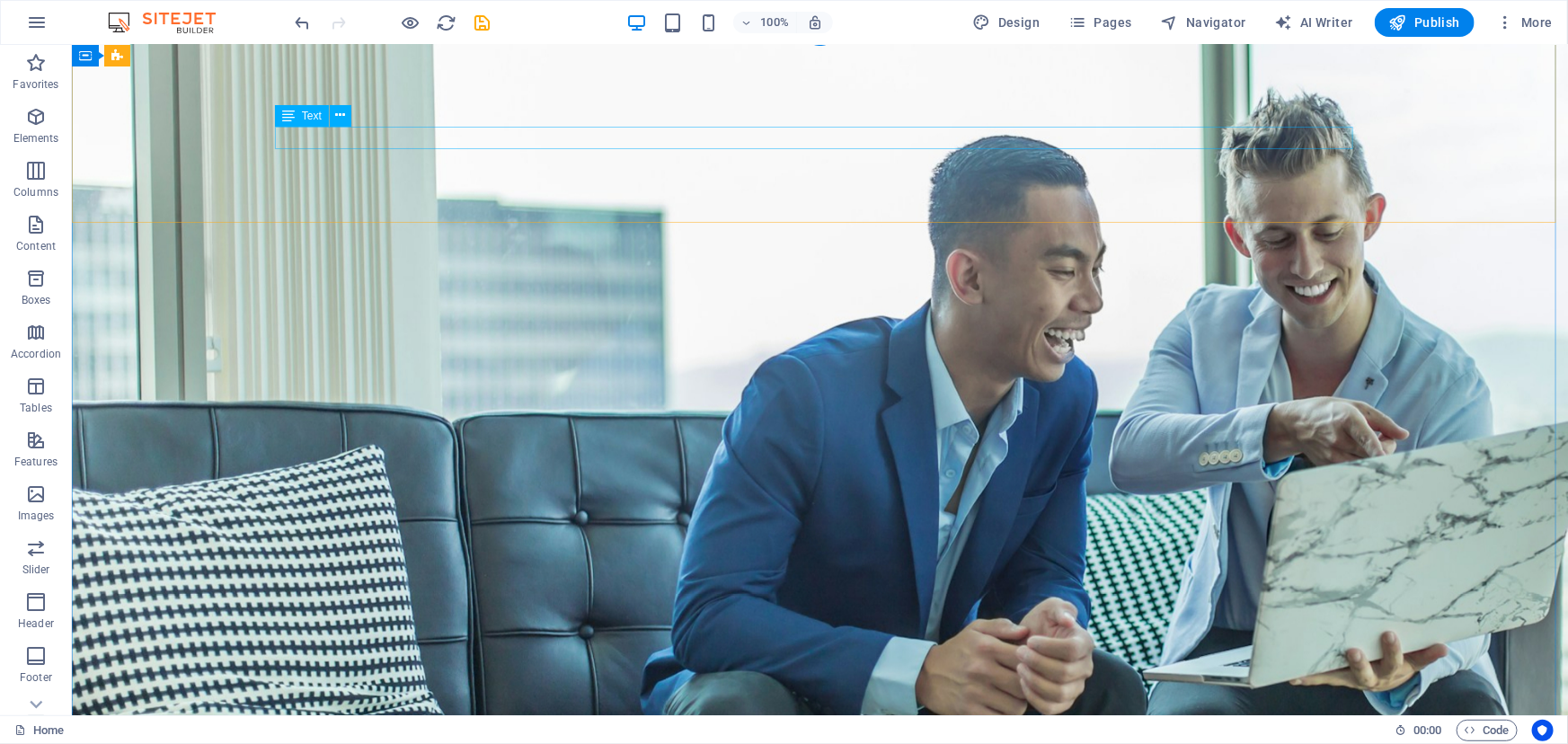
scroll to position [0, 0]
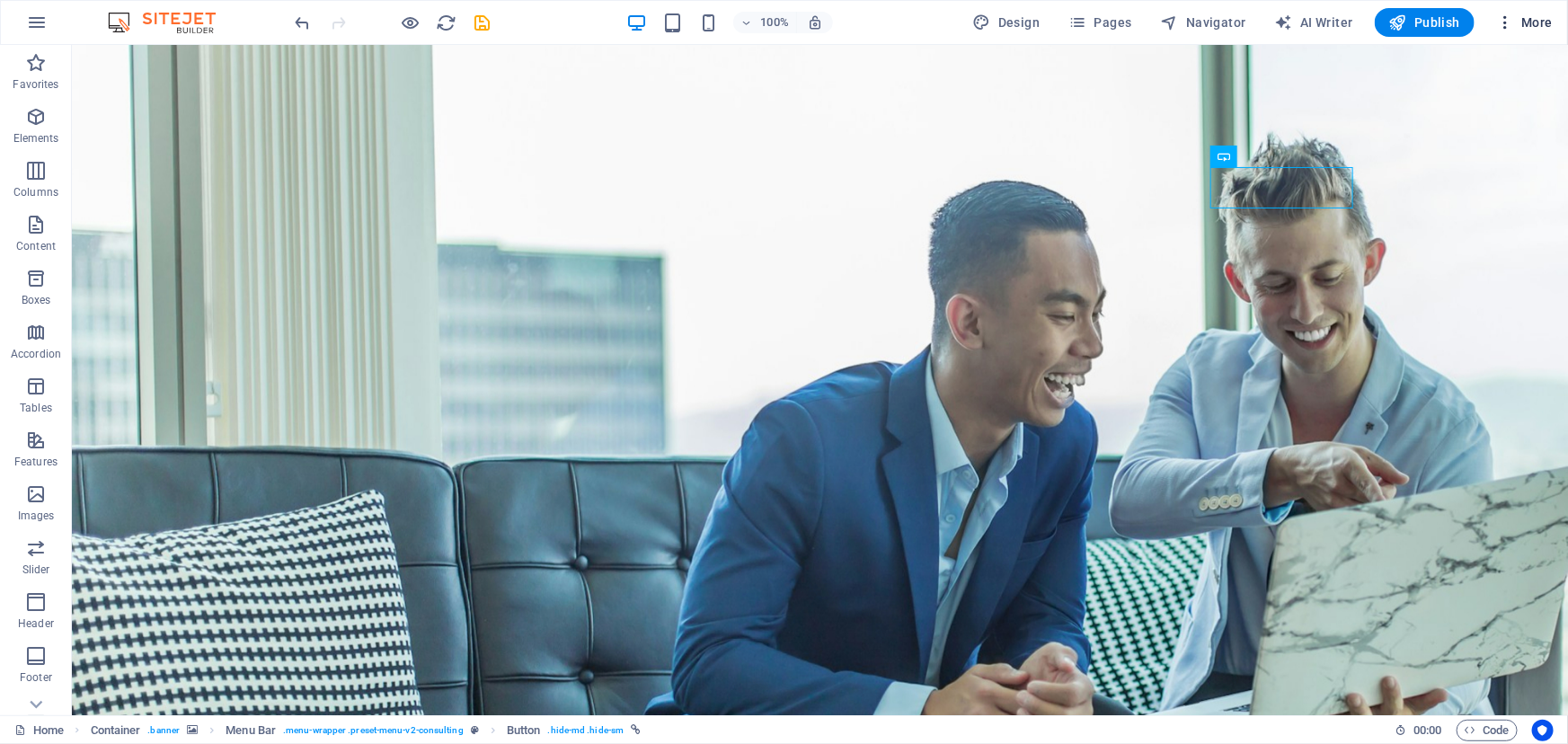
click at [1522, 22] on span "More" at bounding box center [1524, 23] width 56 height 18
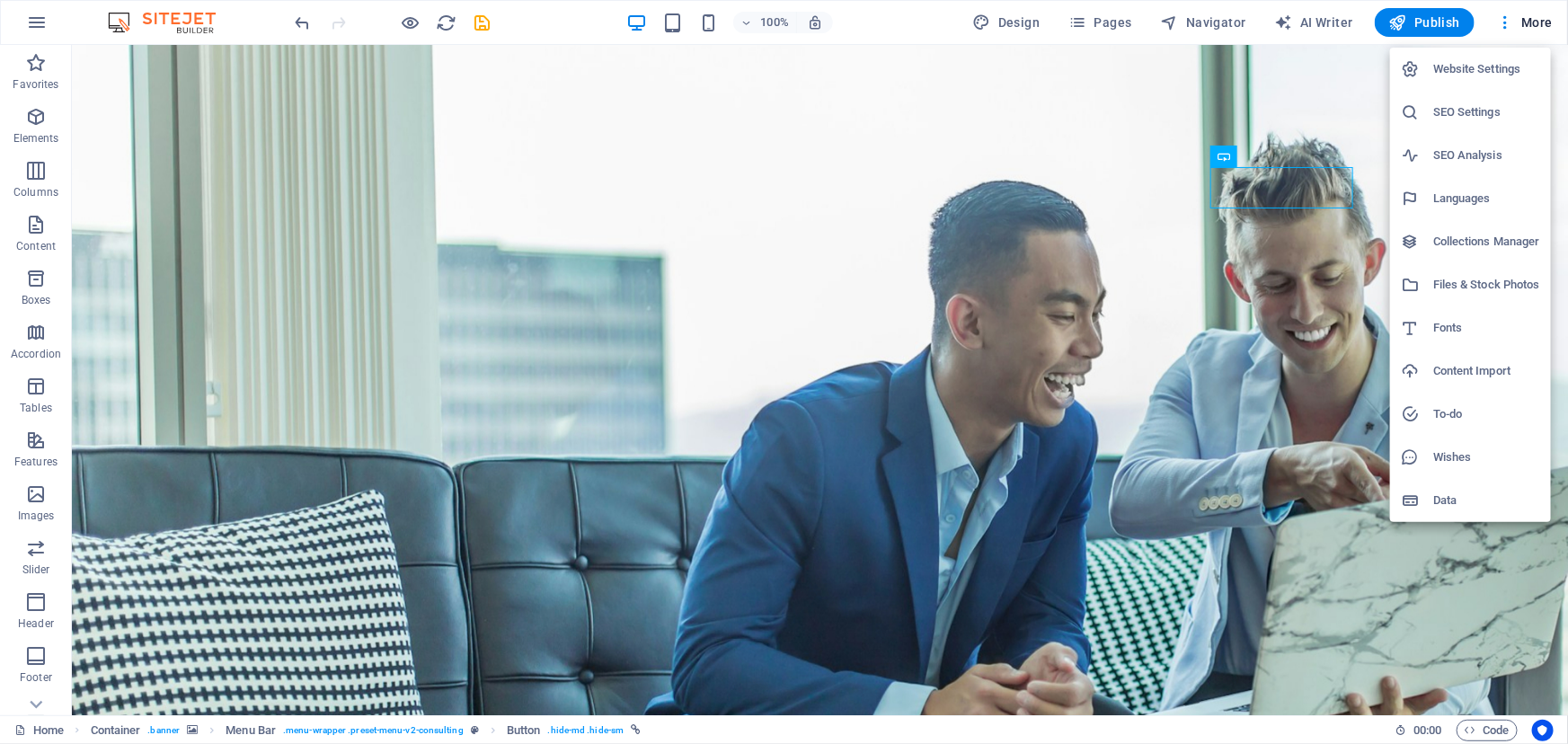
click at [1102, 17] on div at bounding box center [784, 372] width 1568 height 744
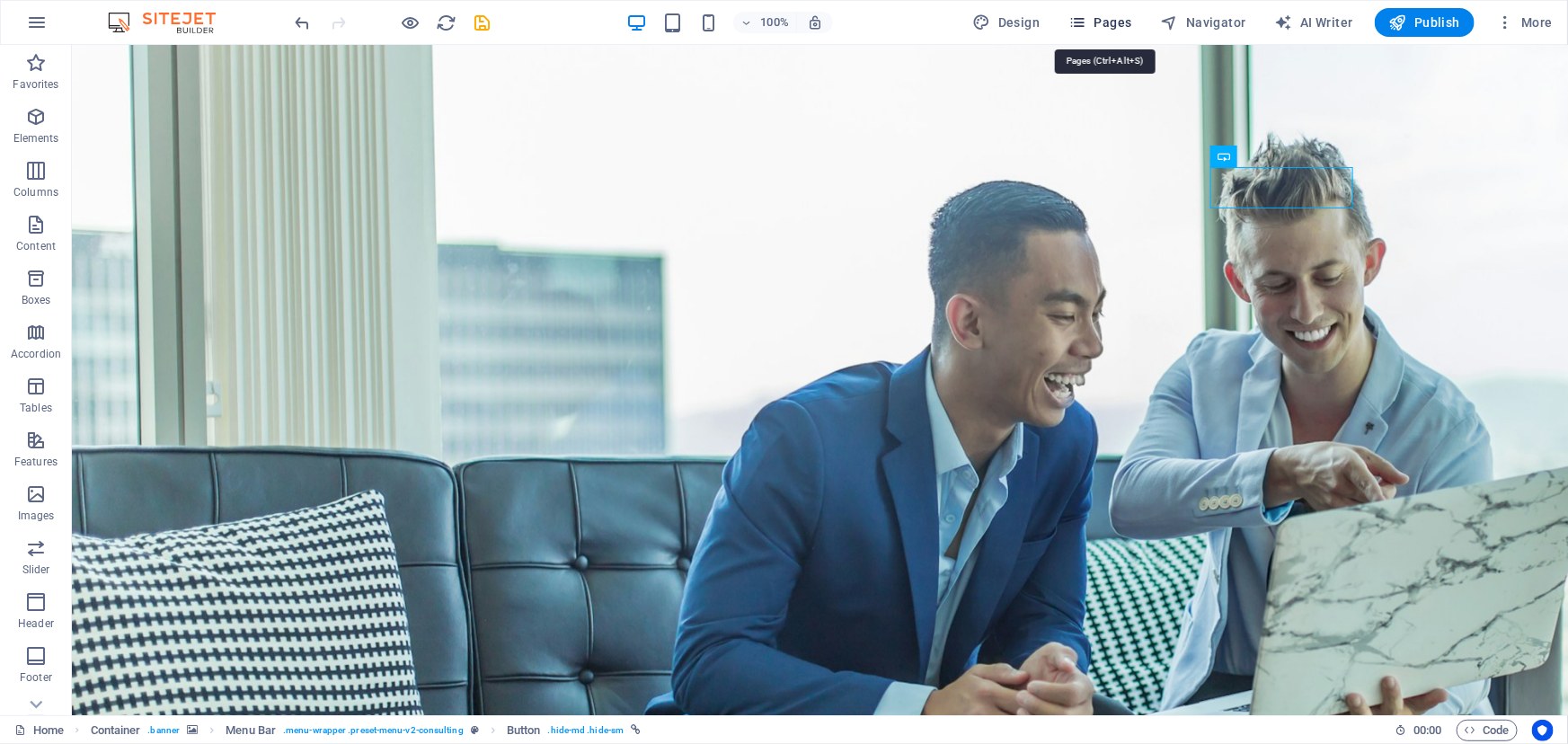
click at [1086, 23] on icon "button" at bounding box center [1078, 23] width 18 height 18
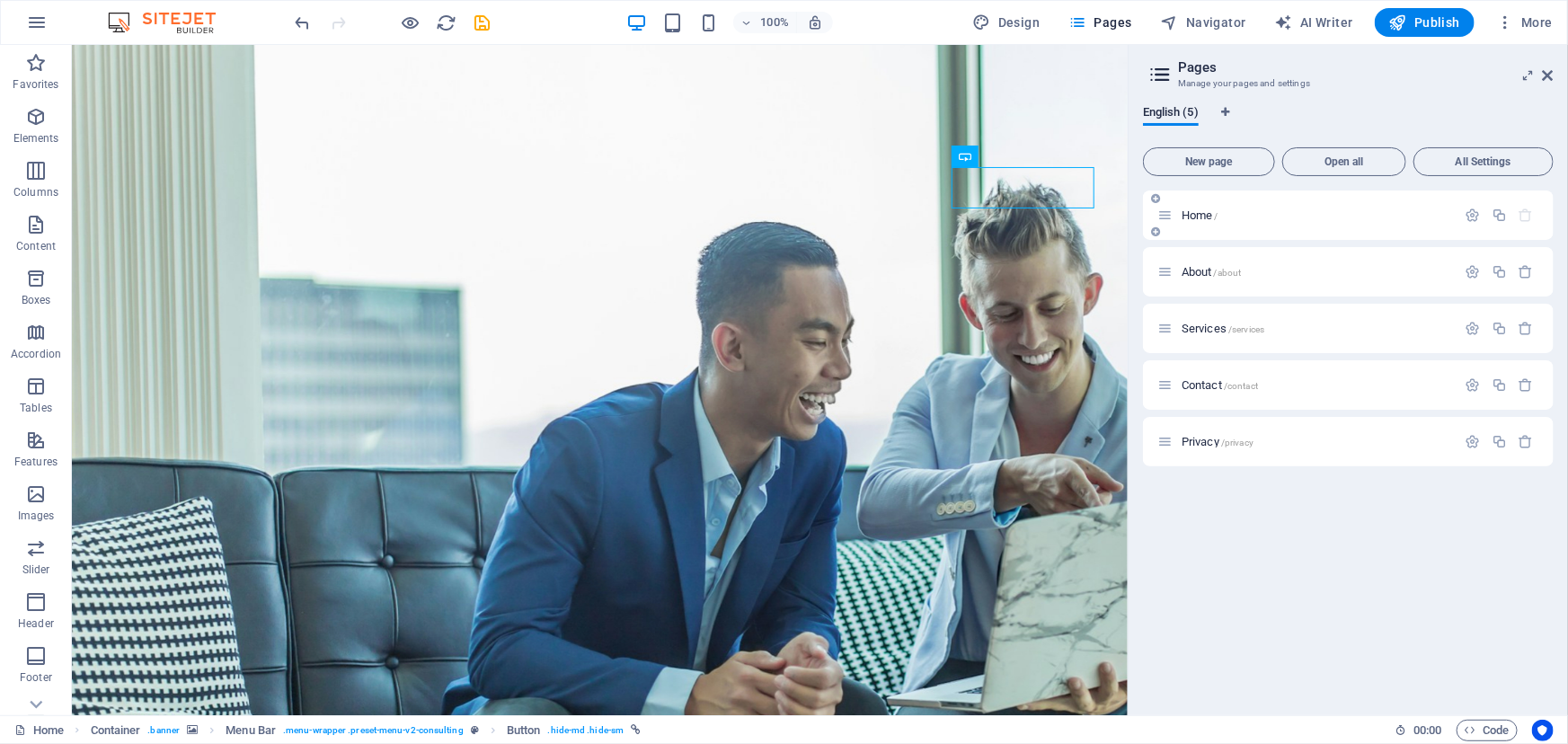
click at [1250, 219] on p "Home /" at bounding box center [1317, 215] width 270 height 12
click at [1222, 294] on div "About /about" at bounding box center [1348, 271] width 411 height 49
click at [1234, 270] on span "/about" at bounding box center [1227, 272] width 28 height 10
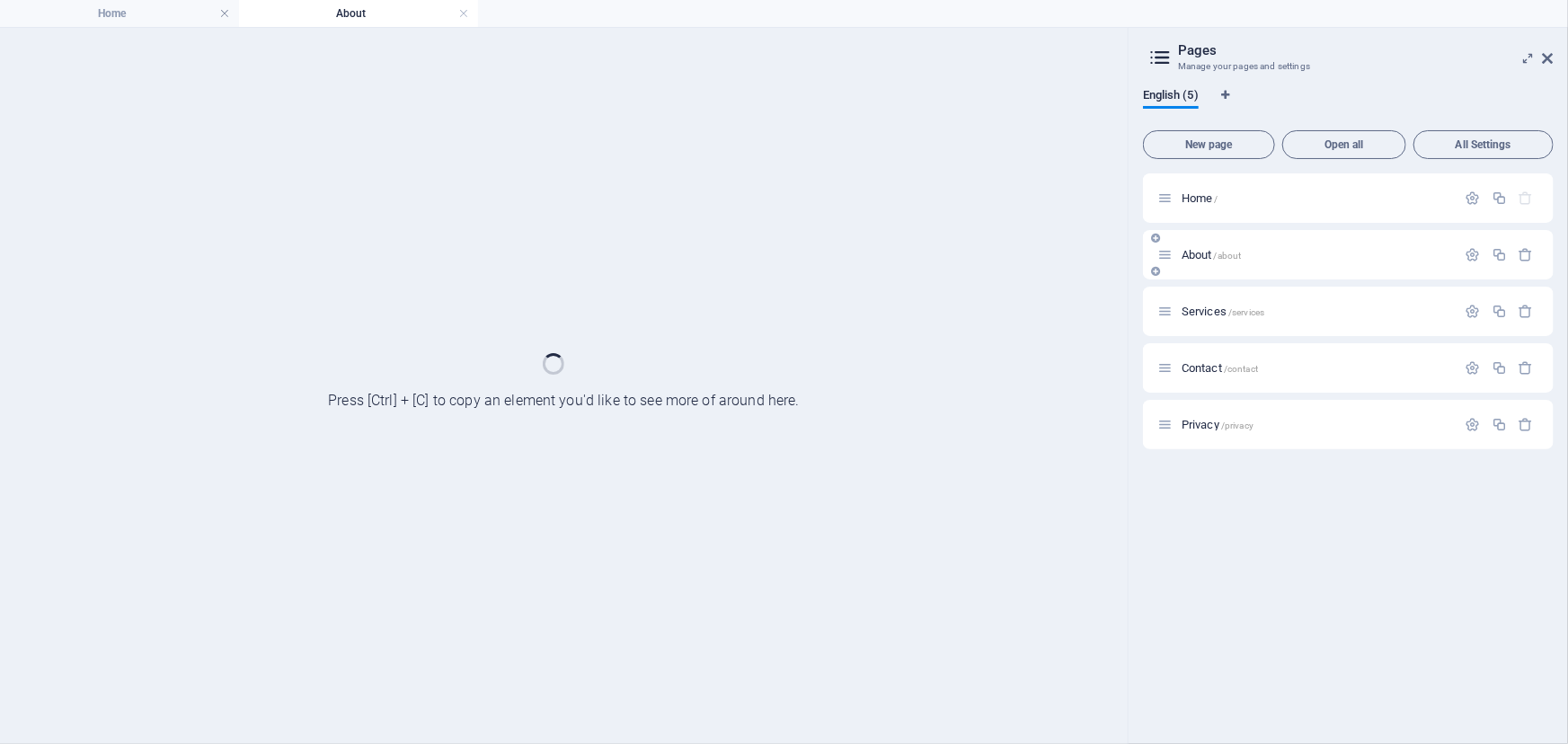
click at [1234, 270] on div "About /about" at bounding box center [1348, 254] width 411 height 49
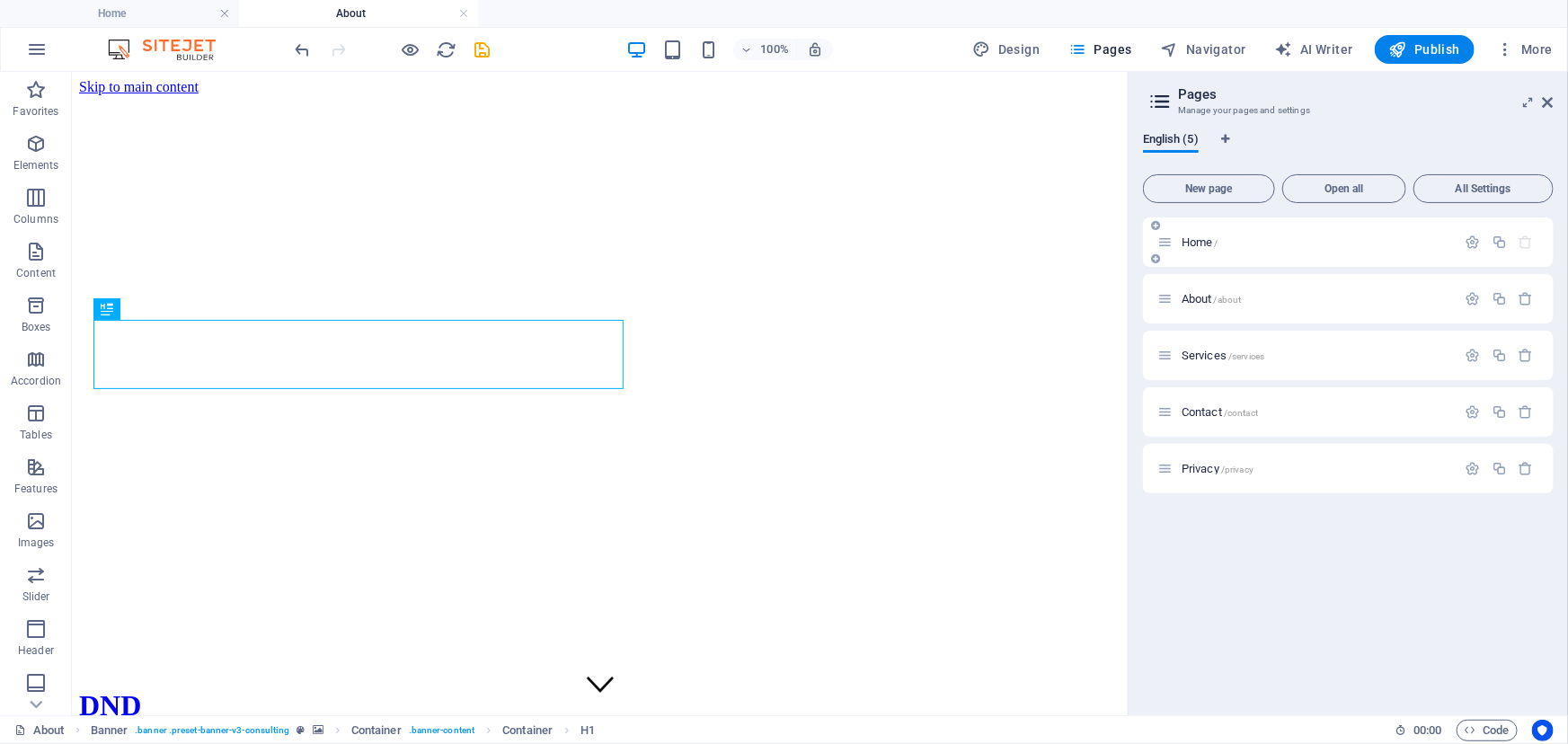
click at [1194, 250] on div "Home /" at bounding box center [1307, 241] width 299 height 21
click at [1195, 242] on span "Home /" at bounding box center [1200, 241] width 36 height 14
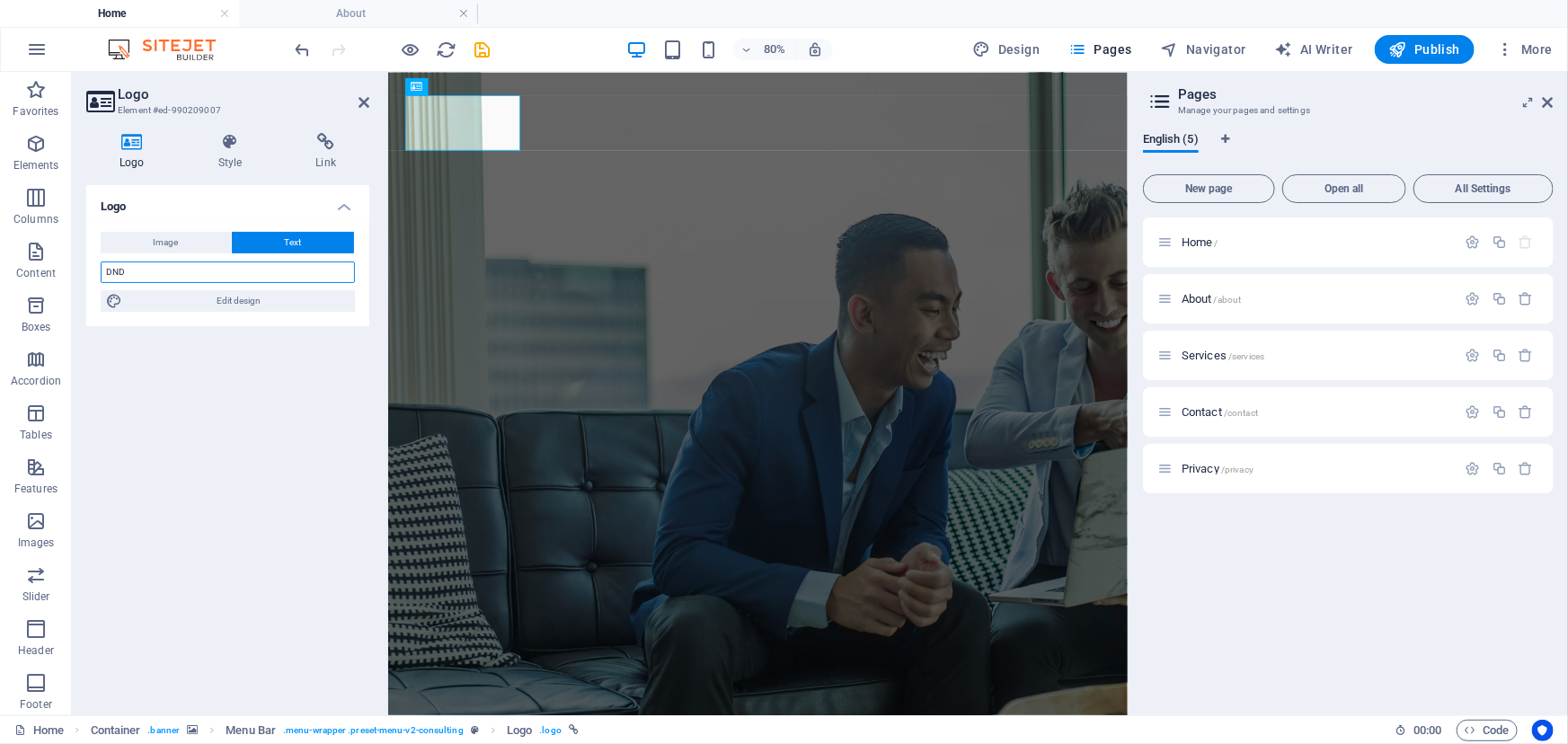
click at [203, 261] on input "DND" at bounding box center [227, 272] width 254 height 22
type input "D"
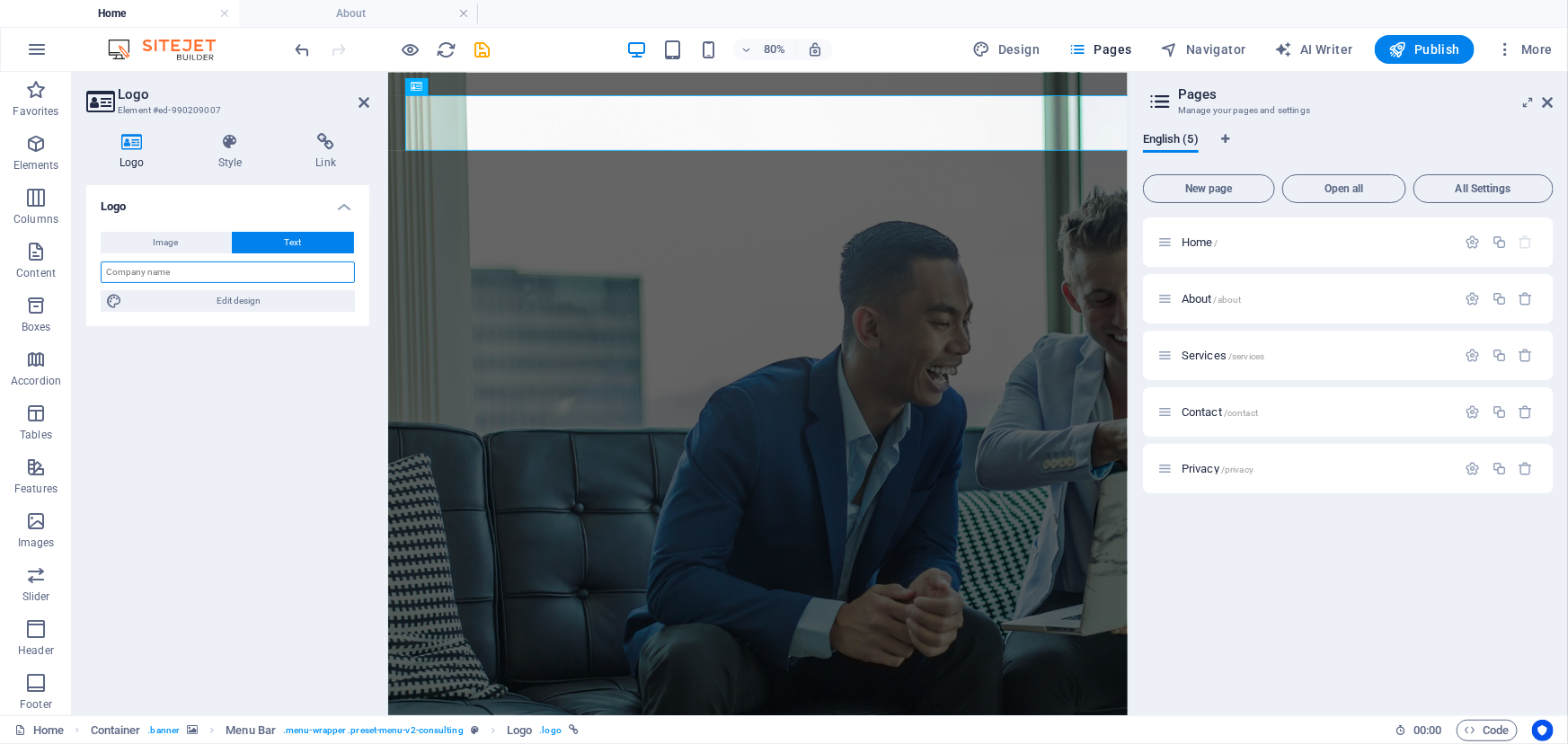
click at [255, 277] on input "text" at bounding box center [227, 272] width 254 height 22
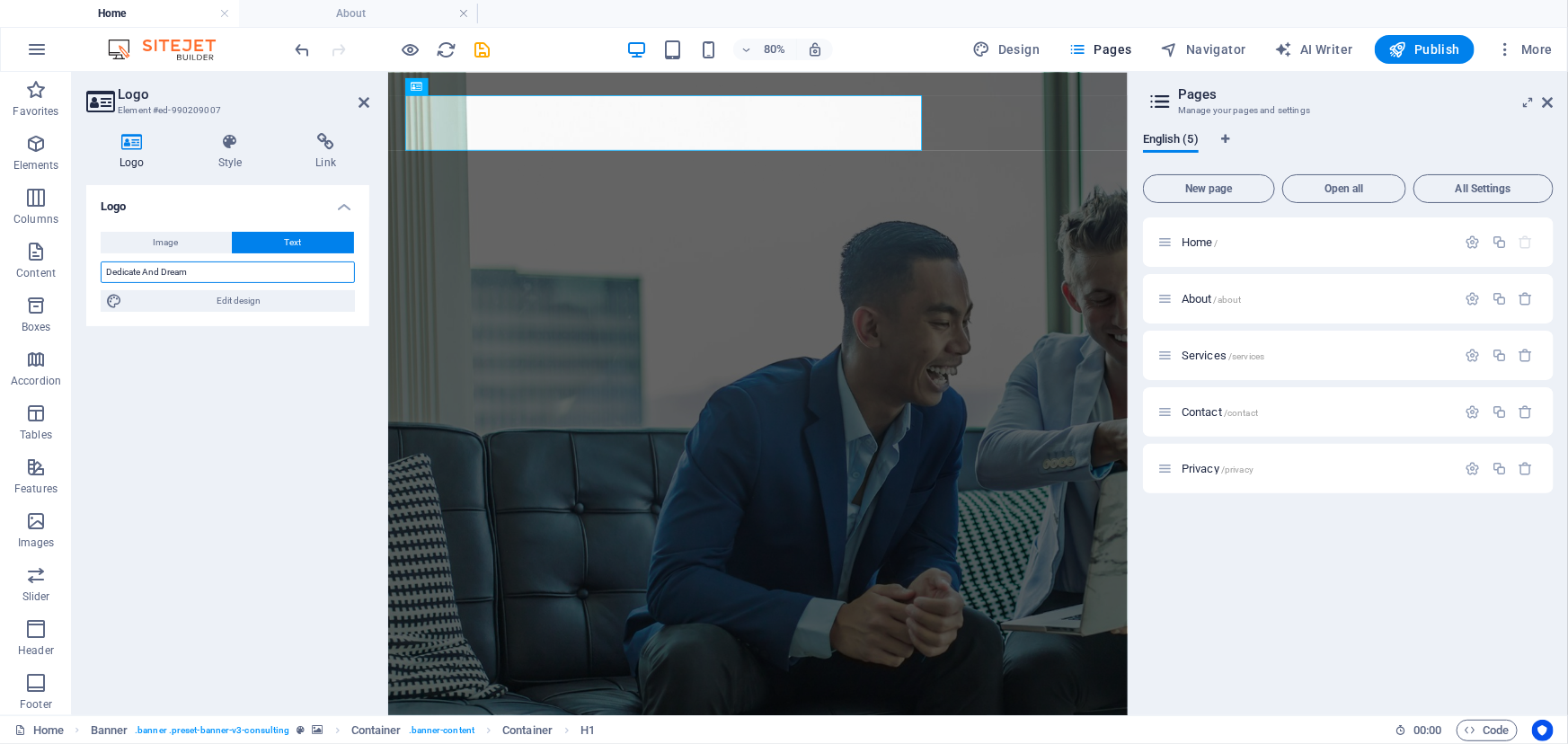
type input "Dedicate And Dream"
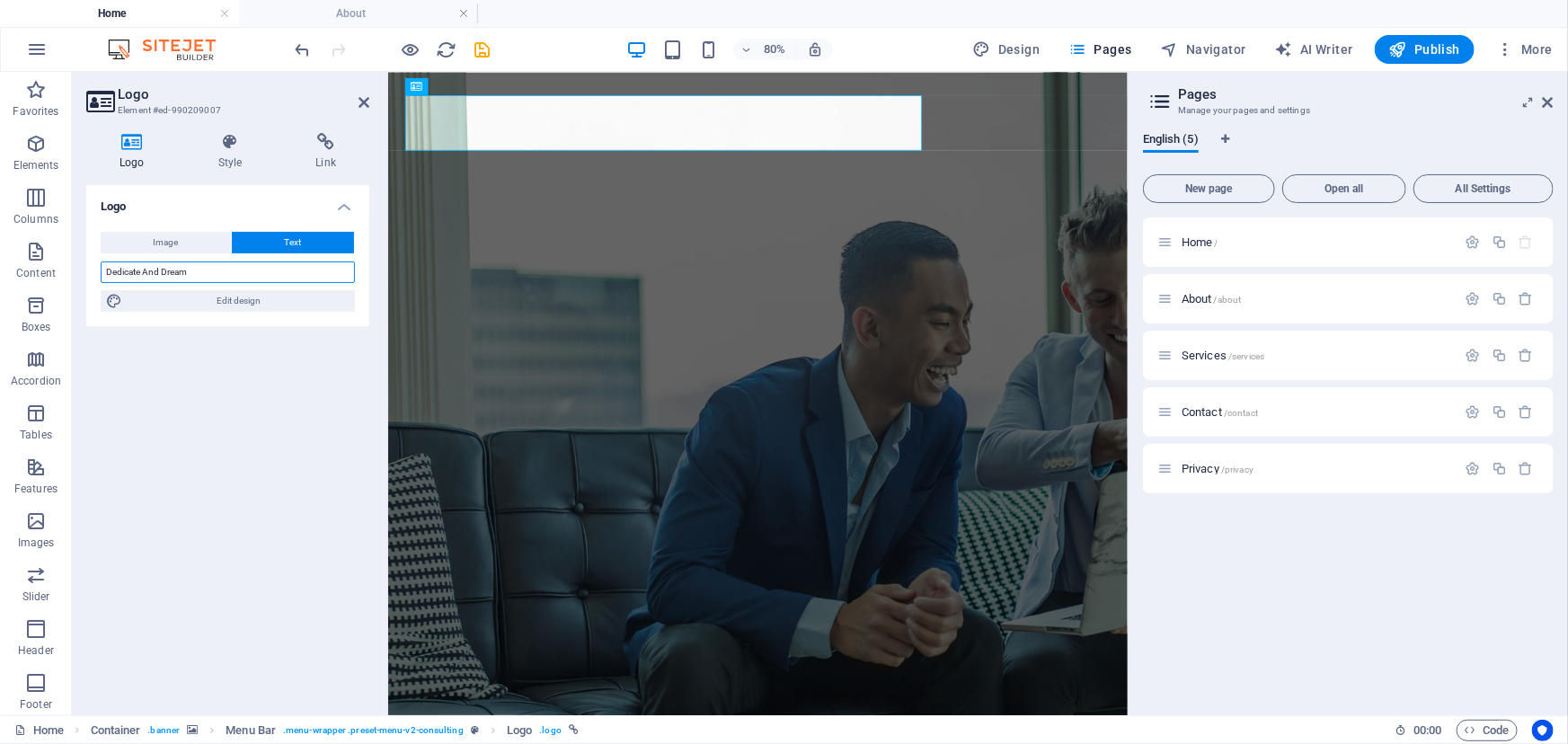
click at [164, 273] on input "Dedicate And Dream" at bounding box center [227, 272] width 254 height 22
drag, startPoint x: 220, startPoint y: 276, endPoint x: 56, endPoint y: 270, distance: 164.1
click at [56, 270] on section "Favorites Elements Columns Content Boxes Accordion Tables Features Images Slide…" at bounding box center [564, 393] width 1128 height 643
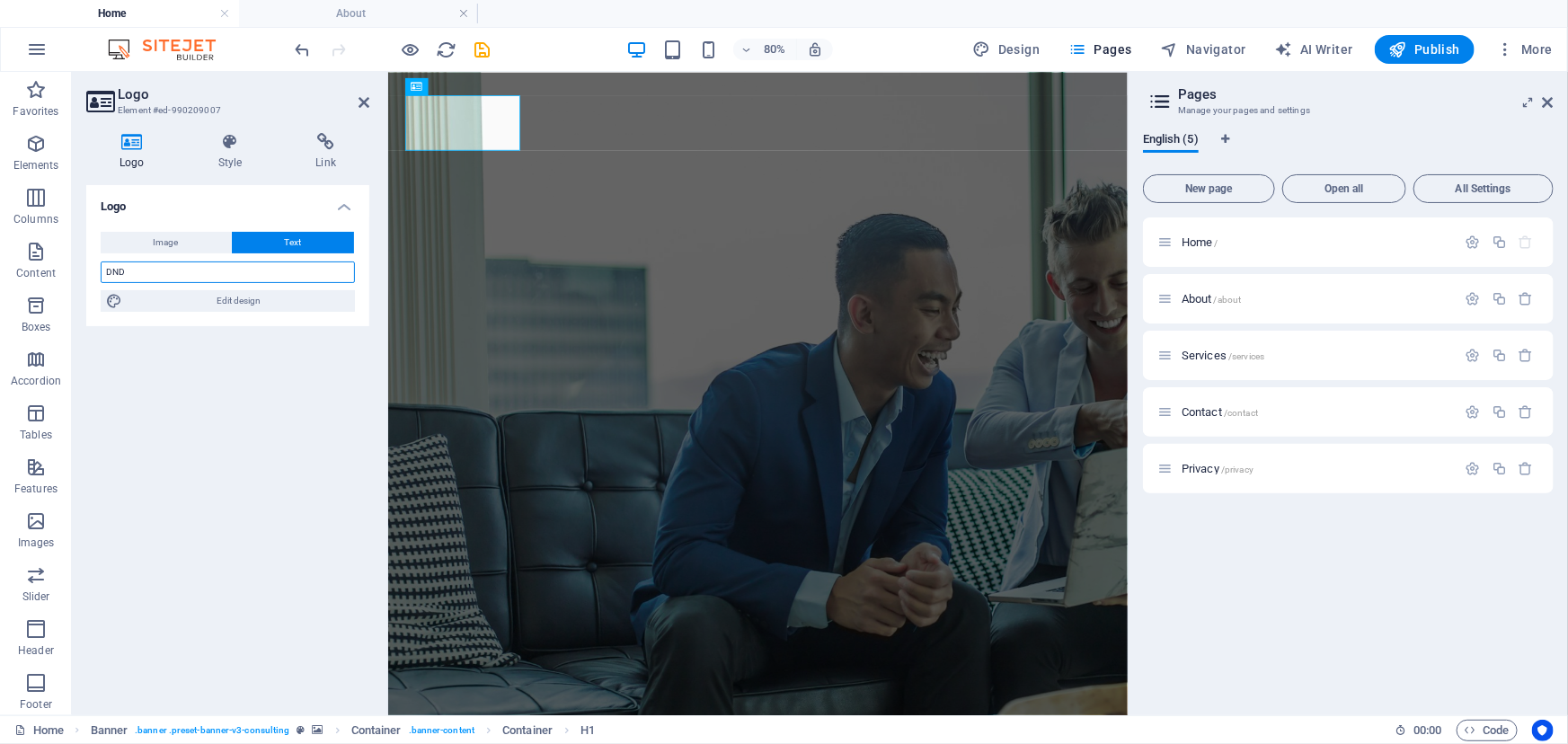
type input "DND"
click at [226, 352] on div "Logo Image Text Drag files here, click to choose files or select files from Fil…" at bounding box center [228, 443] width 283 height 515
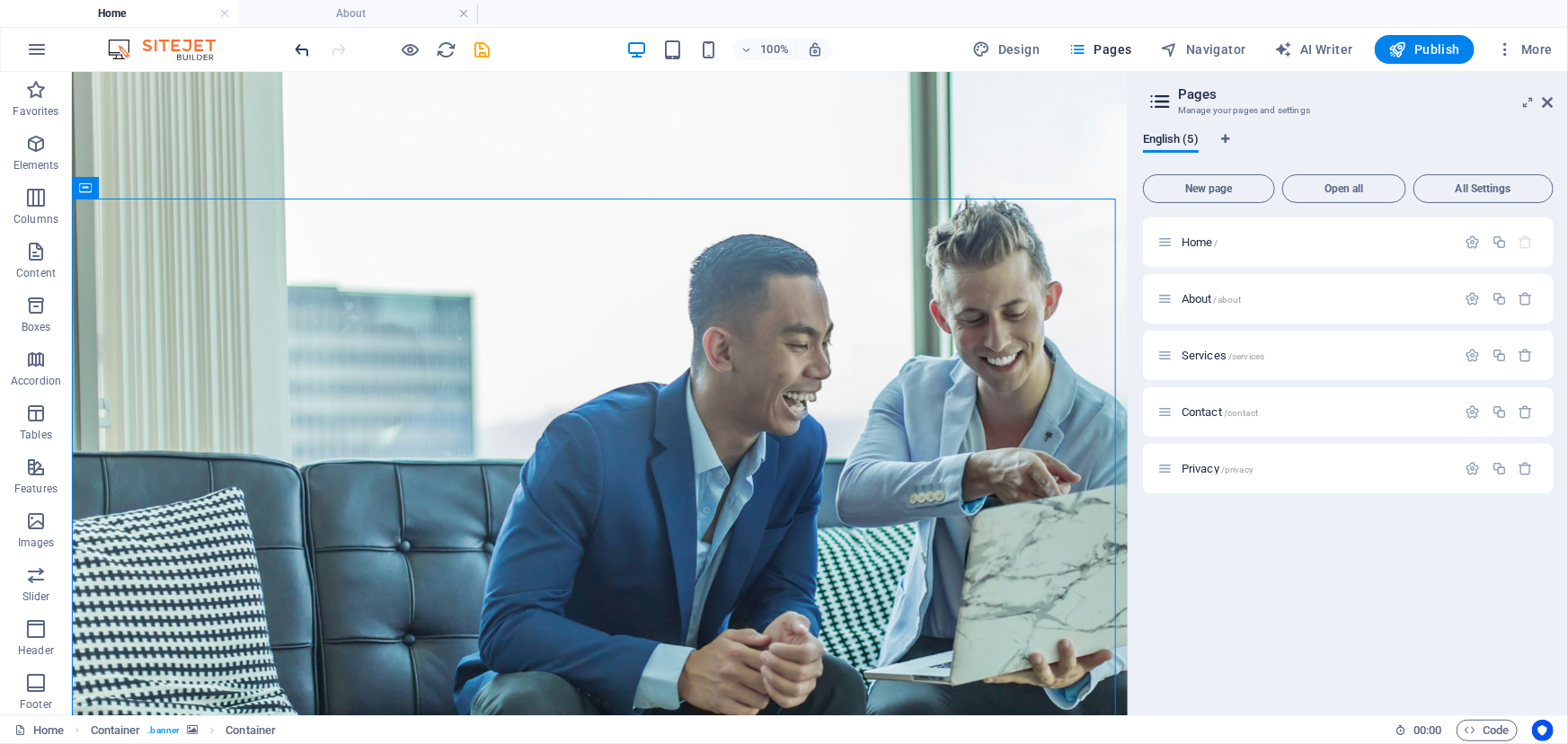
click at [310, 52] on icon "undo" at bounding box center [302, 49] width 21 height 21
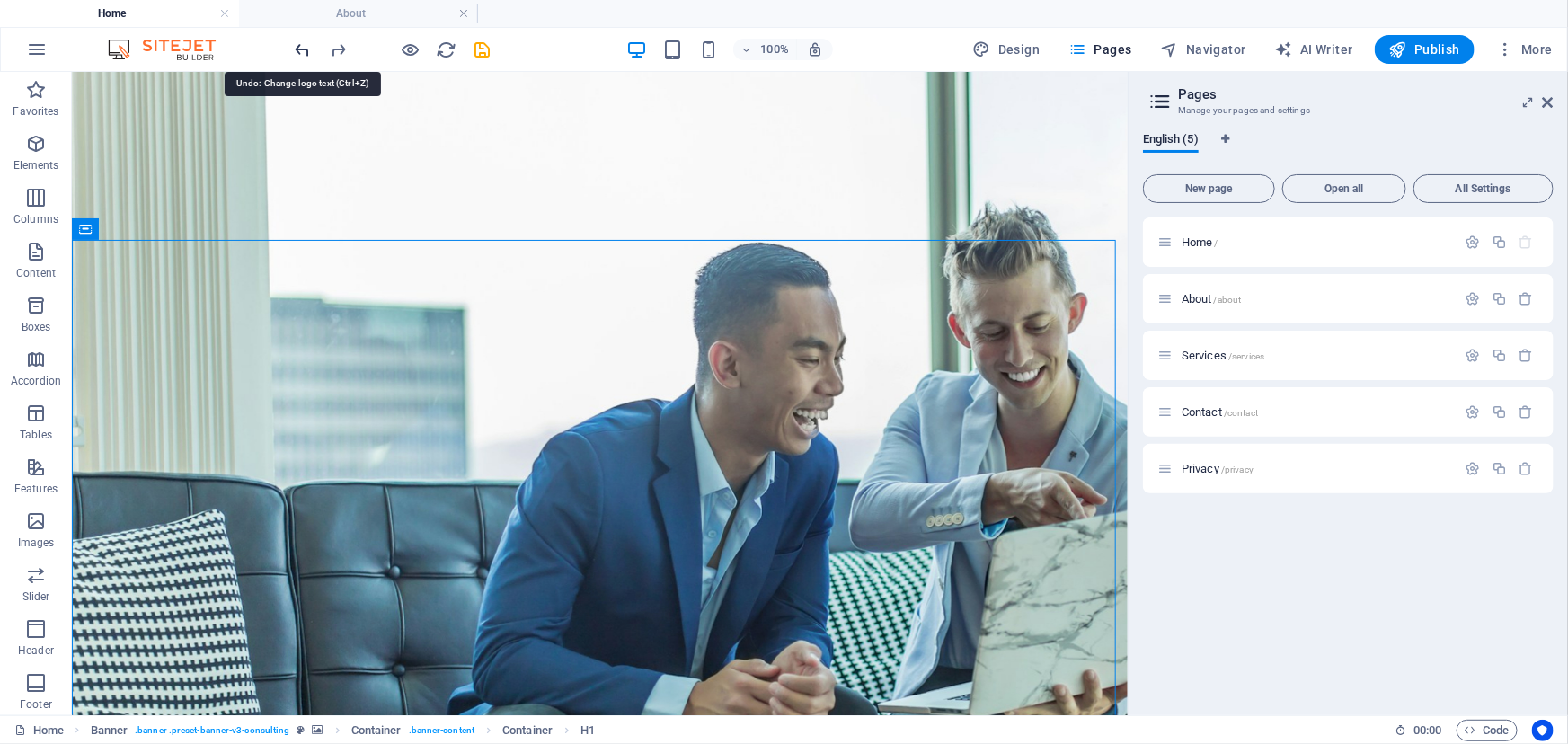
click at [304, 53] on icon "undo" at bounding box center [302, 49] width 21 height 21
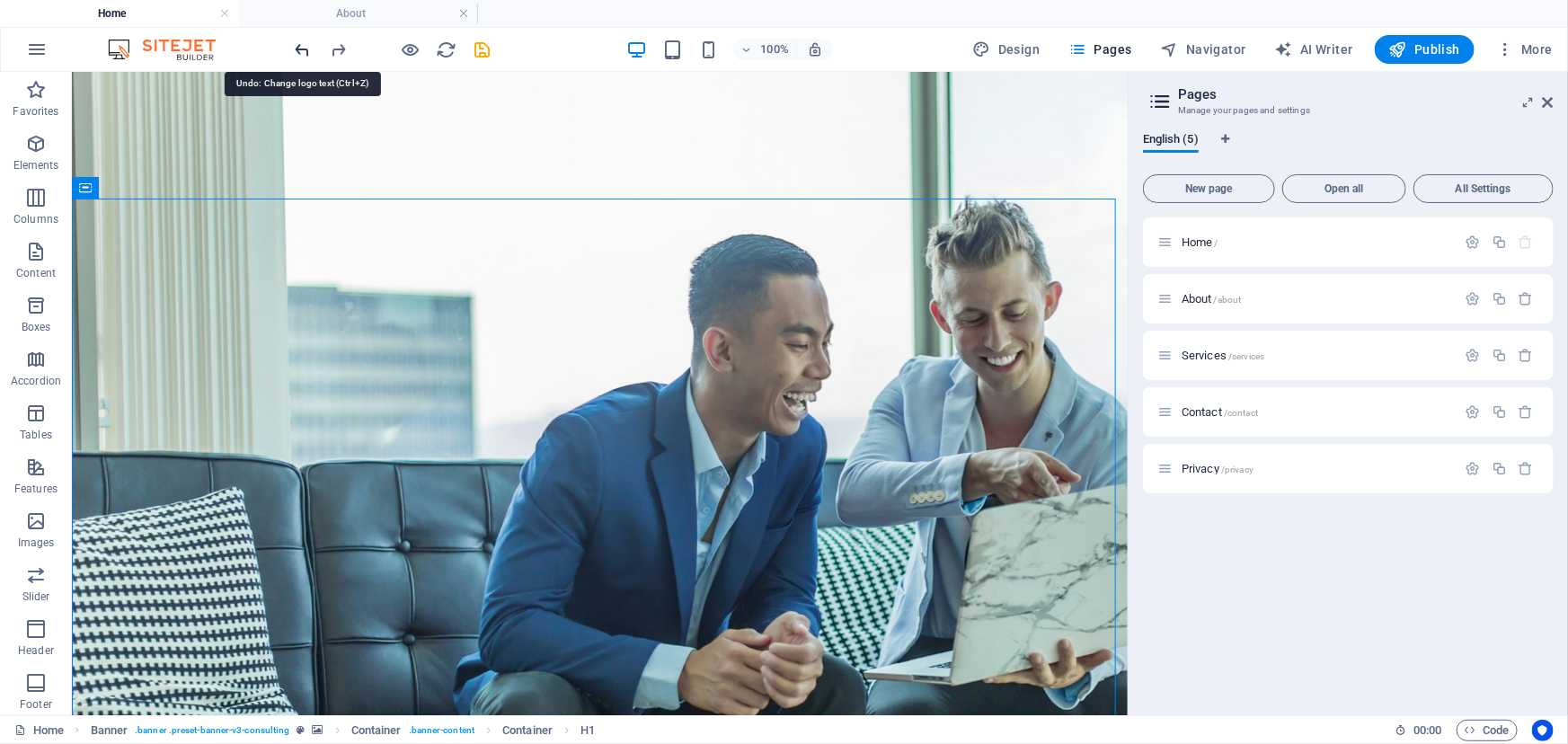
click at [304, 53] on icon "undo" at bounding box center [302, 49] width 21 height 21
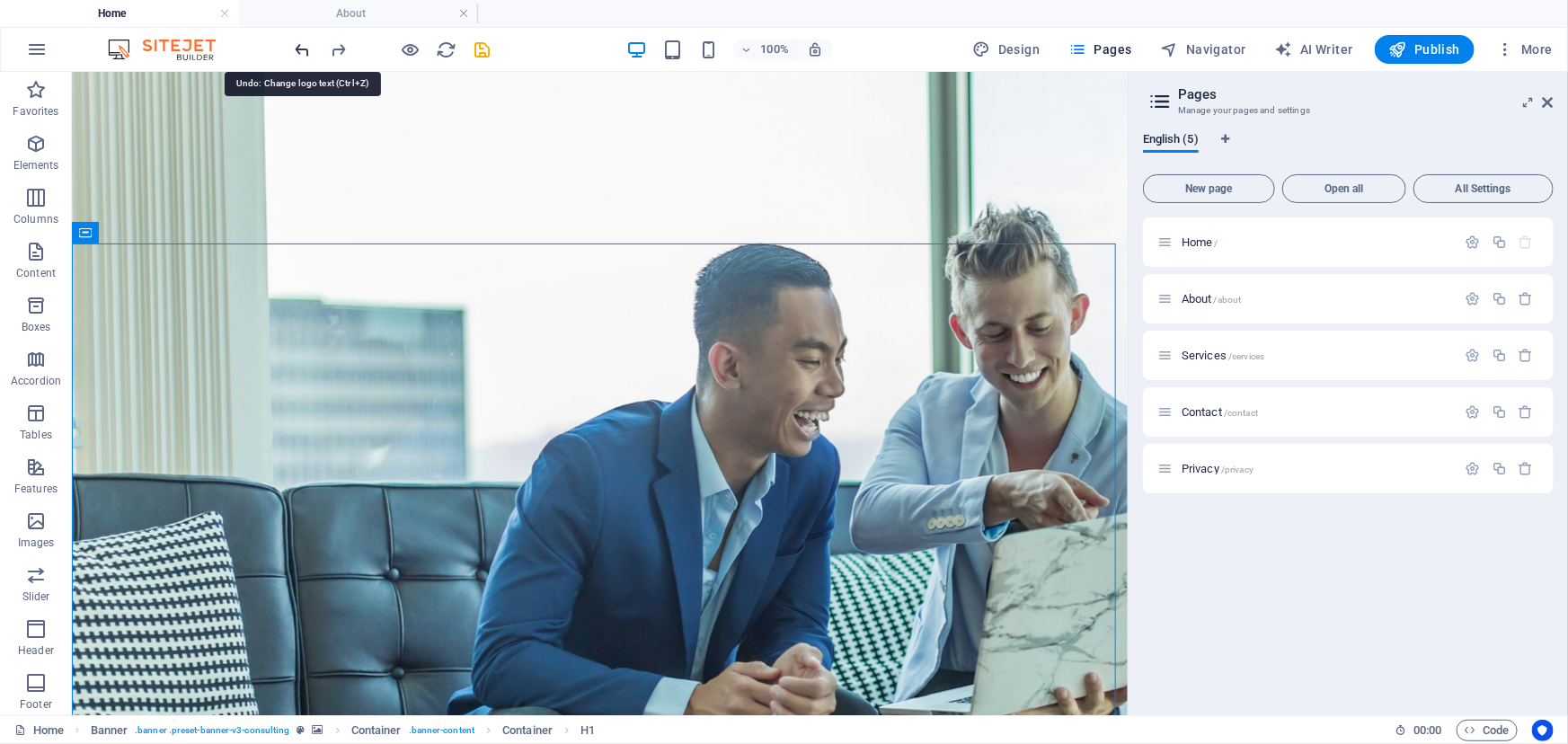
click at [304, 53] on icon "undo" at bounding box center [302, 49] width 21 height 21
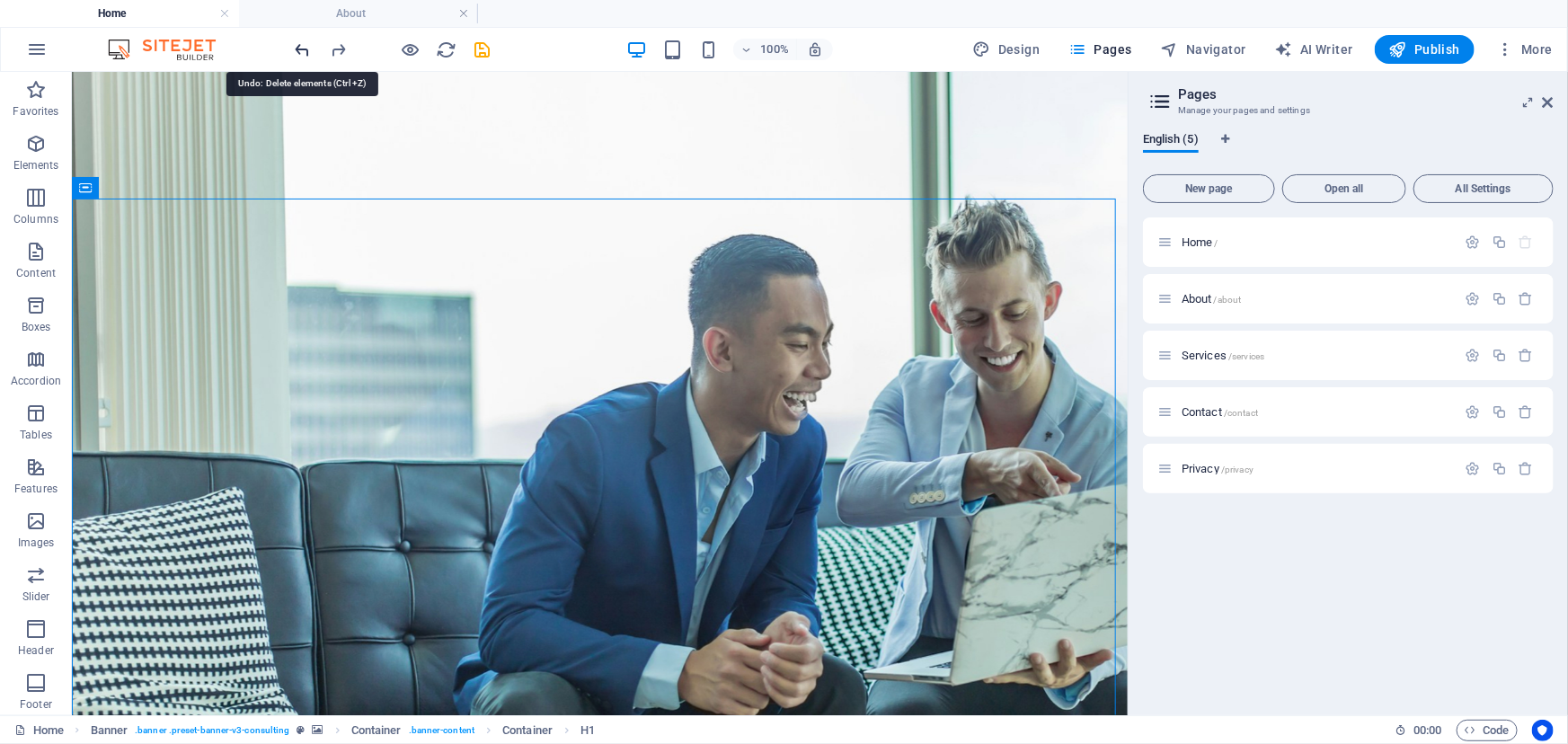
click at [304, 53] on icon "undo" at bounding box center [302, 49] width 21 height 21
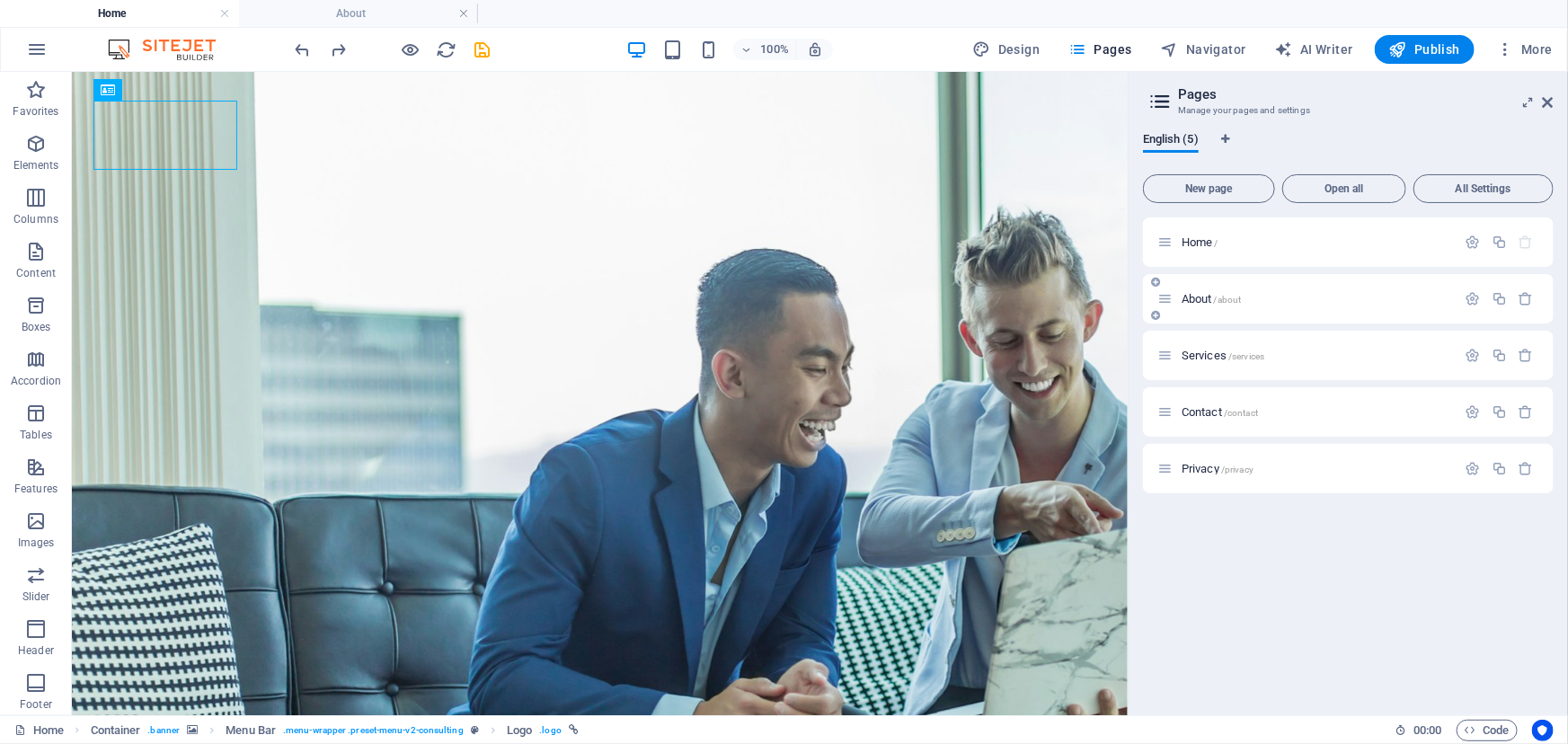
click at [1237, 305] on div "About /about" at bounding box center [1307, 299] width 299 height 21
click at [1198, 299] on span "About /about" at bounding box center [1212, 299] width 60 height 14
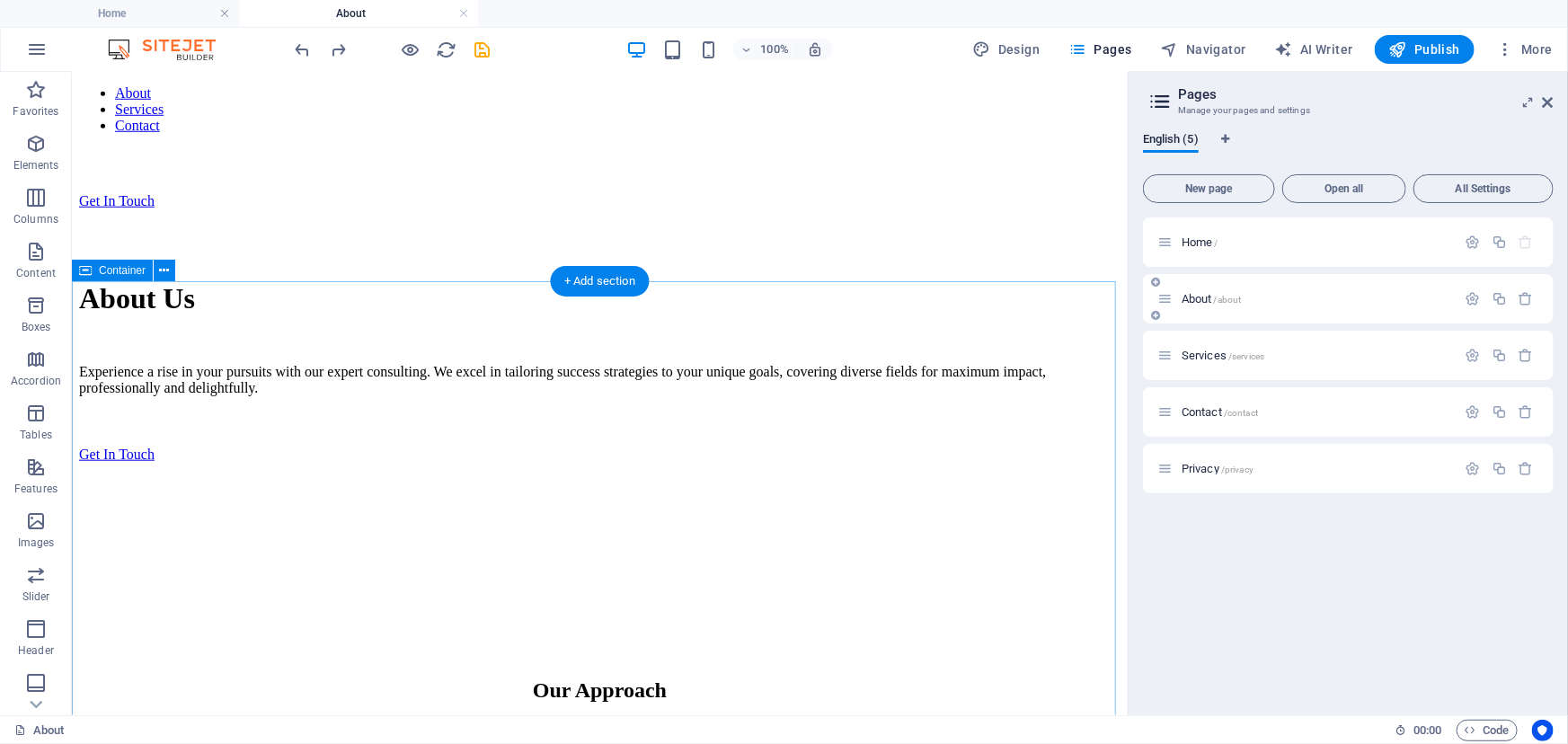
scroll to position [1061, 0]
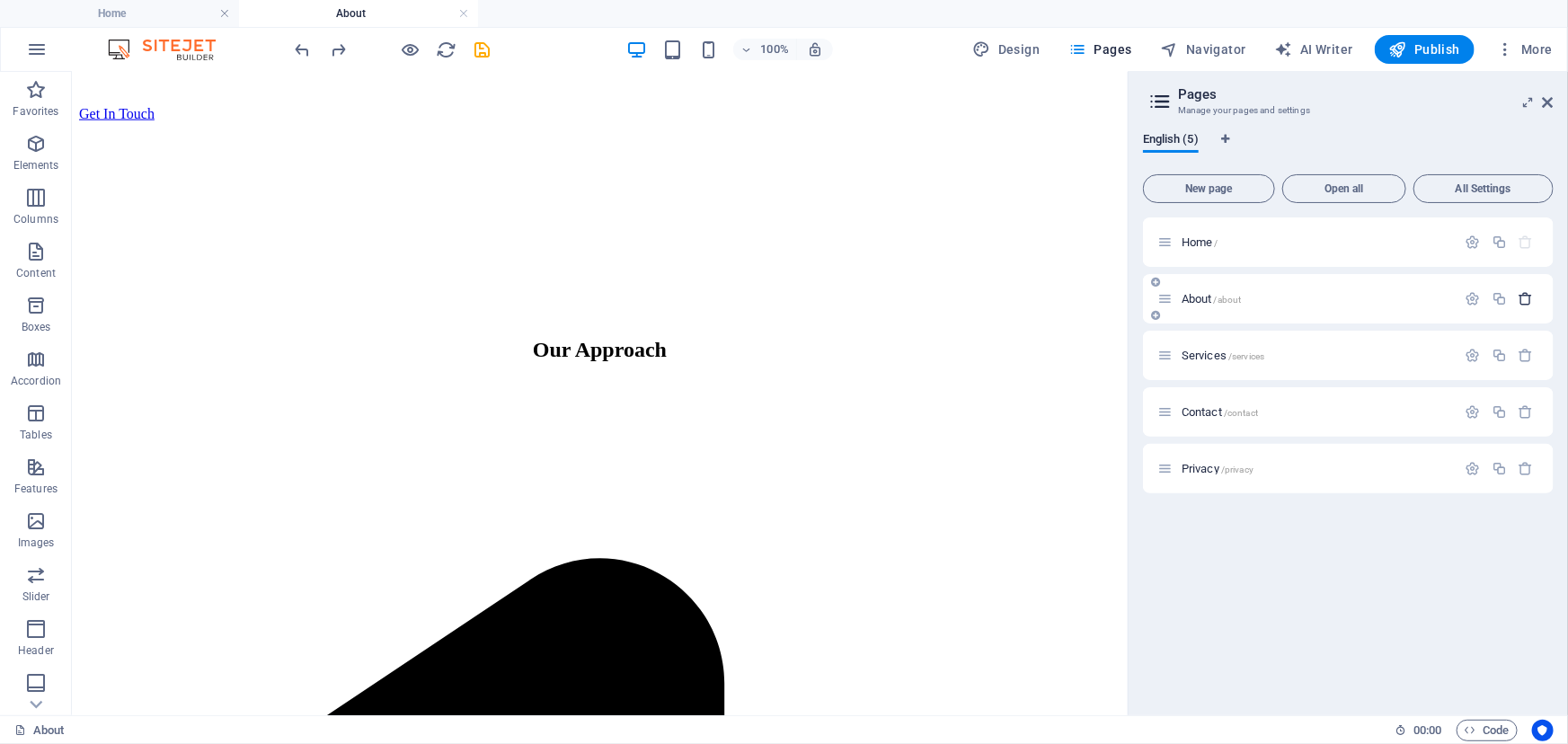
click at [1524, 302] on icon "button" at bounding box center [1526, 299] width 15 height 15
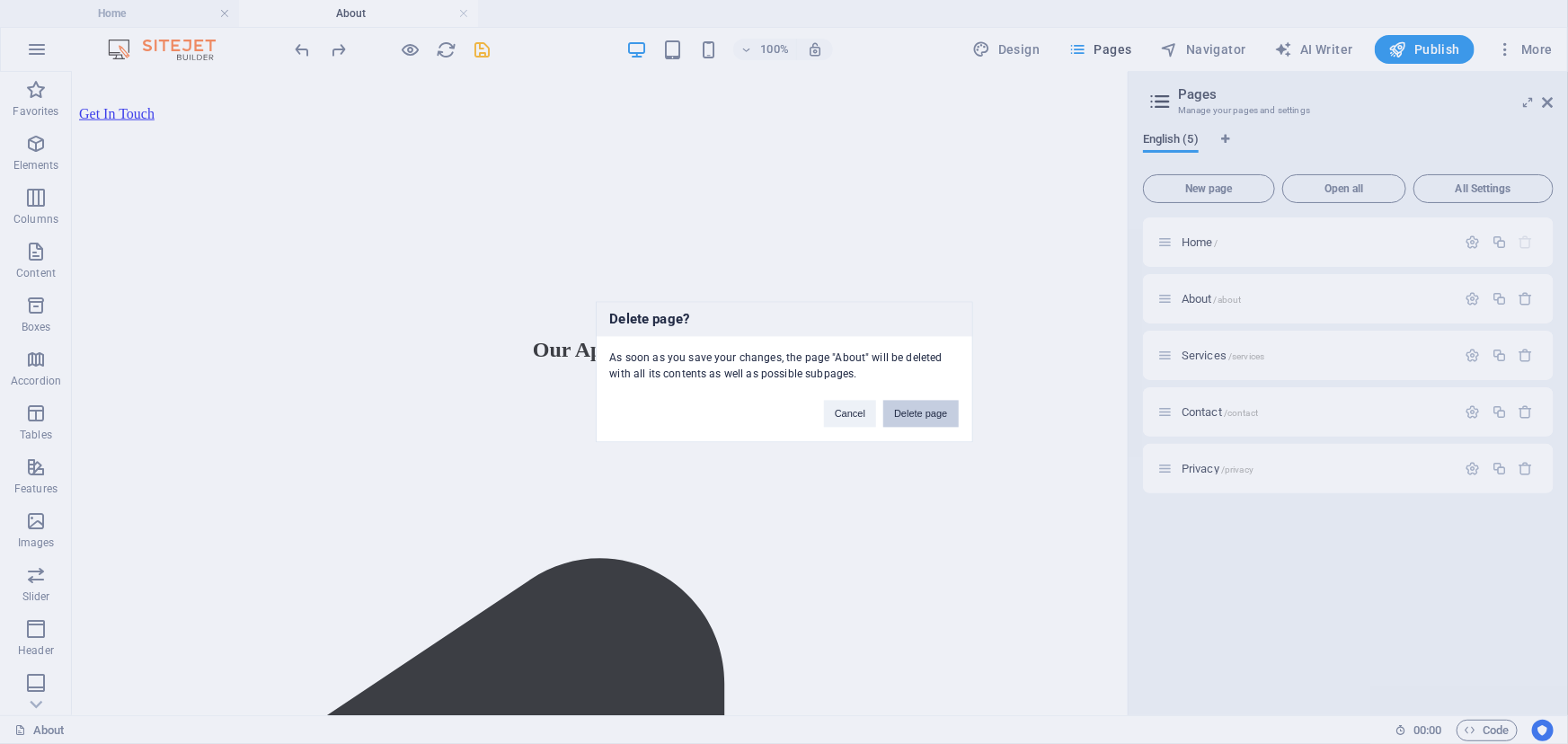
click at [920, 416] on button "Delete page" at bounding box center [920, 414] width 75 height 27
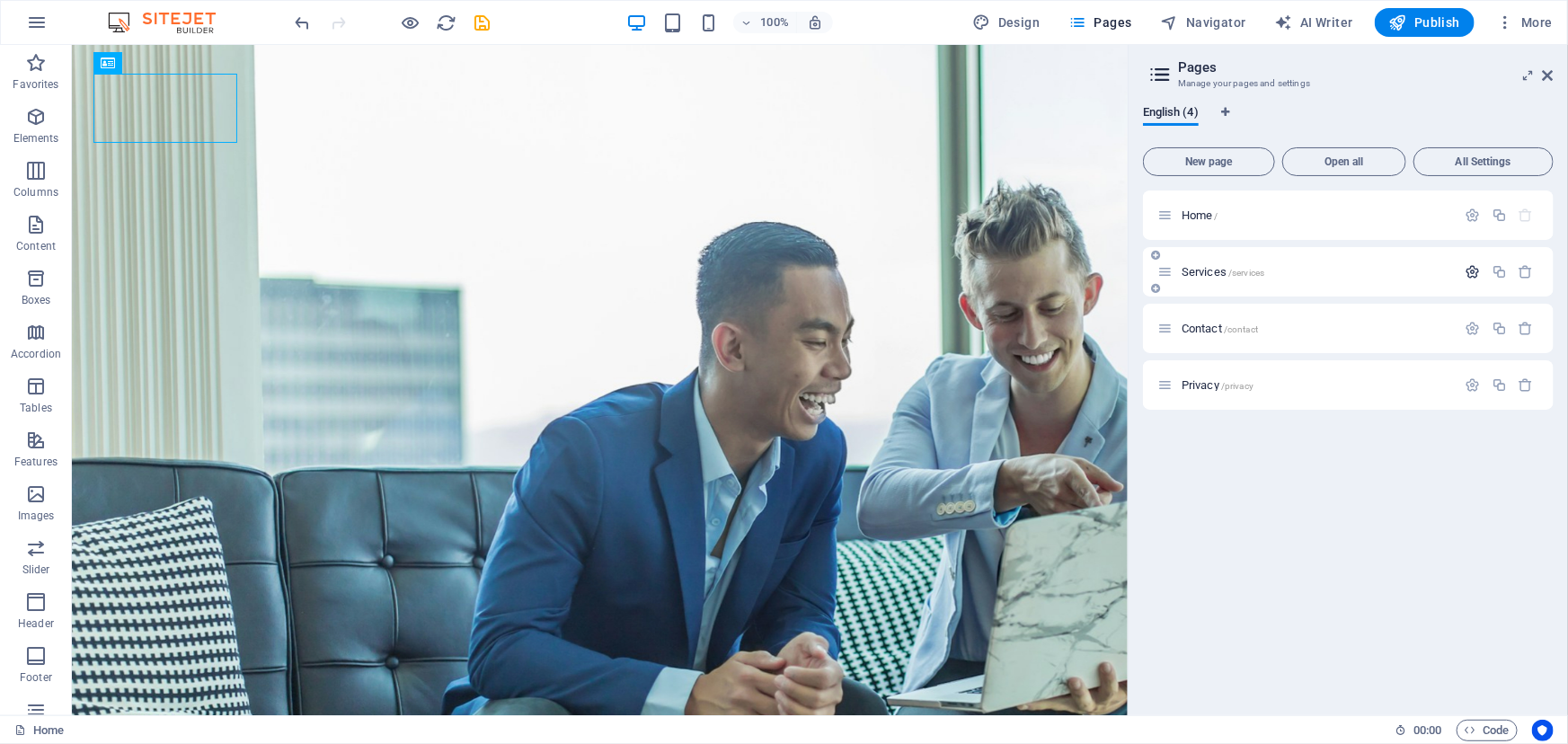
click at [1468, 277] on icon "button" at bounding box center [1472, 271] width 15 height 15
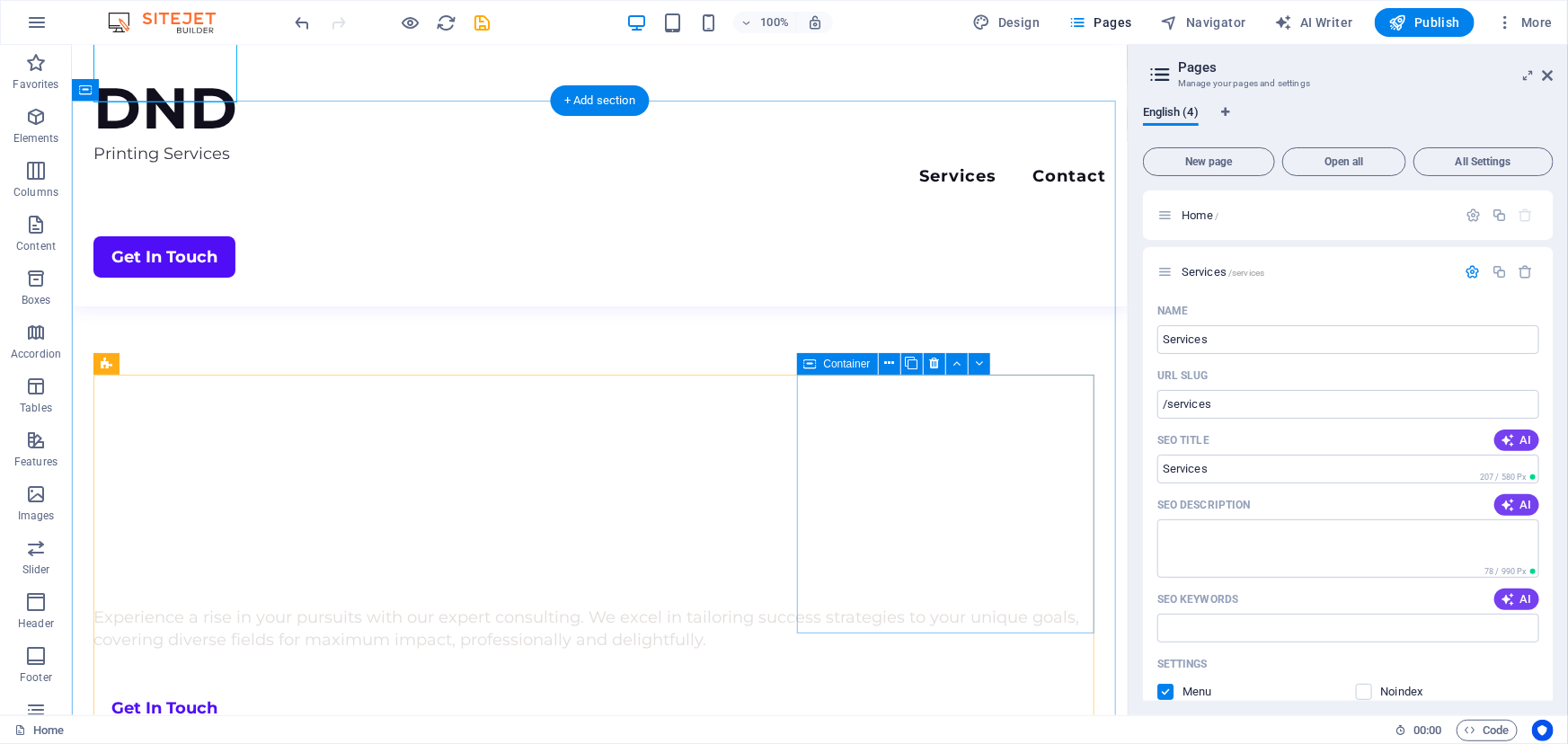
scroll to position [979, 0]
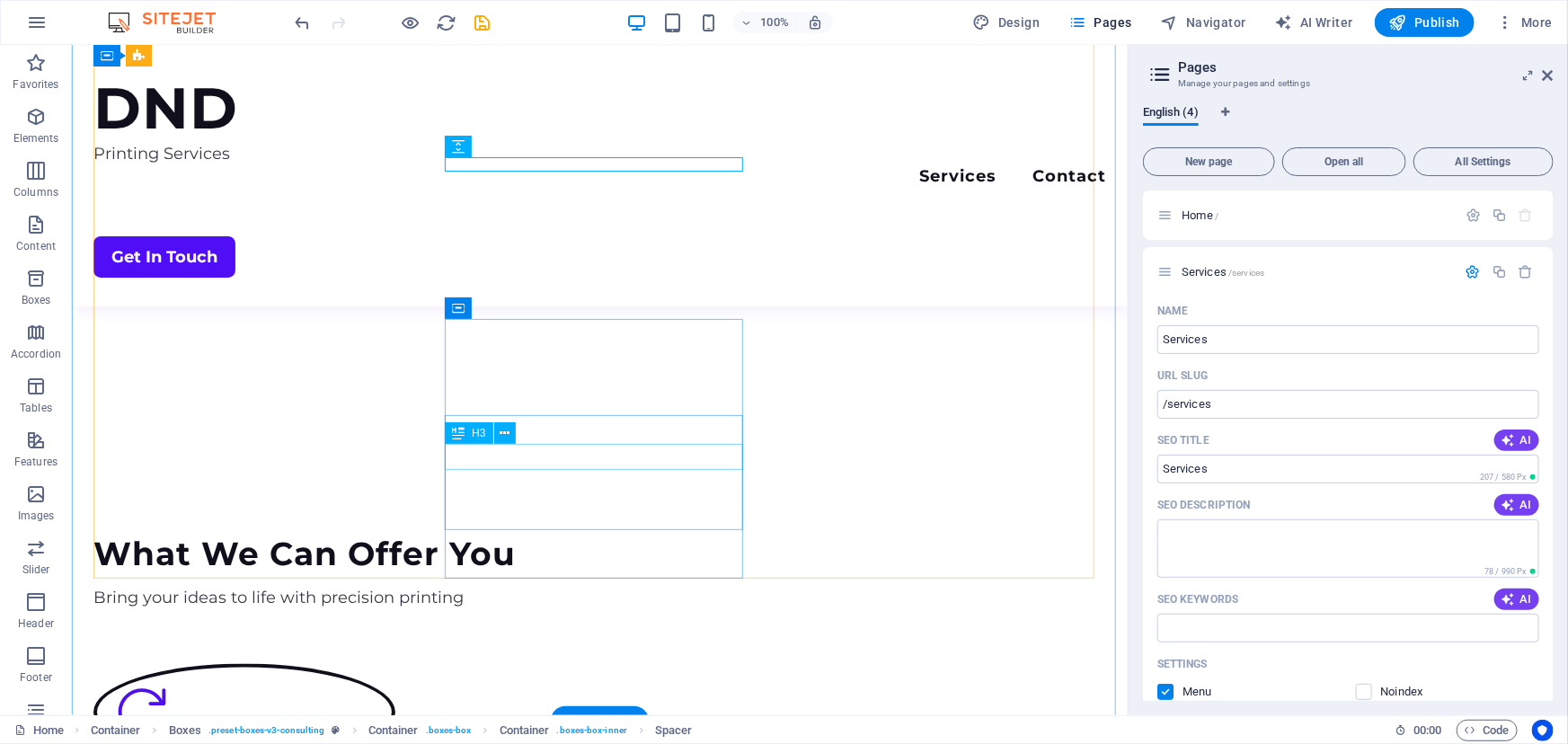
scroll to position [1224, 0]
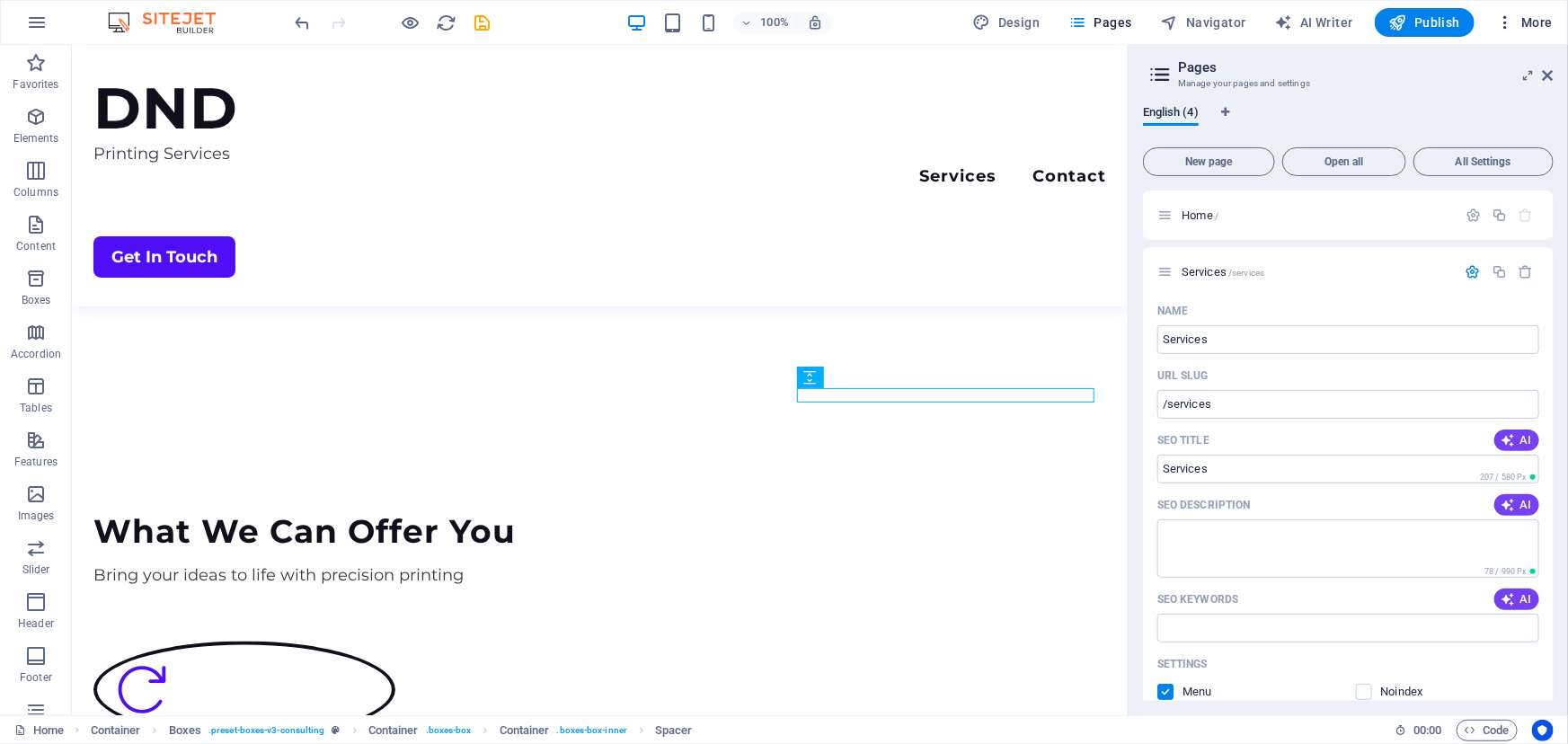
click at [1517, 20] on span "More" at bounding box center [1524, 23] width 56 height 18
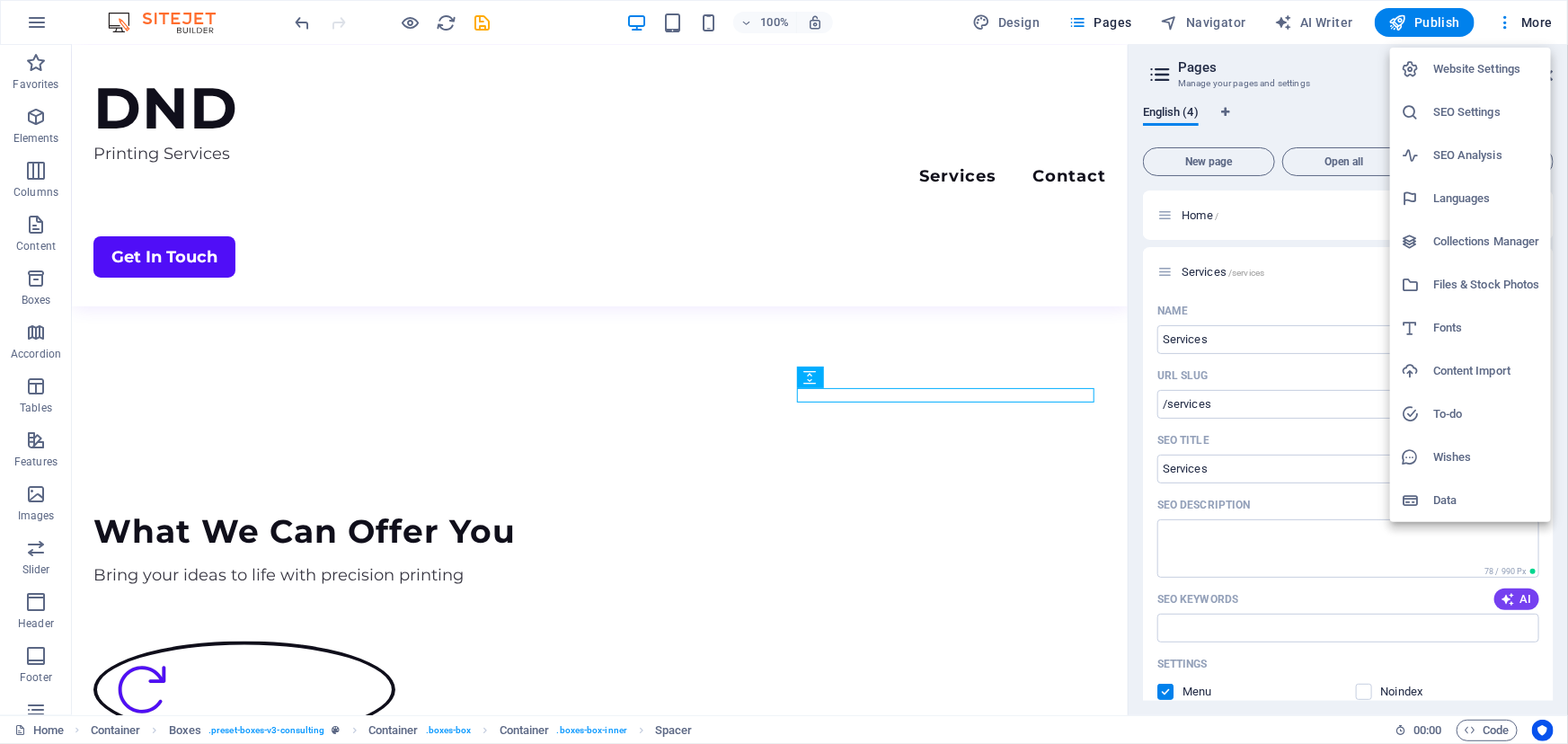
click at [1512, 22] on div at bounding box center [784, 372] width 1568 height 744
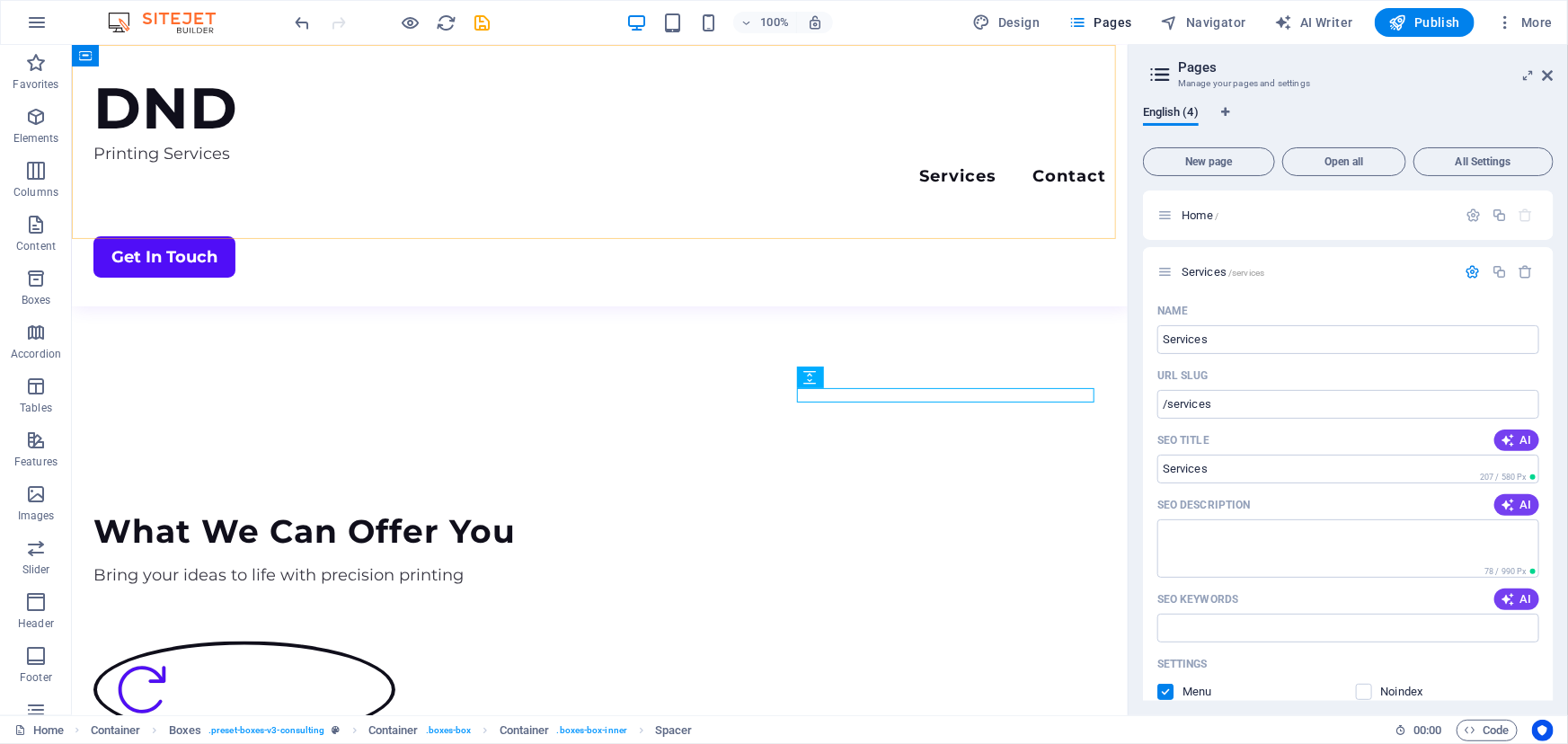
click at [578, 102] on div "DND Printing Services Menu Services Contact Get In Touch" at bounding box center [599, 174] width 1056 height 261
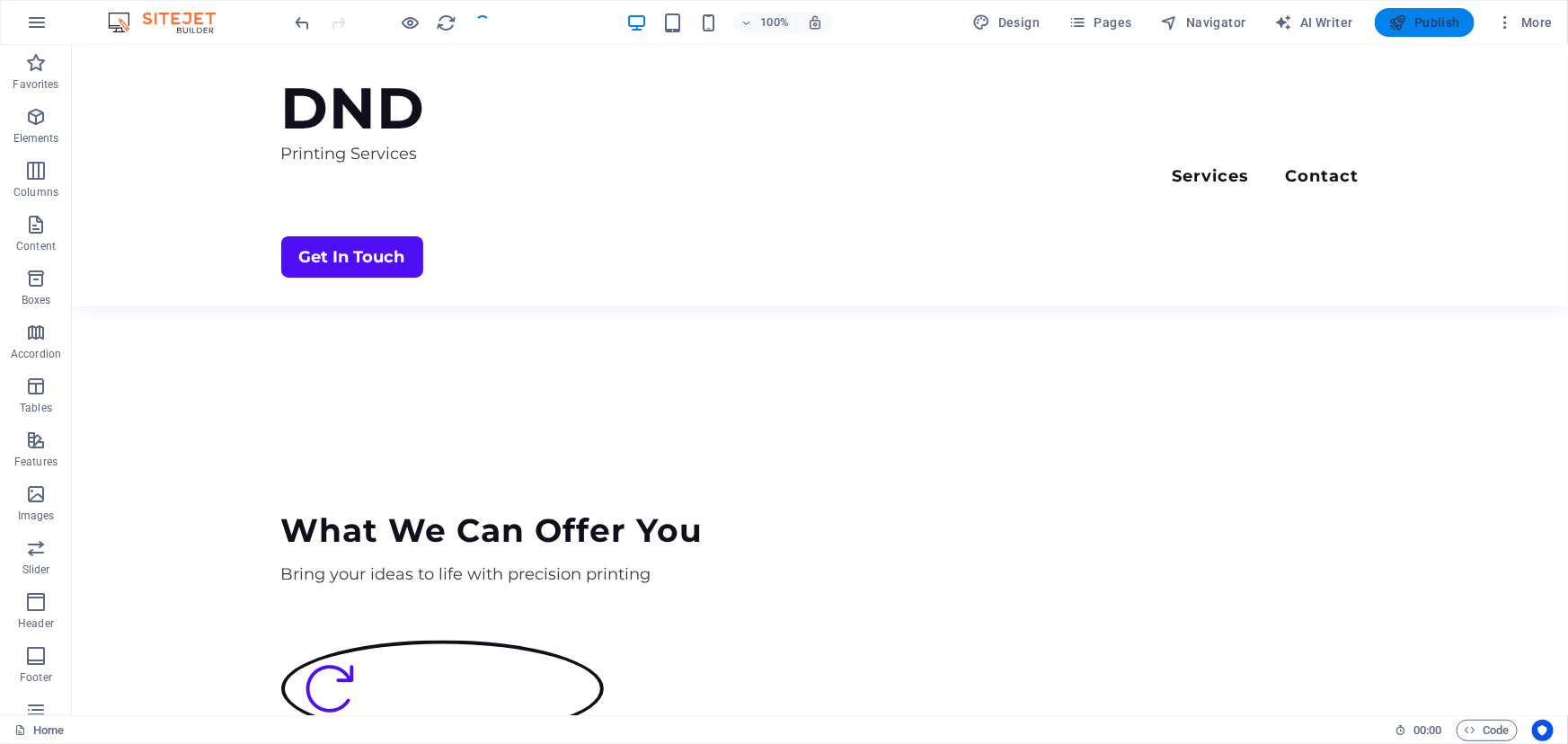
click at [1412, 20] on span "Publish" at bounding box center [1425, 23] width 71 height 18
click at [1512, 11] on button "More" at bounding box center [1524, 23] width 71 height 29
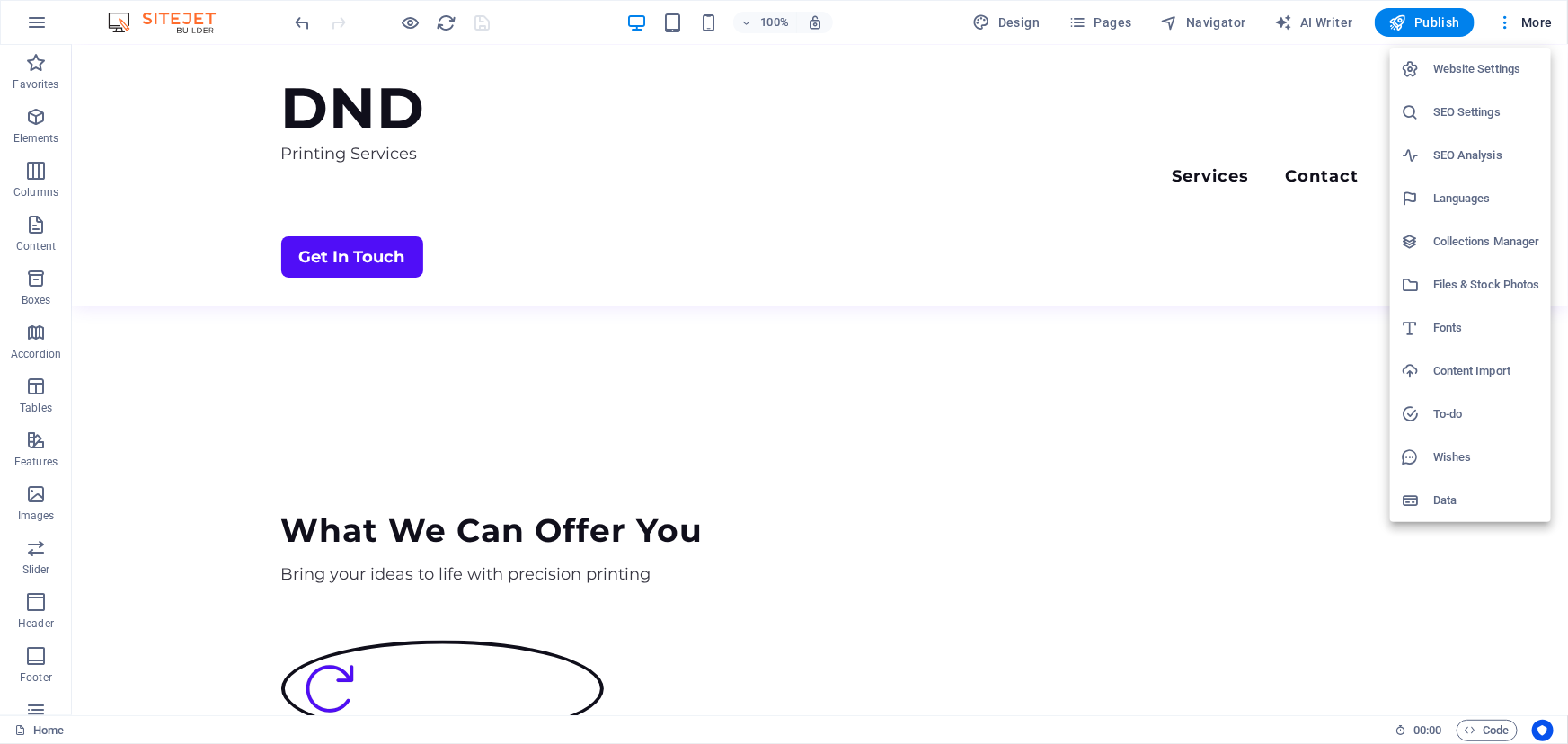
click at [1508, 16] on div at bounding box center [784, 372] width 1568 height 744
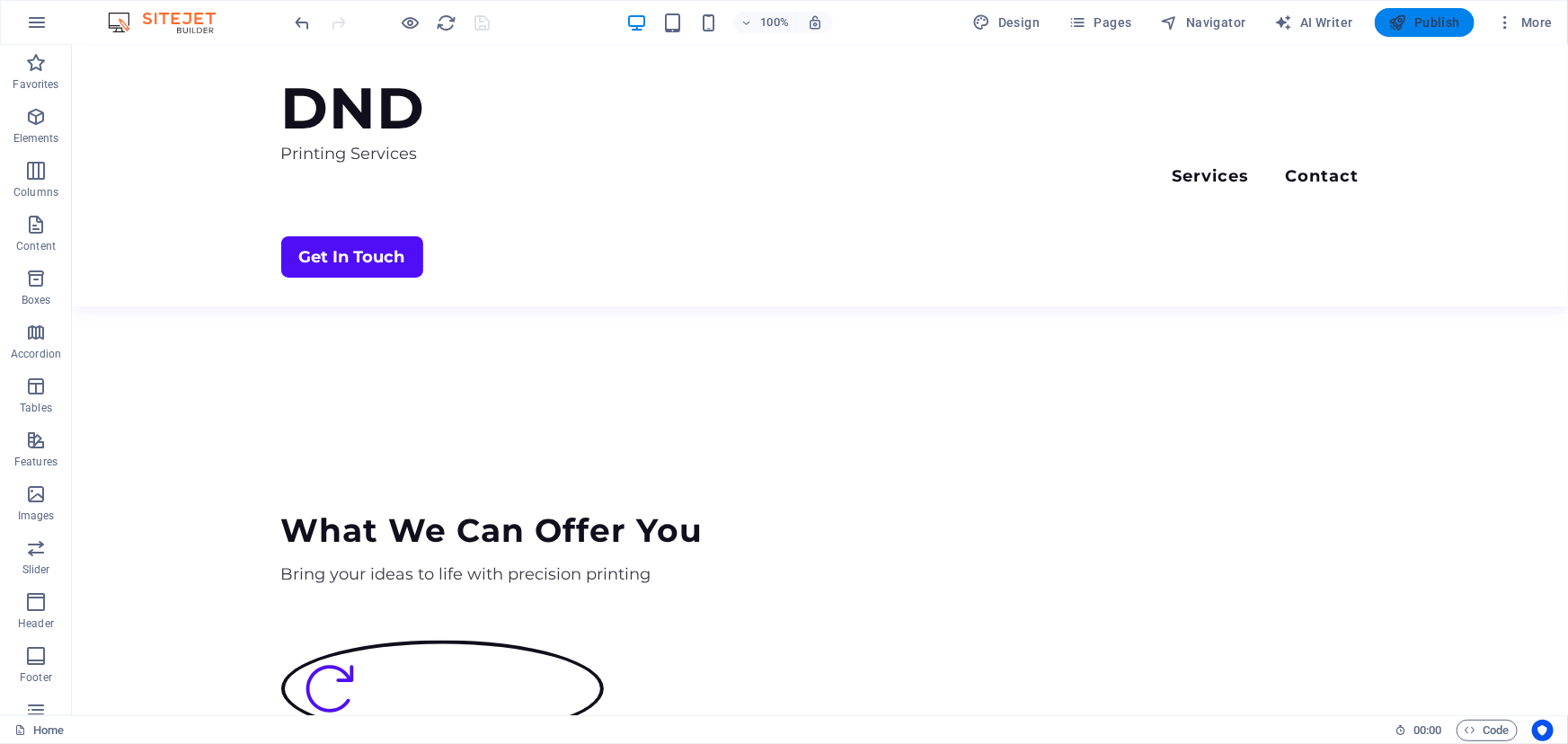
click at [1413, 19] on span "Publish" at bounding box center [1425, 23] width 71 height 18
